Goal: Task Accomplishment & Management: Use online tool/utility

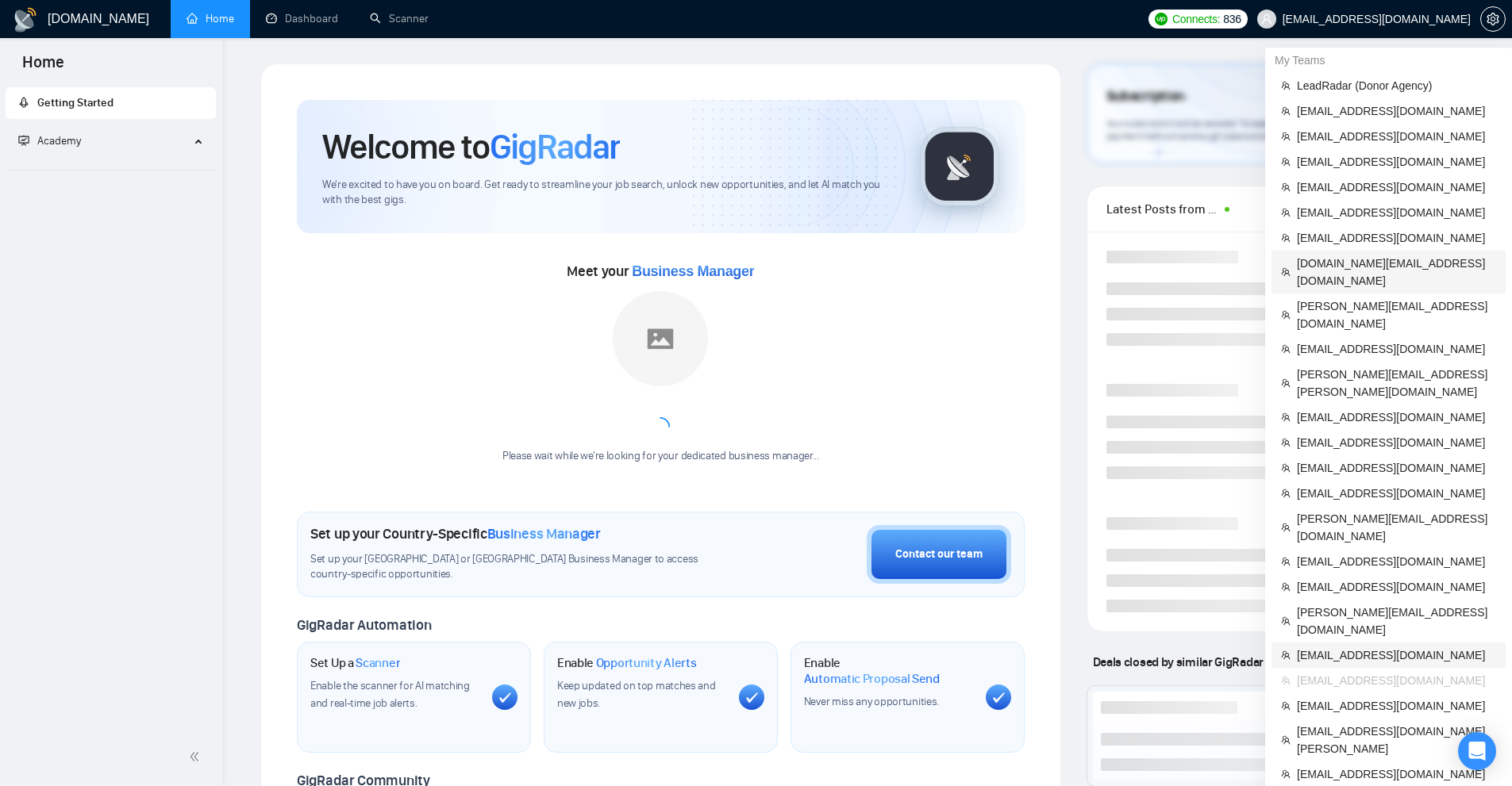
scroll to position [238, 0]
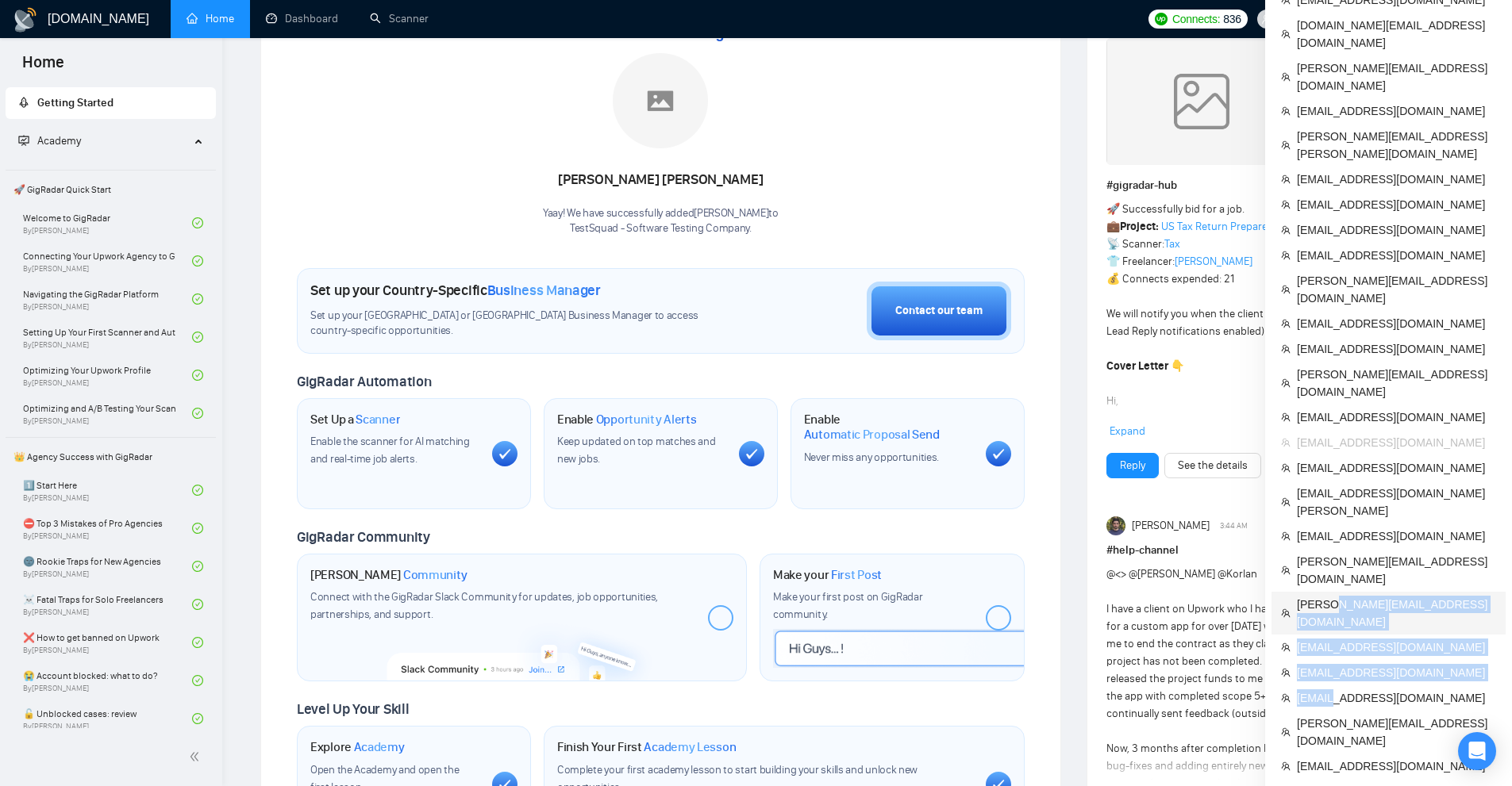
drag, startPoint x: 1333, startPoint y: 561, endPoint x: 1334, endPoint y: 487, distance: 74.0
click at [1334, 487] on ul "LeadRadar (Donor Agency) [EMAIL_ADDRESS][DOMAIN_NAME] [DOMAIN_NAME][EMAIL_ADDRE…" at bounding box center [1389, 320] width 235 height 970
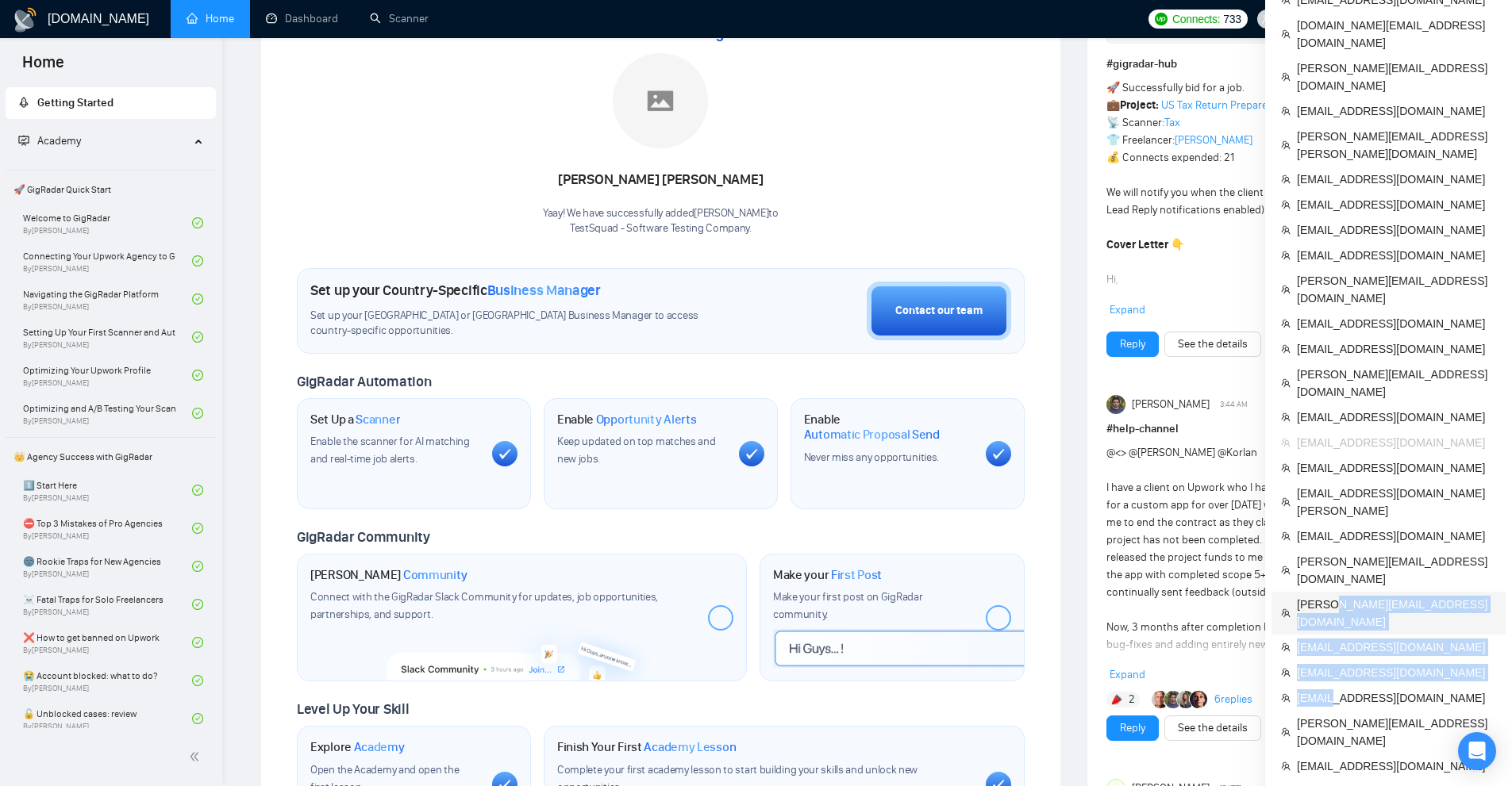
click at [1334, 596] on span "[PERSON_NAME][EMAIL_ADDRESS][DOMAIN_NAME]" at bounding box center [1397, 613] width 199 height 35
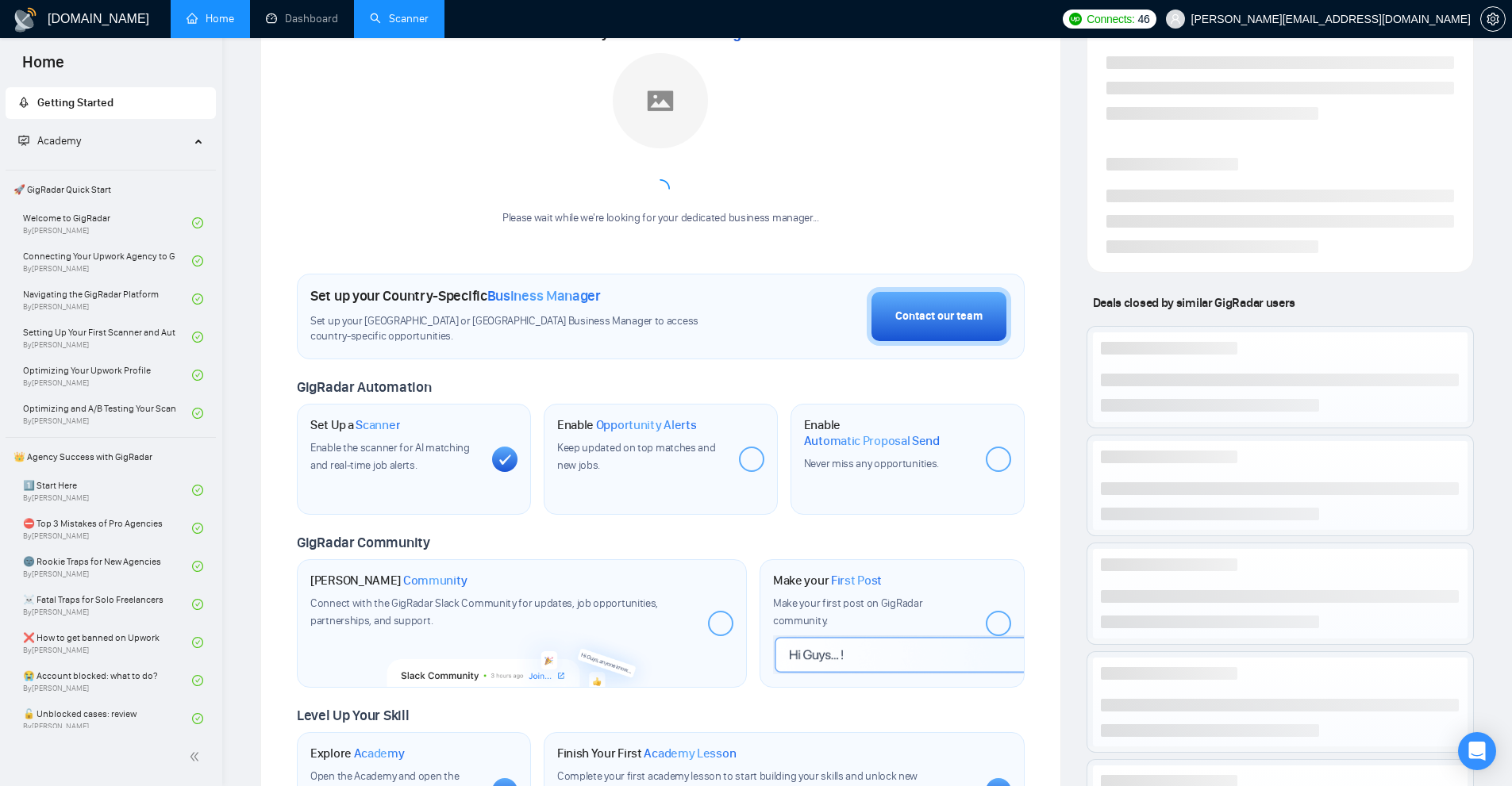
click at [408, 12] on link "Scanner" at bounding box center [399, 18] width 59 height 13
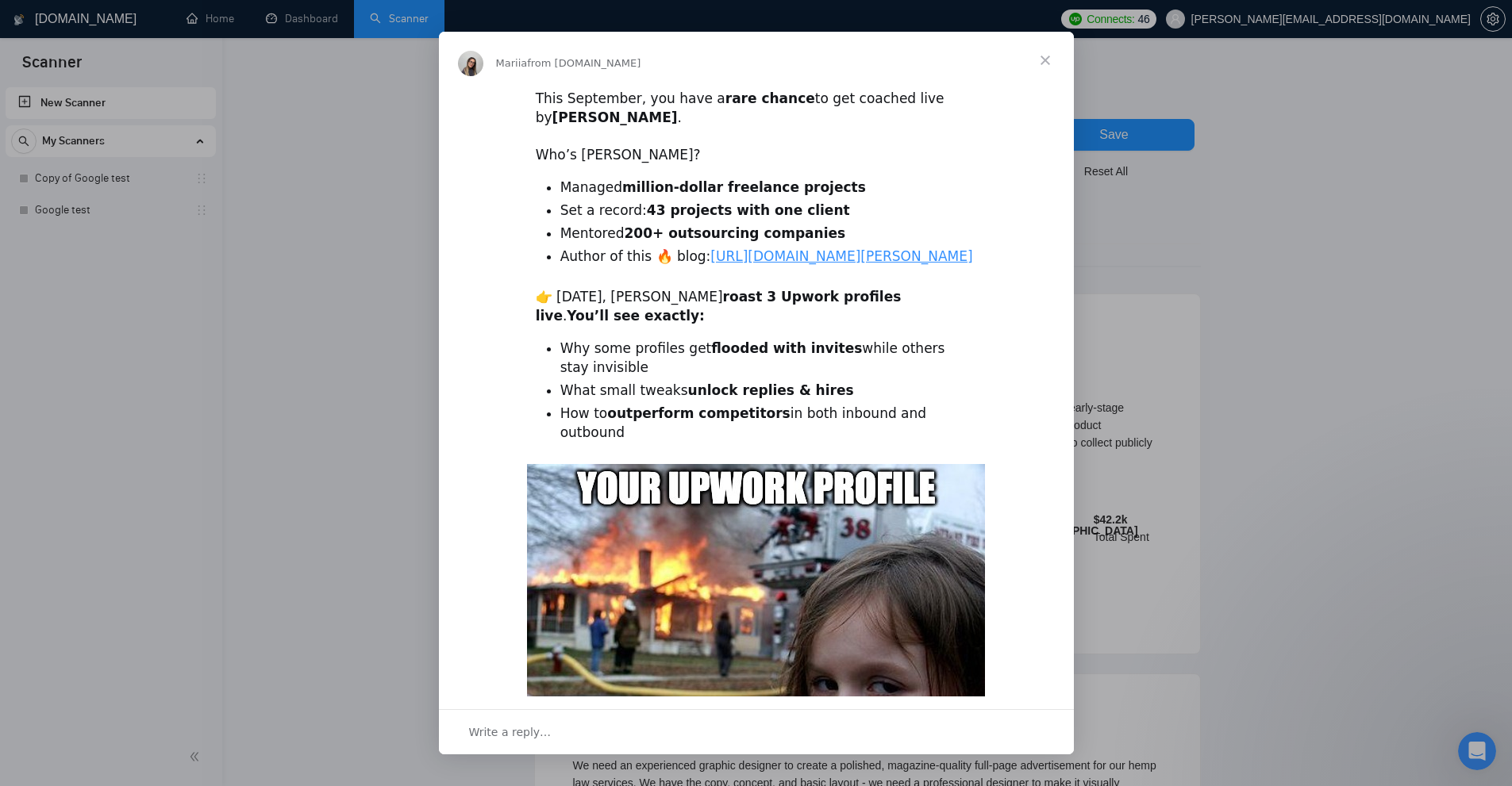
click at [1038, 65] on span "Close" at bounding box center [1045, 60] width 57 height 57
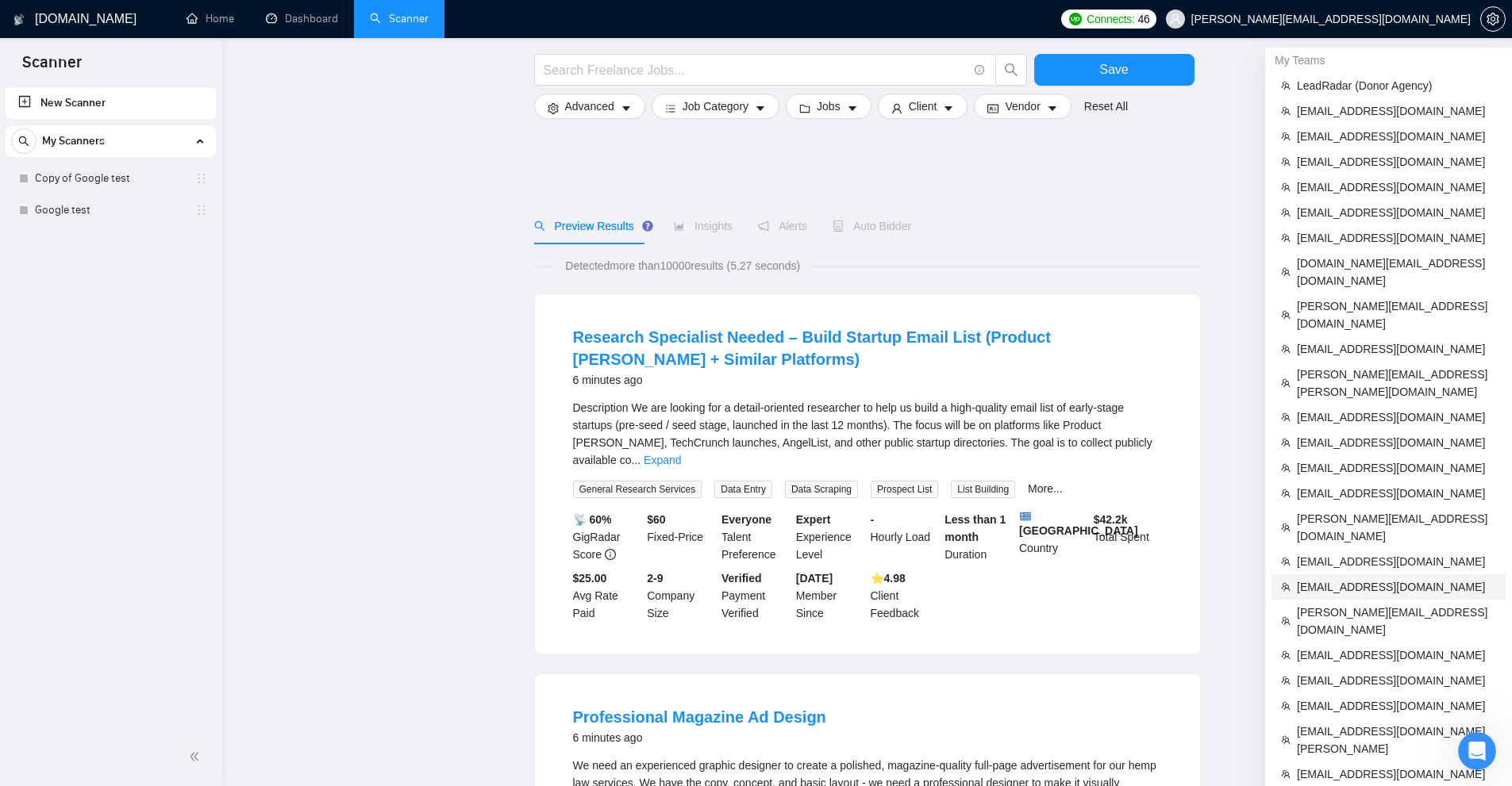
scroll to position [159, 0]
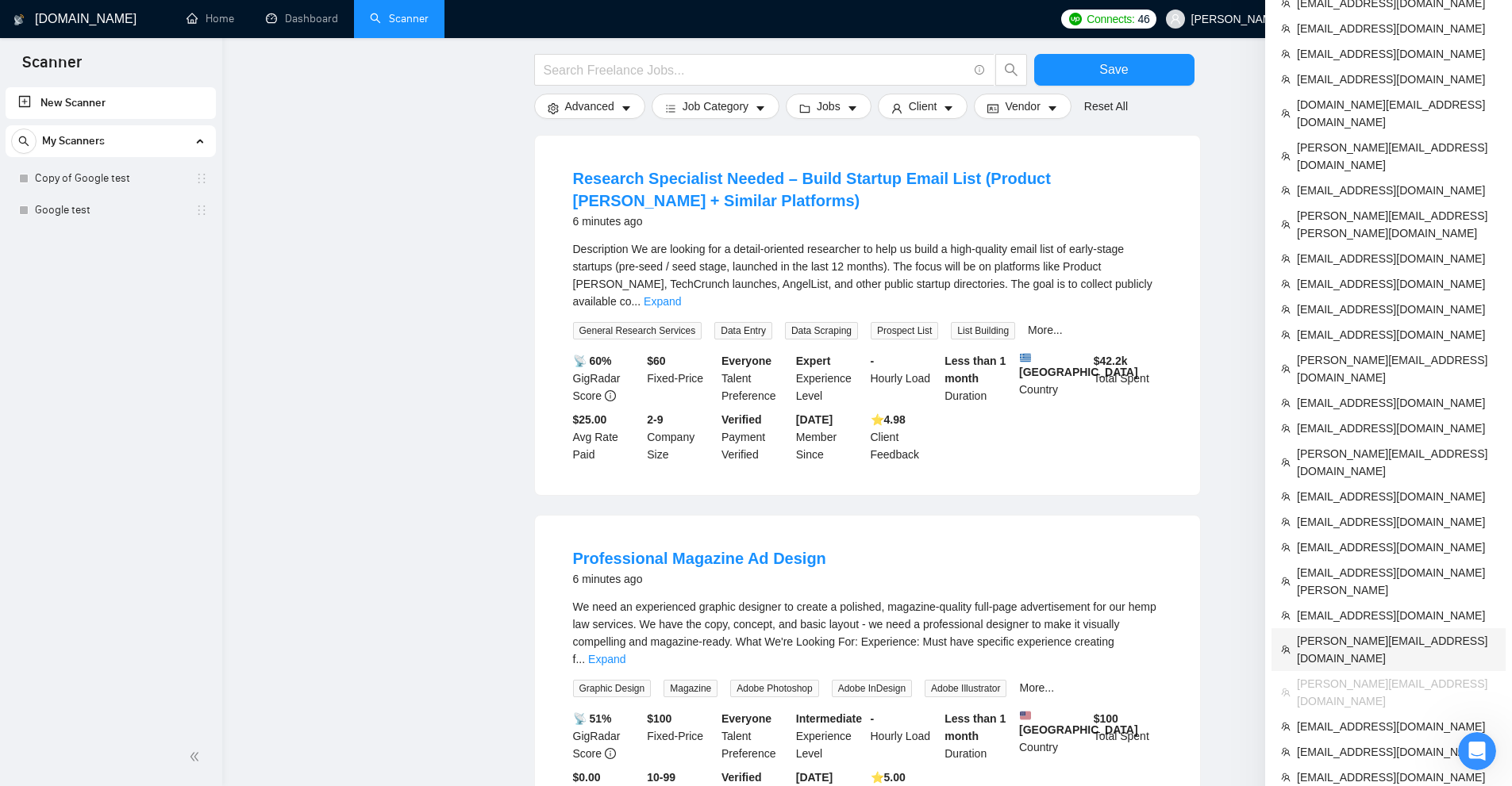
click at [1342, 632] on span "[PERSON_NAME][EMAIL_ADDRESS][DOMAIN_NAME]" at bounding box center [1397, 649] width 199 height 35
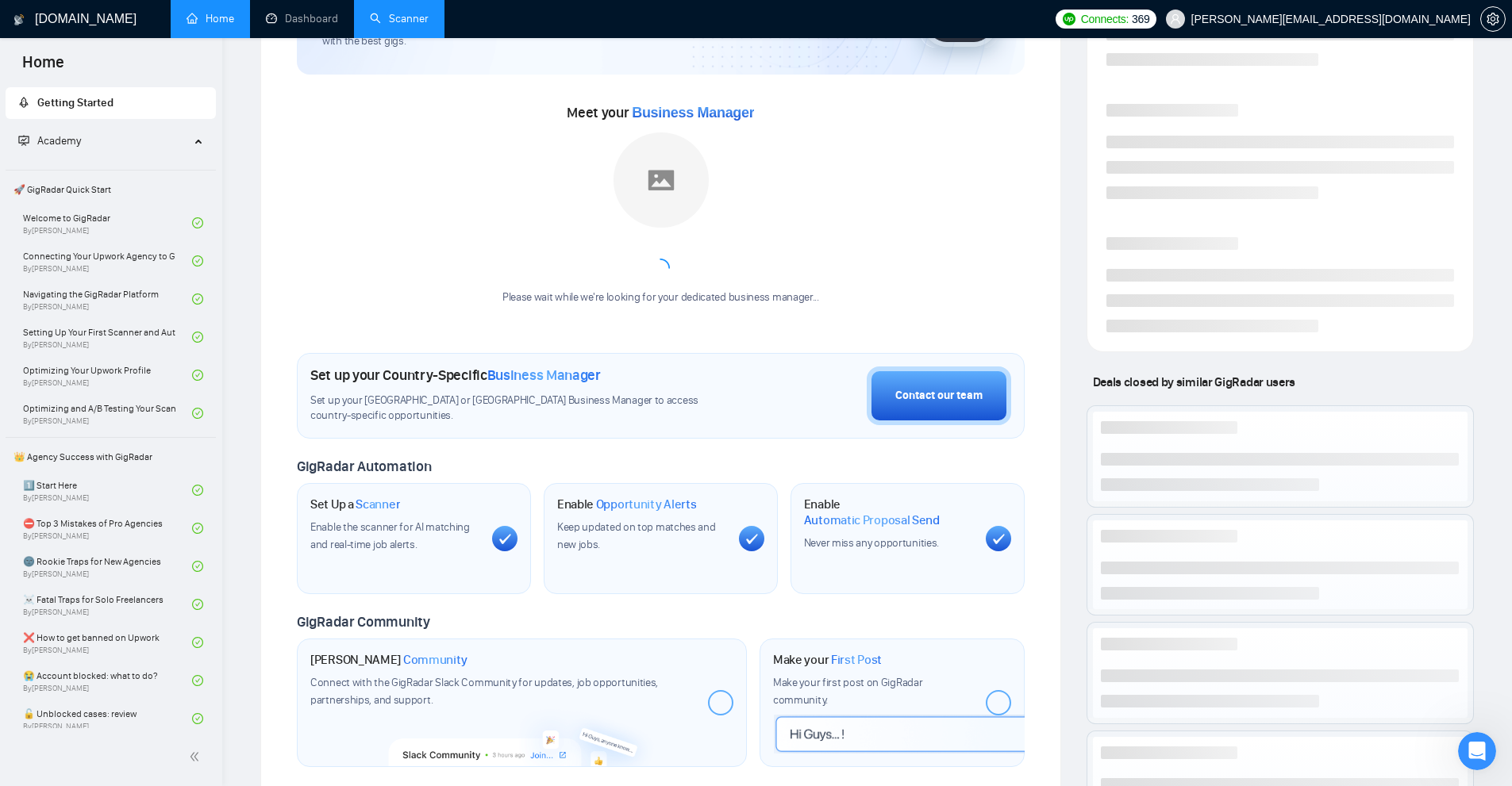
click at [421, 26] on link "Scanner" at bounding box center [399, 18] width 59 height 13
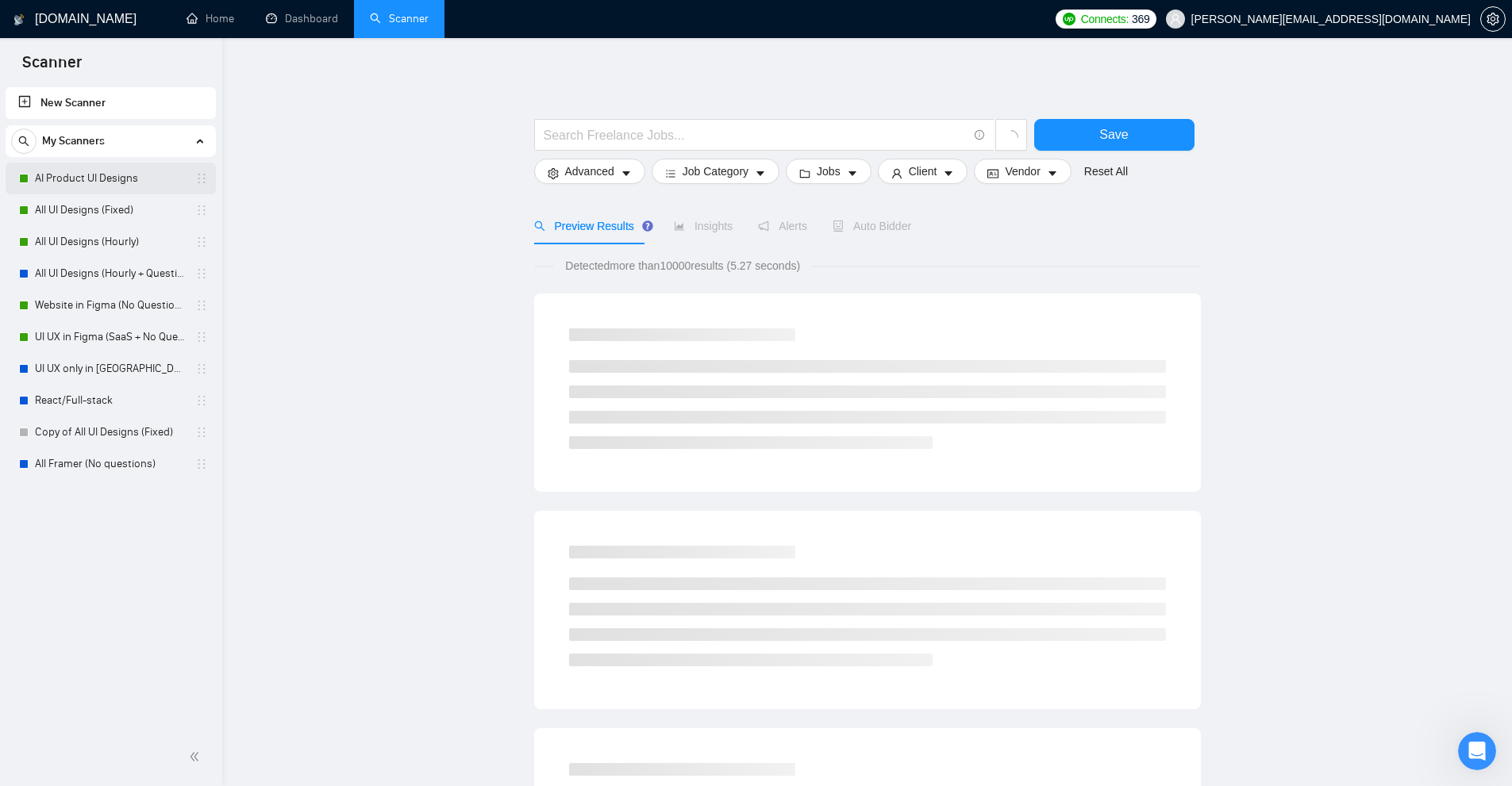
click at [108, 168] on link "AI Product UI Designs" at bounding box center [110, 179] width 151 height 32
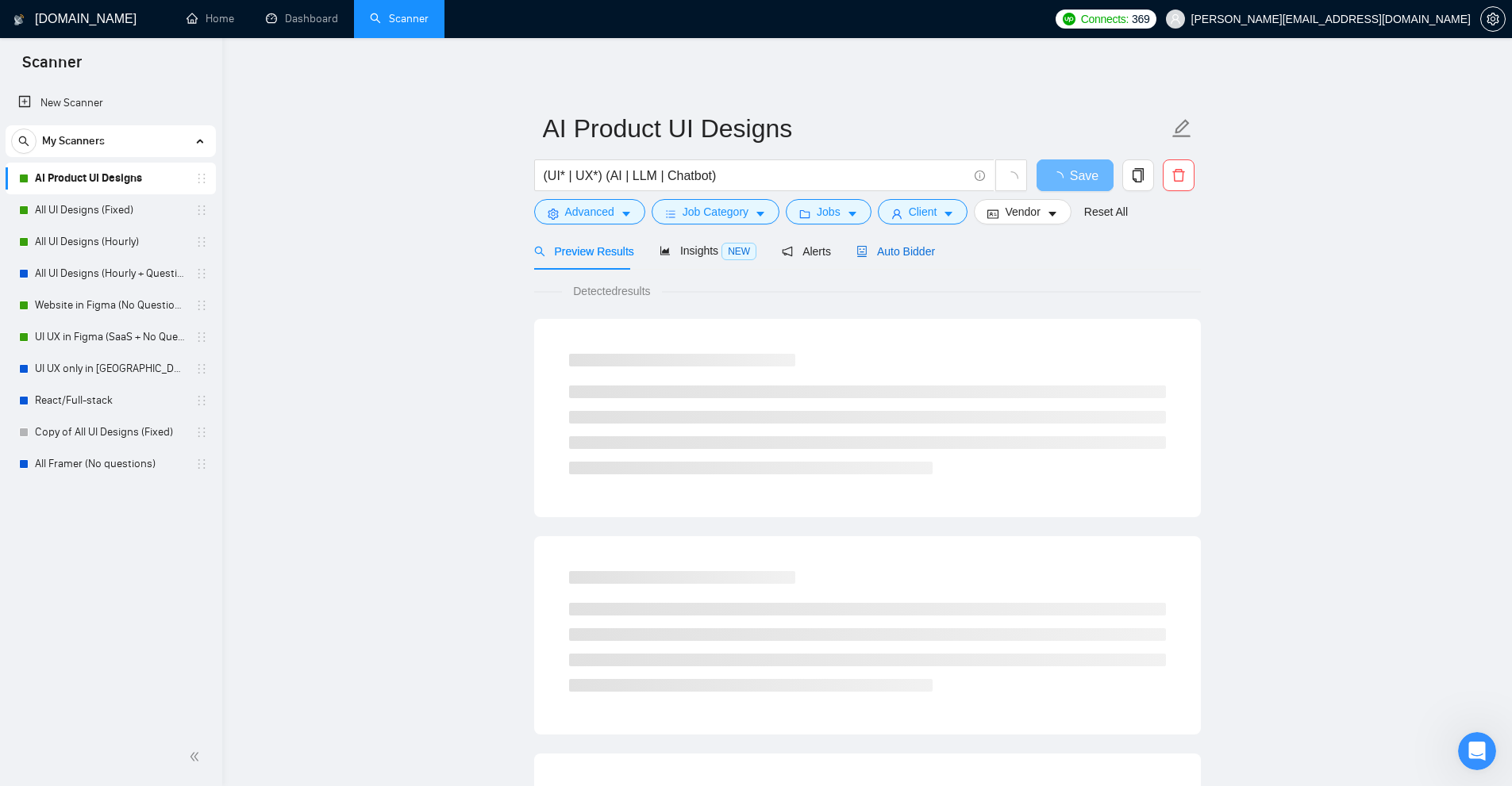
click at [913, 255] on span "Auto Bidder" at bounding box center [895, 251] width 78 height 12
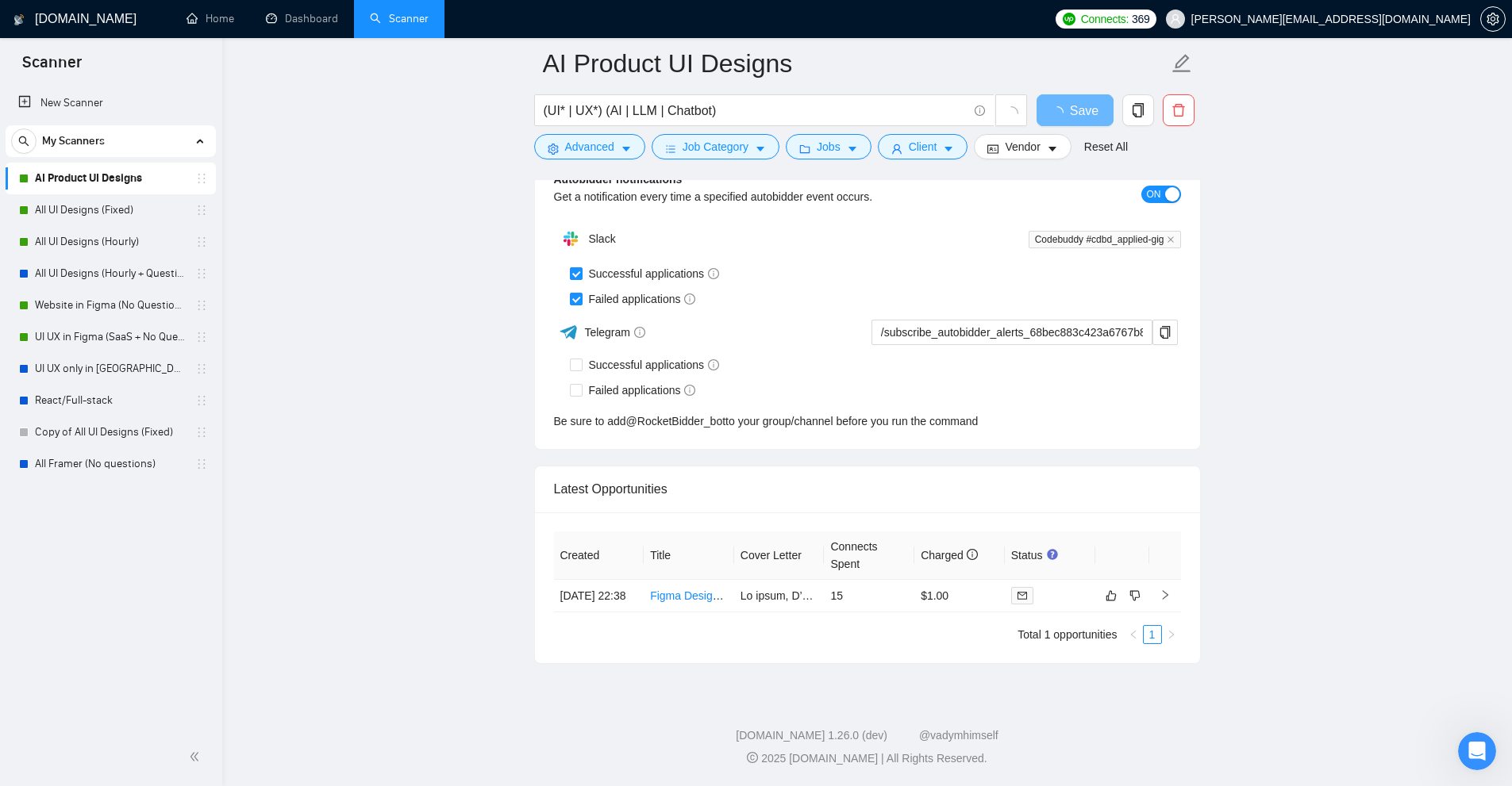
scroll to position [3715, 0]
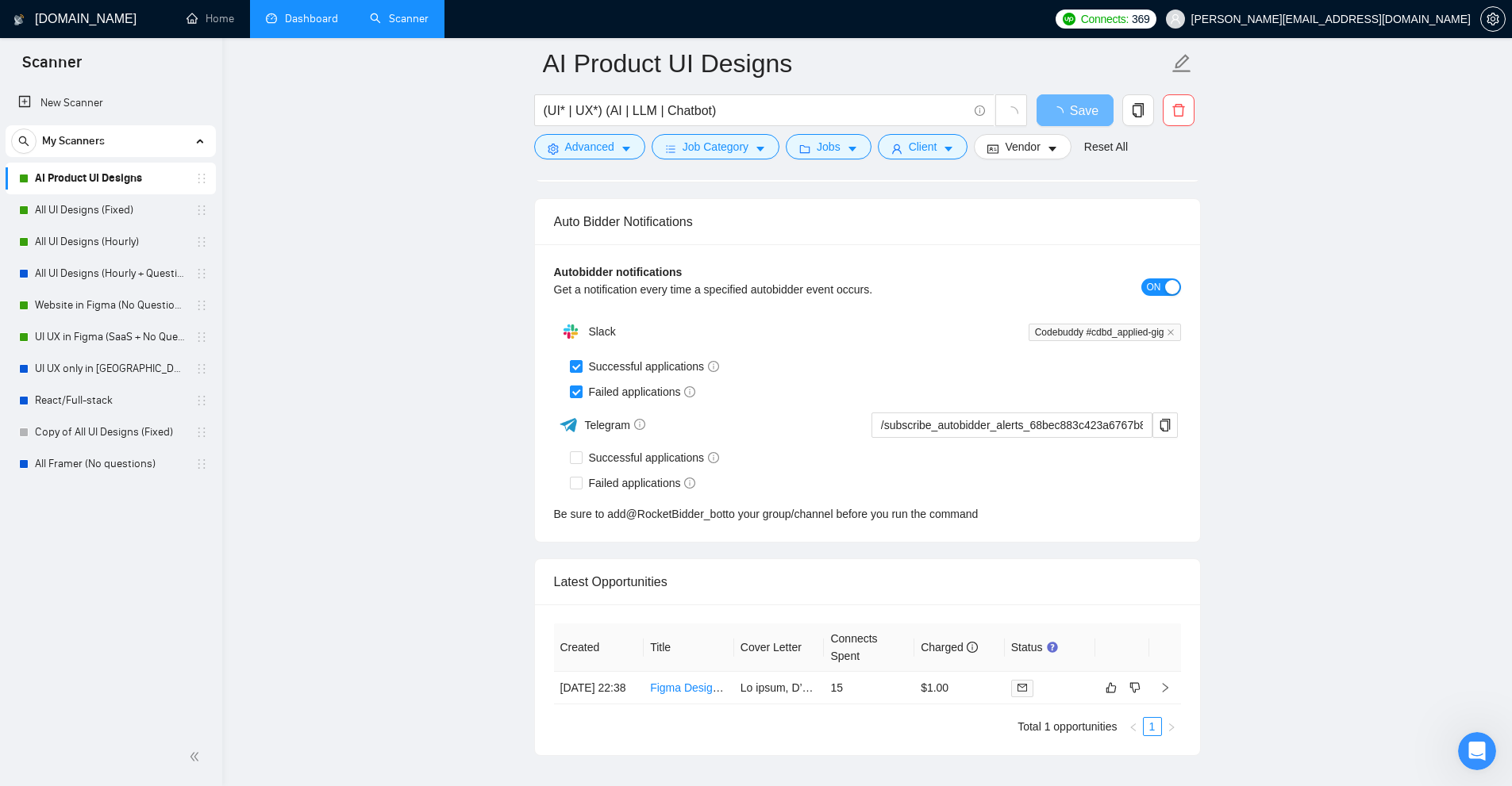
click at [304, 26] on link "Dashboard" at bounding box center [301, 18] width 72 height 13
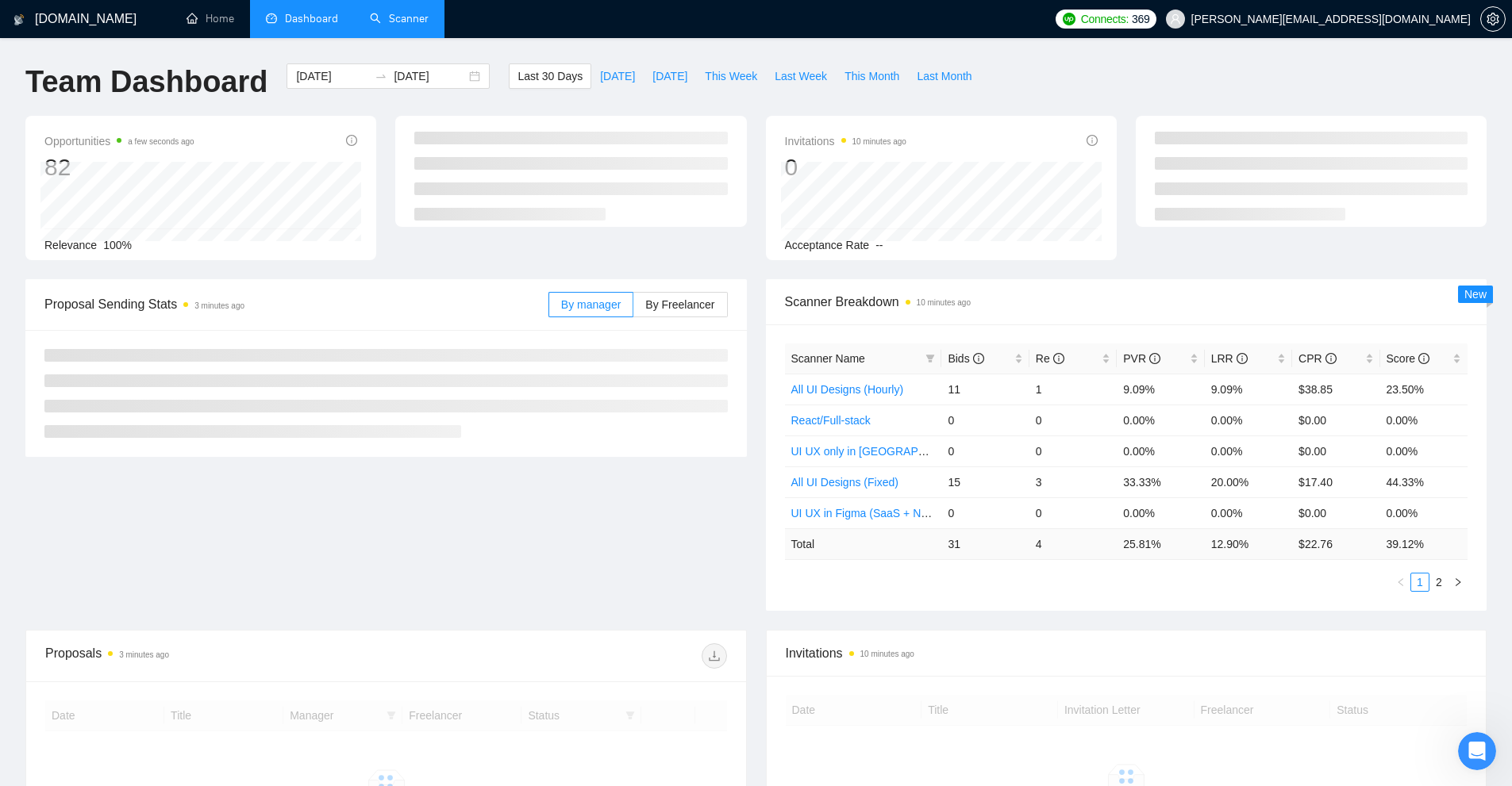
scroll to position [239, 0]
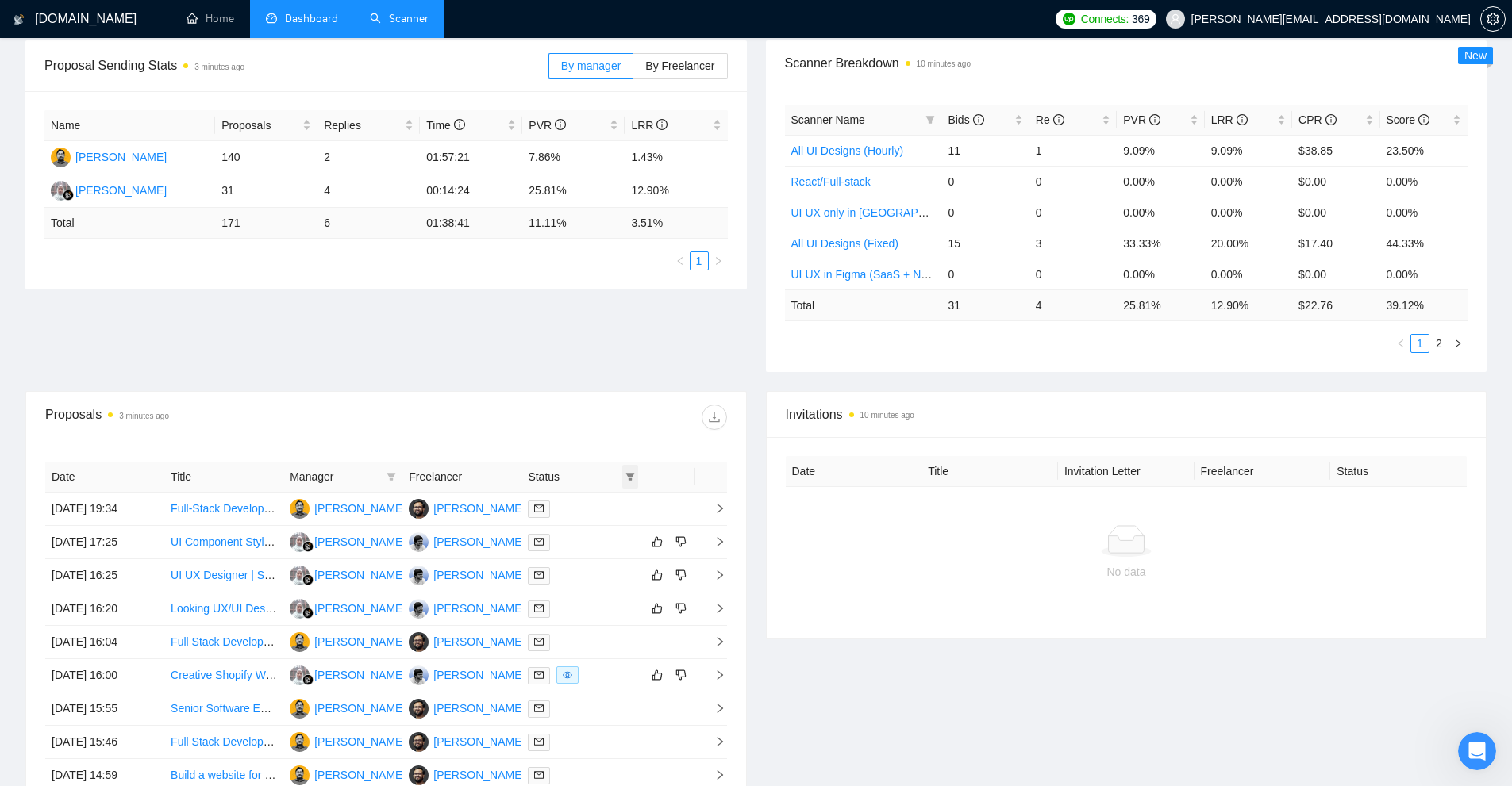
click at [633, 474] on icon "filter" at bounding box center [630, 476] width 9 height 8
click at [394, 479] on icon "filter" at bounding box center [391, 477] width 10 height 10
click at [358, 532] on span "[PERSON_NAME]" at bounding box center [342, 532] width 92 height 12
checkbox input "true"
click at [381, 559] on span "OK" at bounding box center [377, 564] width 16 height 18
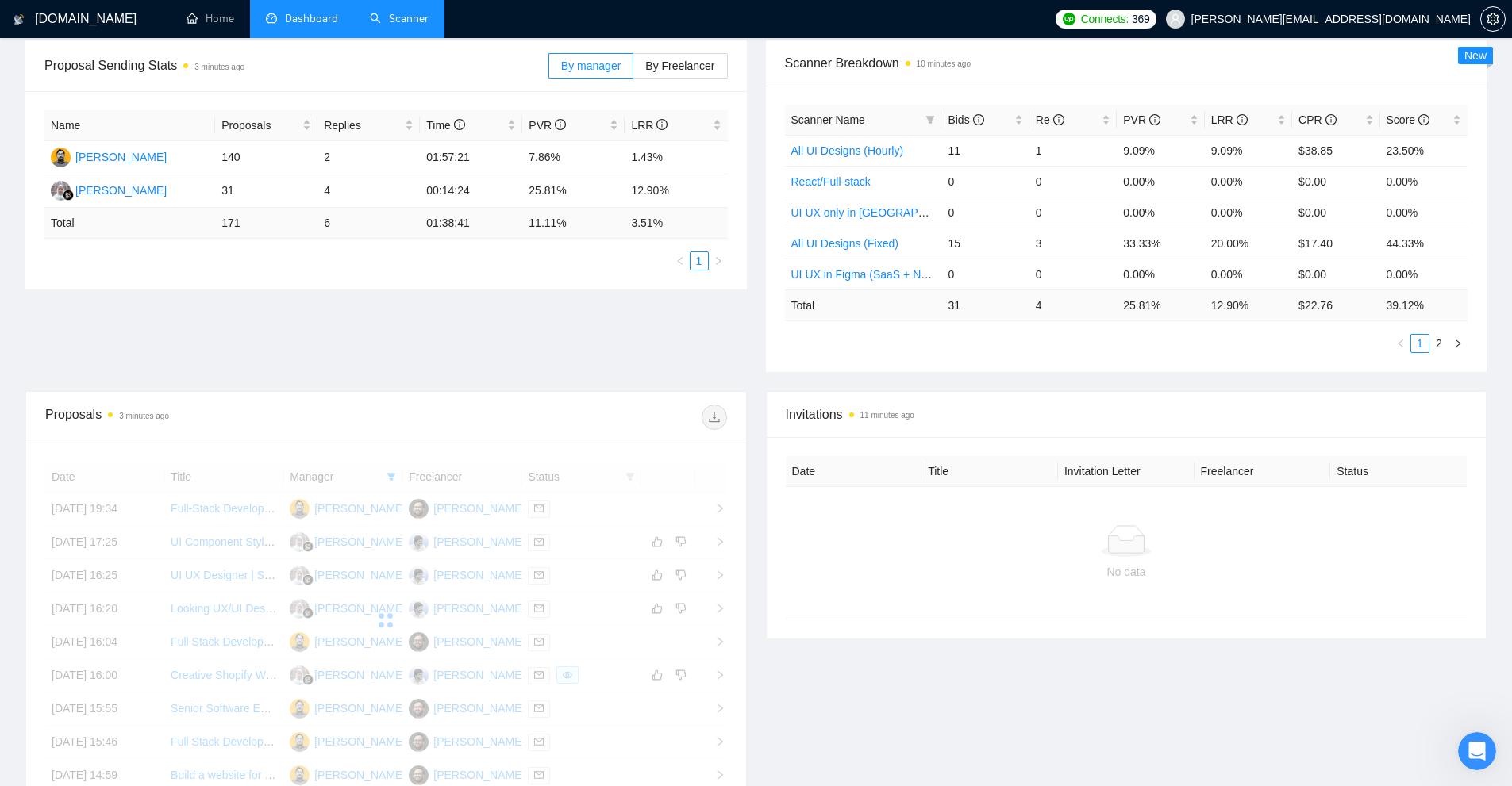
scroll to position [472, 0]
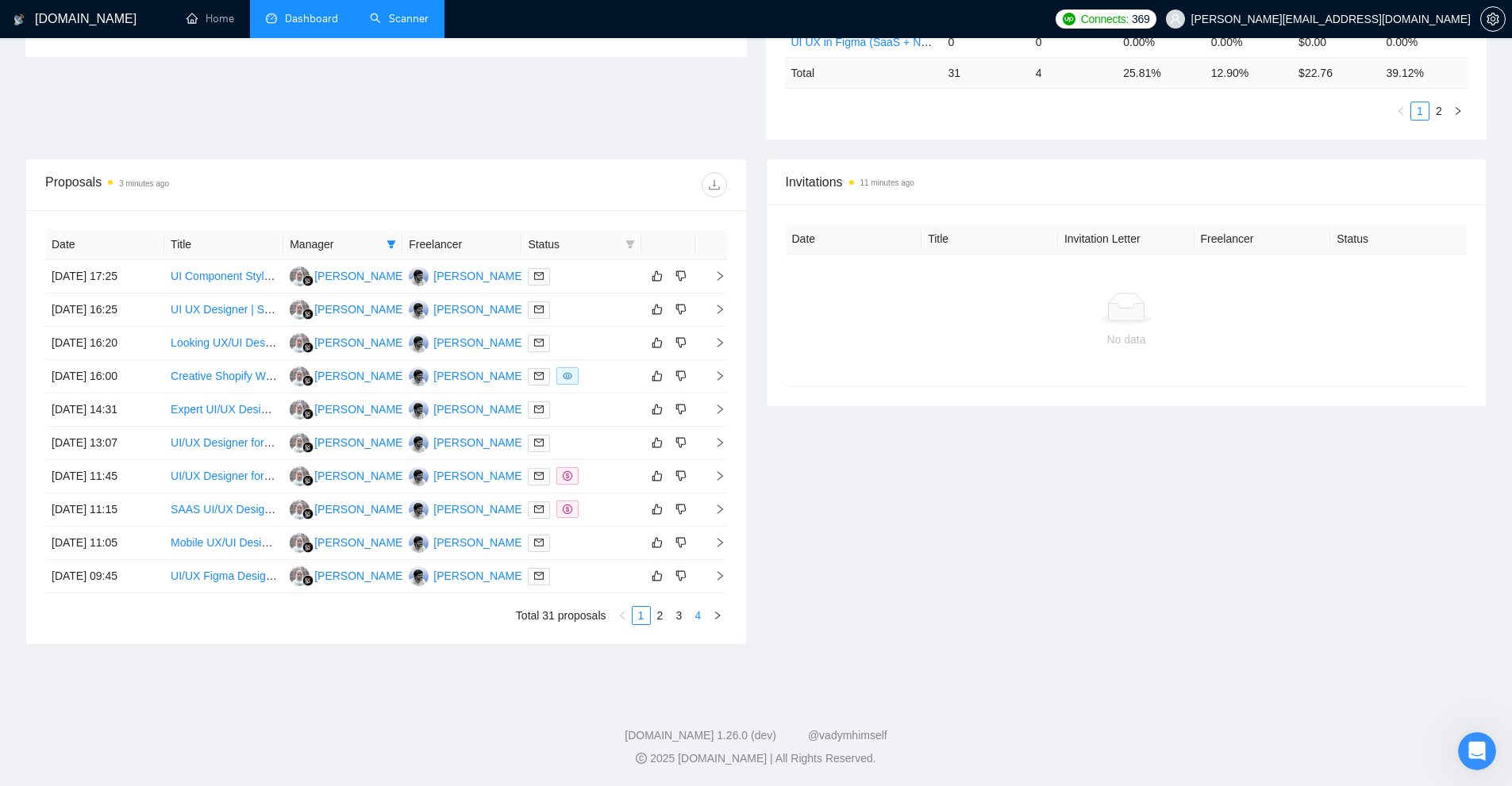
click at [700, 622] on link "4" at bounding box center [698, 615] width 18 height 18
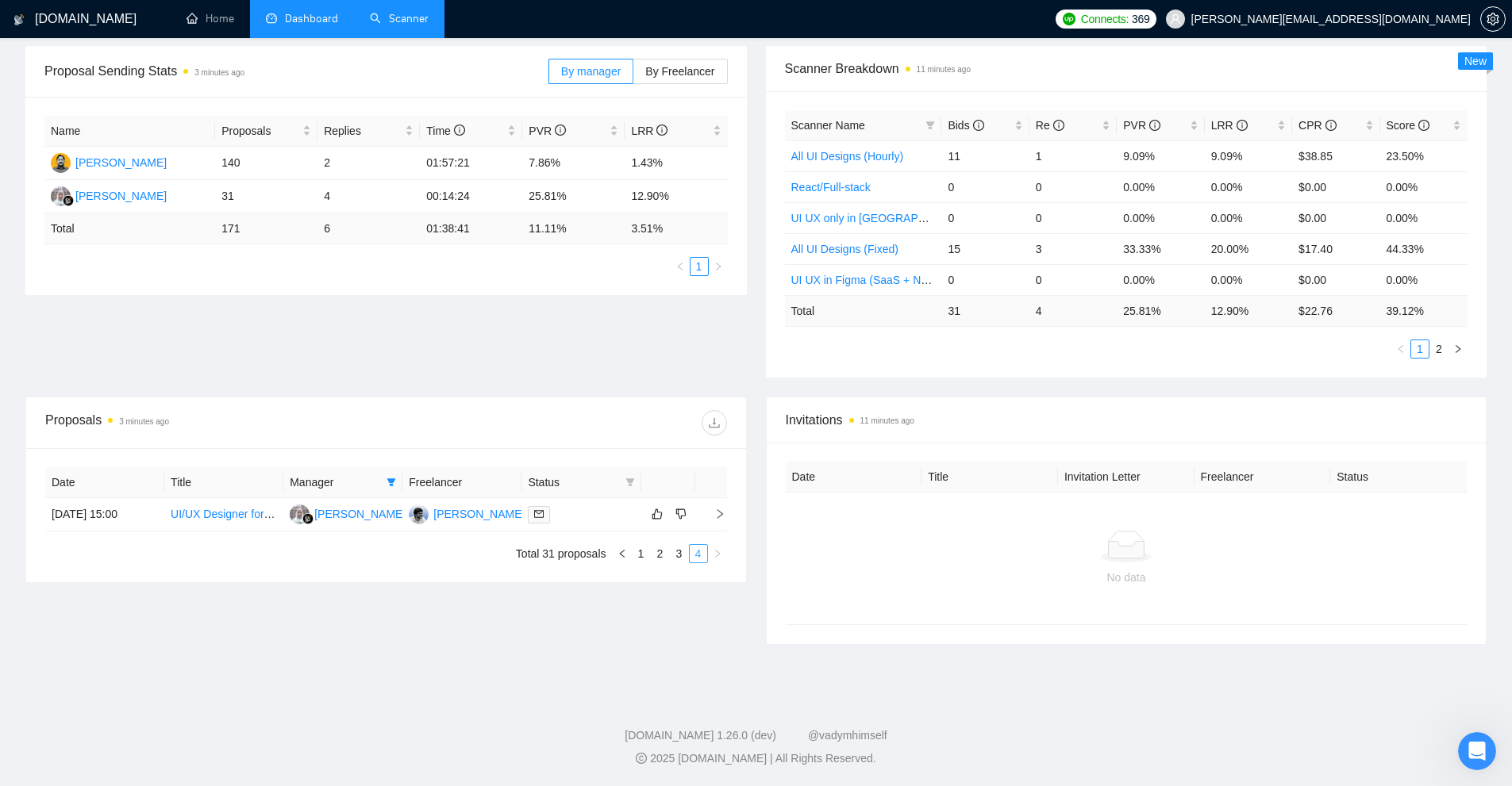
scroll to position [234, 0]
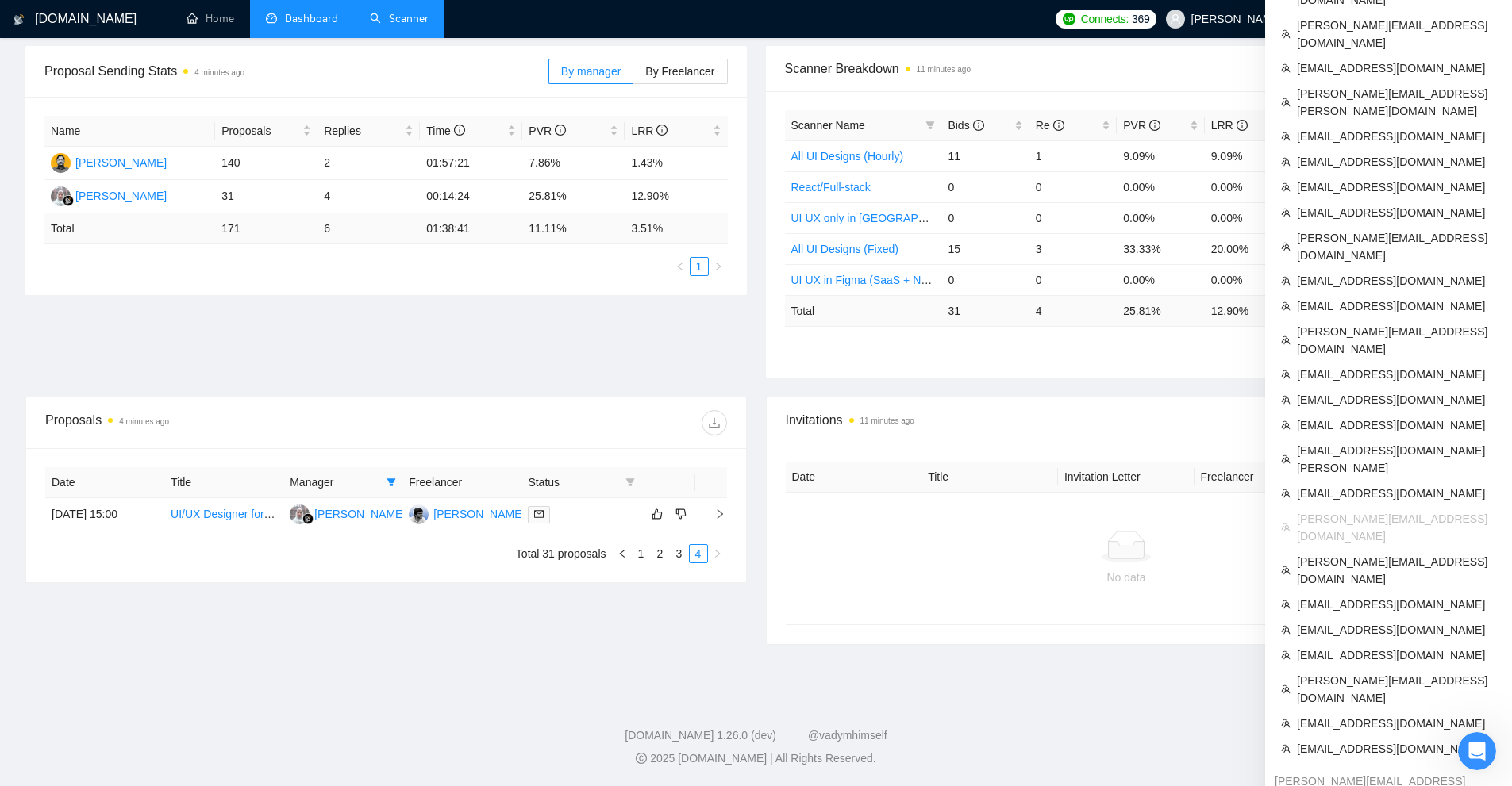
click at [1343, 510] on span "[PERSON_NAME][EMAIL_ADDRESS][DOMAIN_NAME]" at bounding box center [1397, 527] width 199 height 35
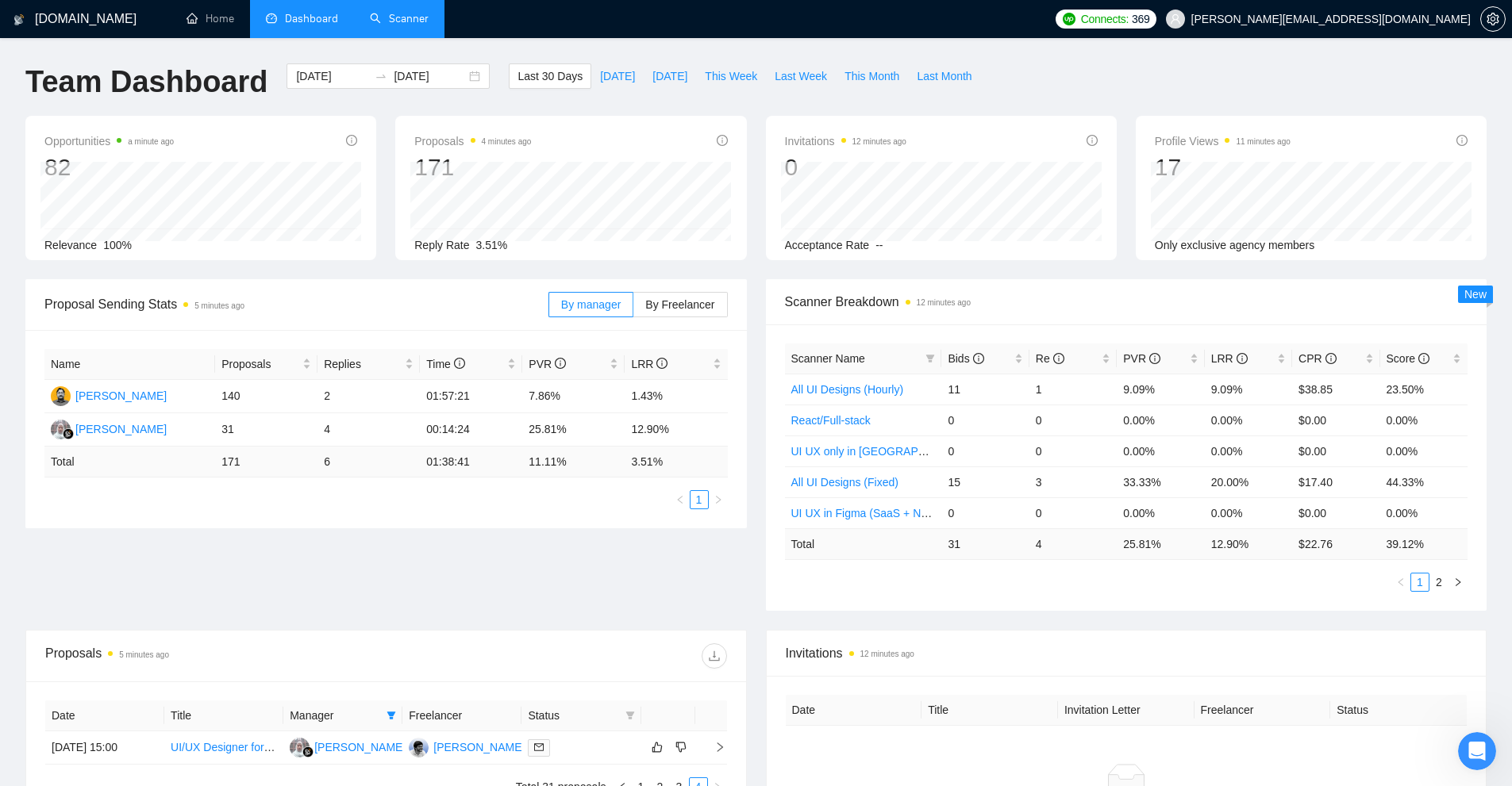
click at [428, 12] on link "Scanner" at bounding box center [399, 18] width 59 height 13
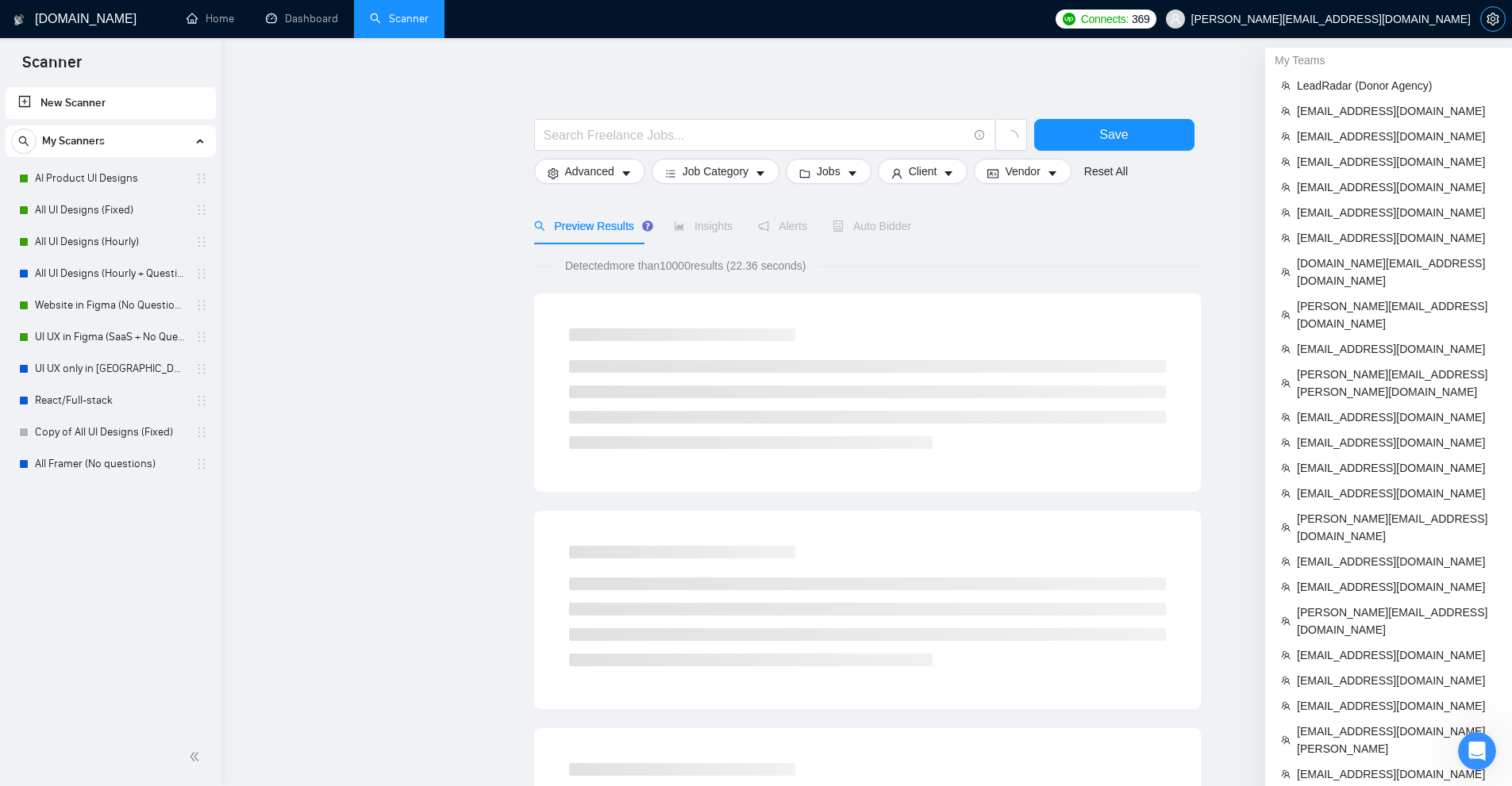
click at [1489, 18] on icon "setting" at bounding box center [1492, 19] width 12 height 12
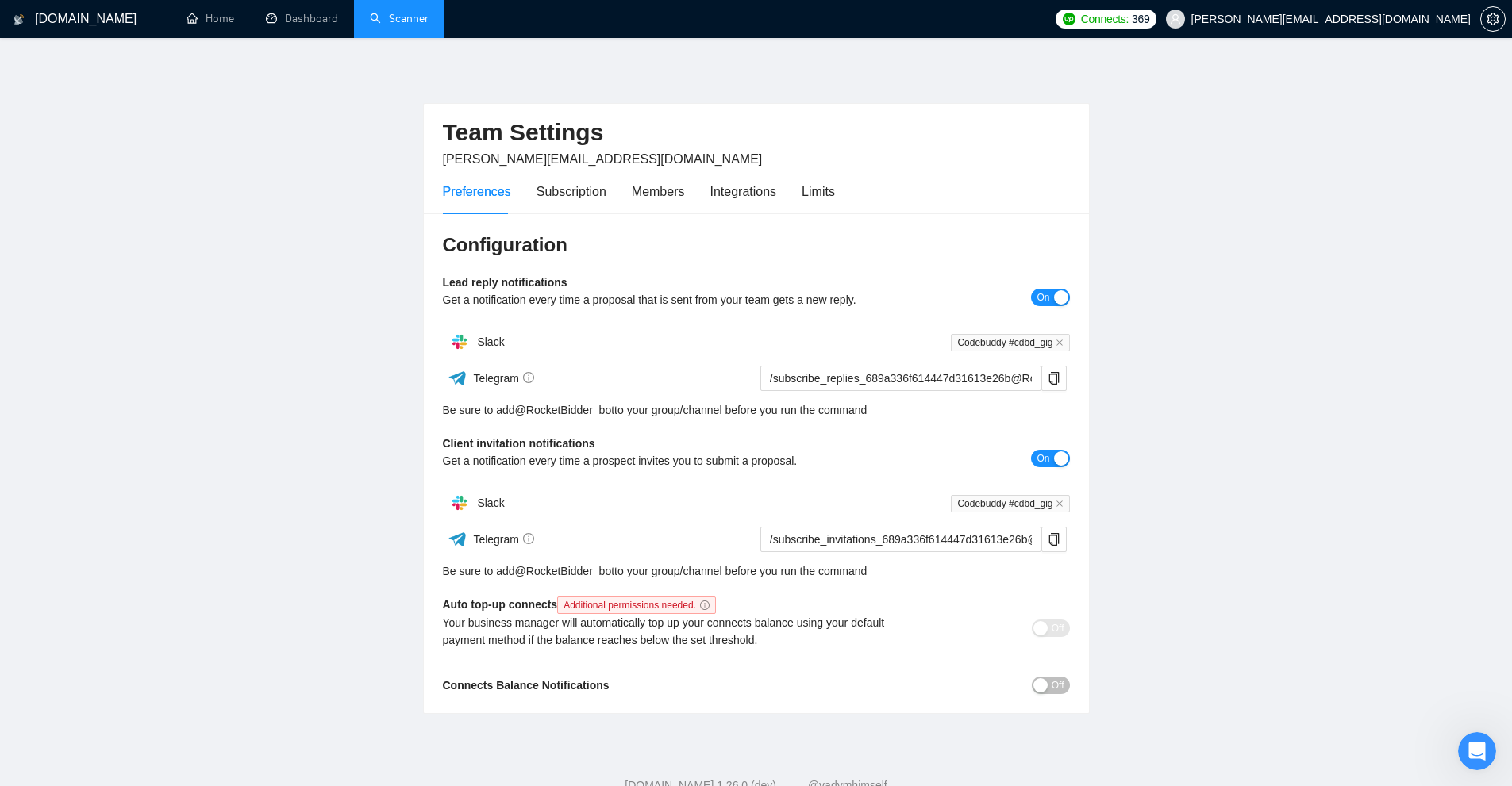
click at [836, 187] on div "Preferences Subscription Members Integrations Limits" at bounding box center [756, 191] width 627 height 45
click at [822, 190] on div "Limits" at bounding box center [818, 192] width 34 height 20
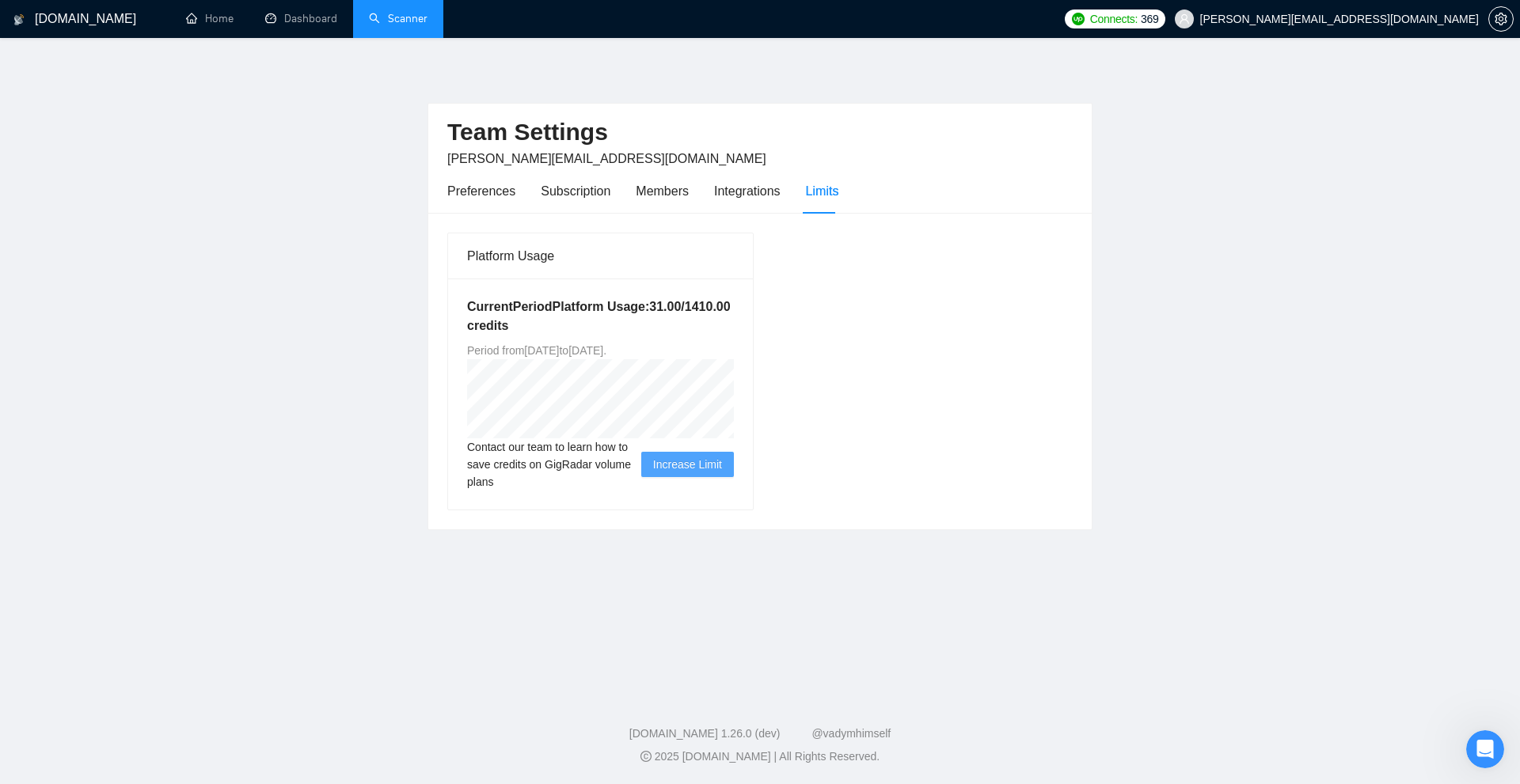
drag, startPoint x: 553, startPoint y: 352, endPoint x: 601, endPoint y: 348, distance: 48.2
click at [601, 348] on span "Period from [DATE] to [DATE] ." at bounding box center [536, 351] width 139 height 12
click at [307, 24] on link "Dashboard" at bounding box center [300, 18] width 72 height 13
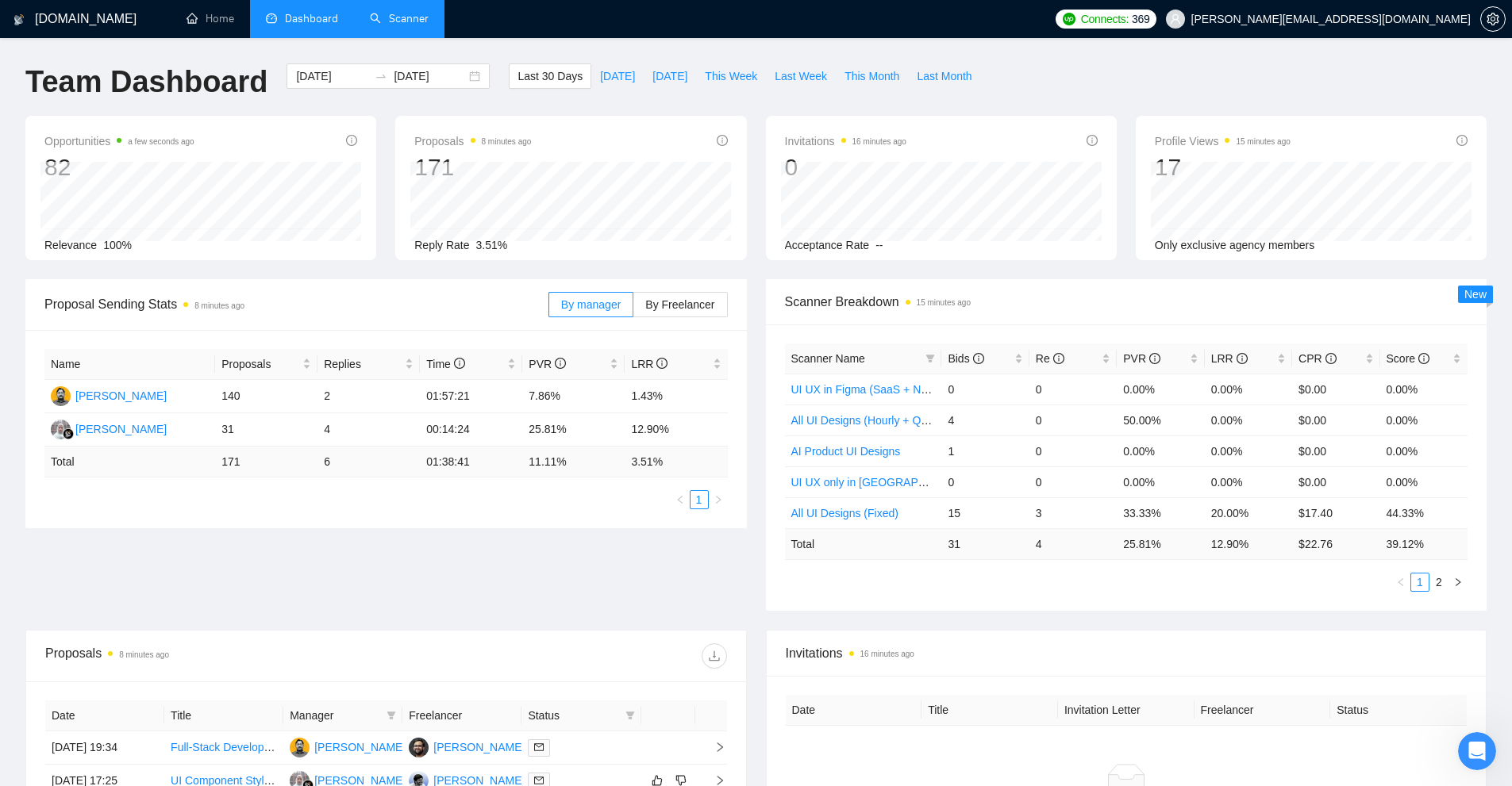
scroll to position [472, 0]
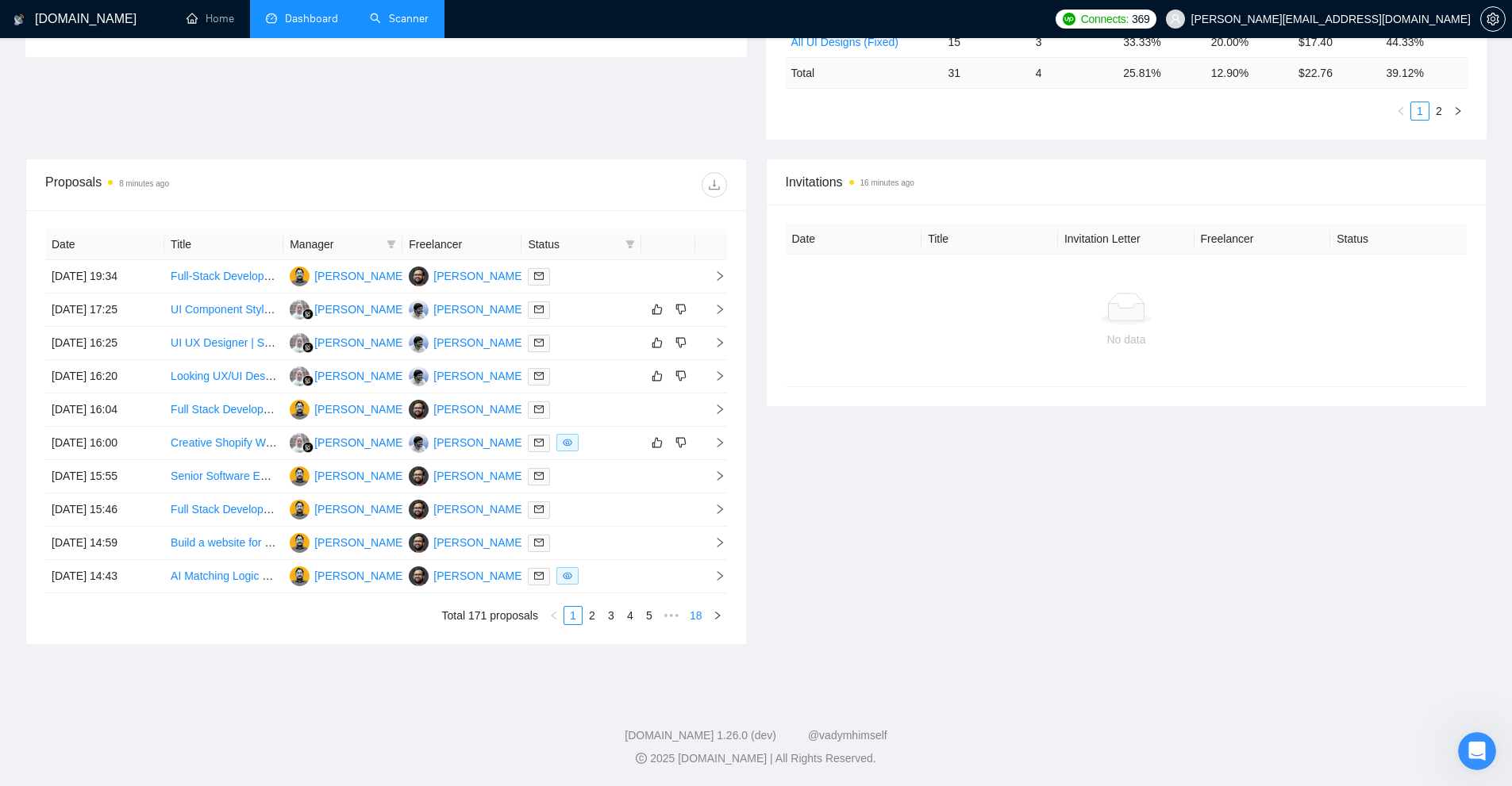
click at [697, 620] on link "18" at bounding box center [696, 615] width 22 height 18
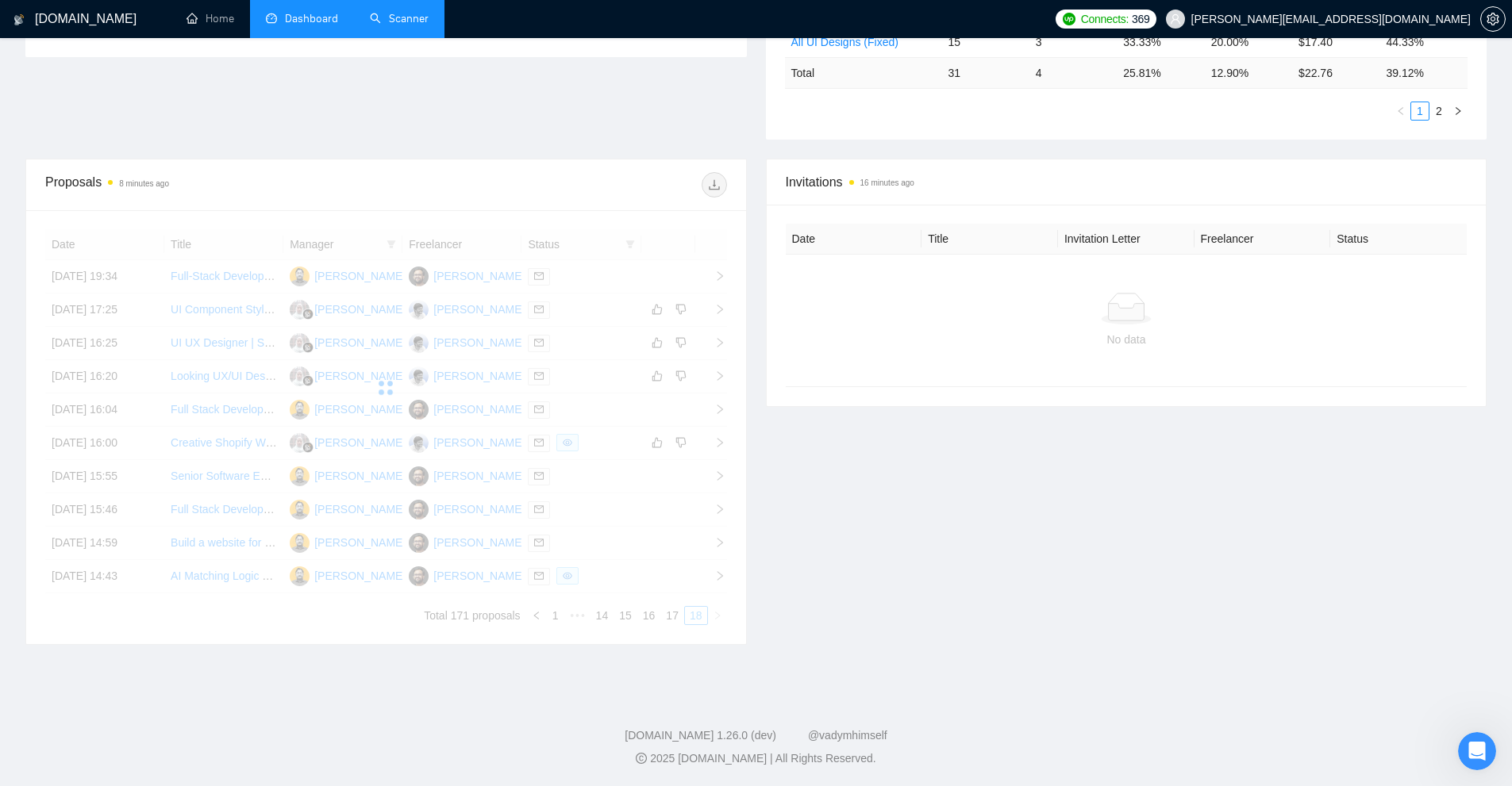
scroll to position [234, 0]
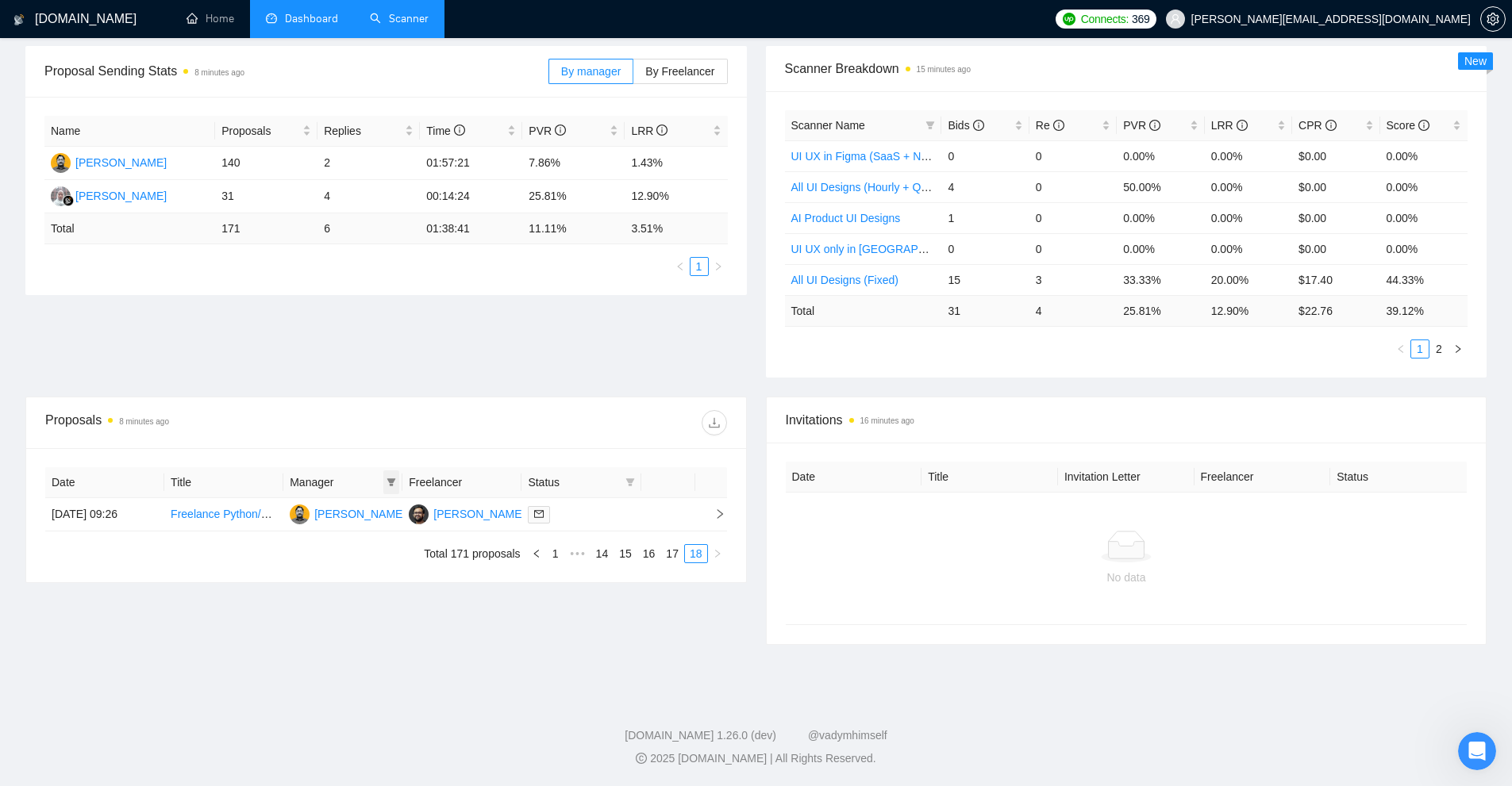
click at [390, 480] on icon "filter" at bounding box center [392, 482] width 9 height 8
click at [339, 547] on li "[PERSON_NAME]" at bounding box center [323, 537] width 147 height 26
checkbox input "true"
click at [390, 573] on button "OK" at bounding box center [377, 569] width 28 height 19
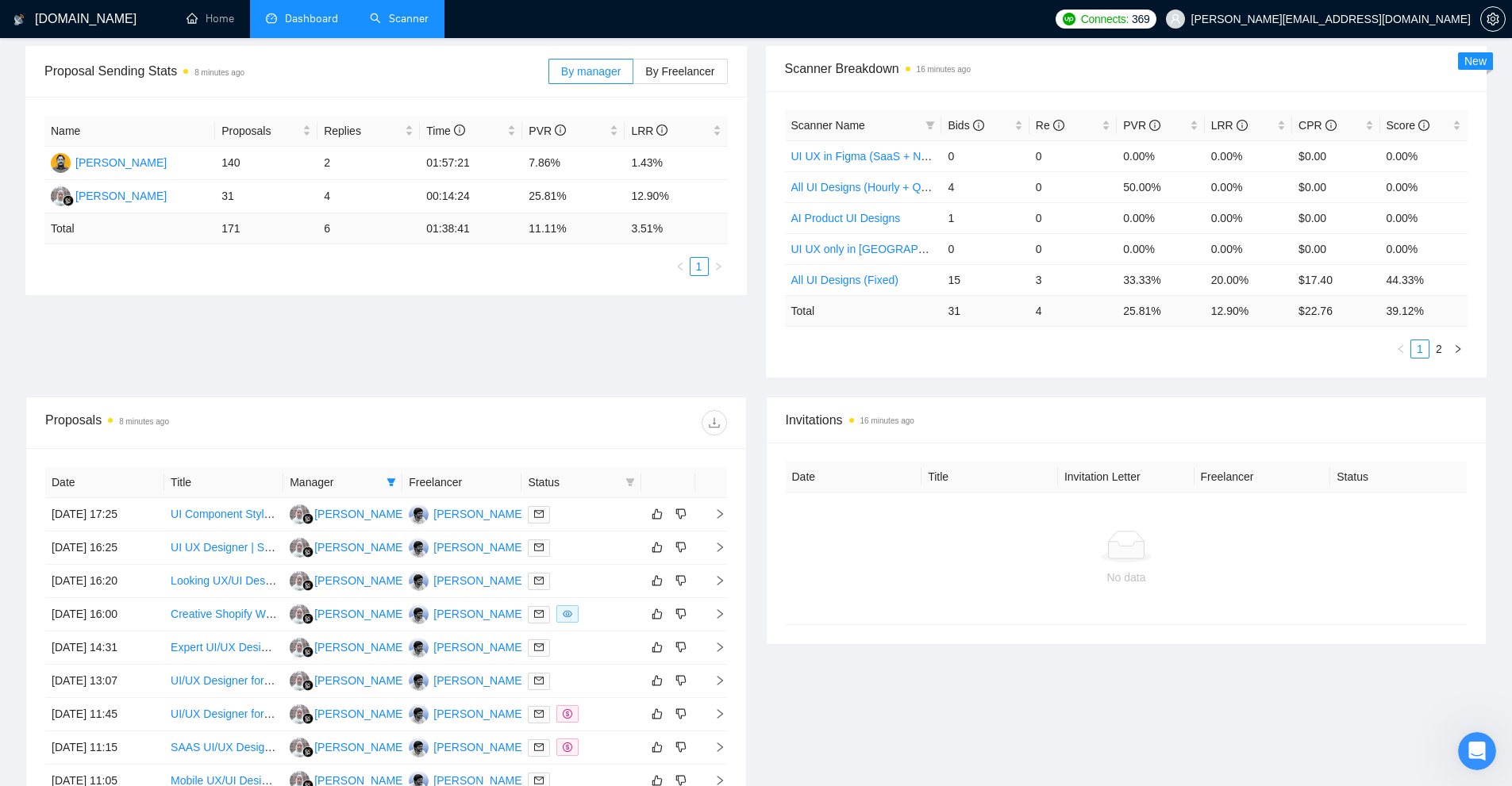
scroll to position [472, 0]
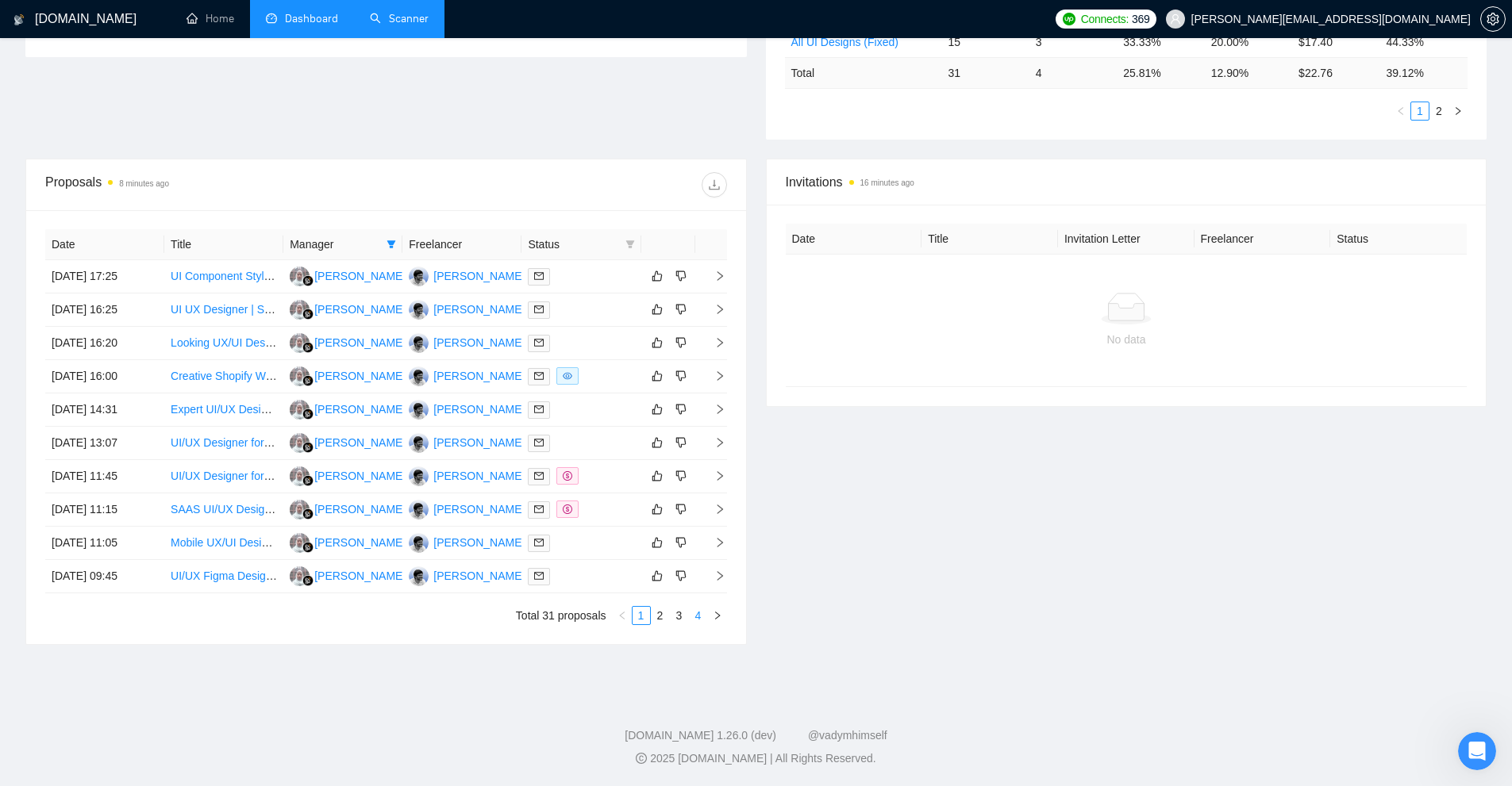
click at [704, 621] on link "4" at bounding box center [698, 615] width 18 height 18
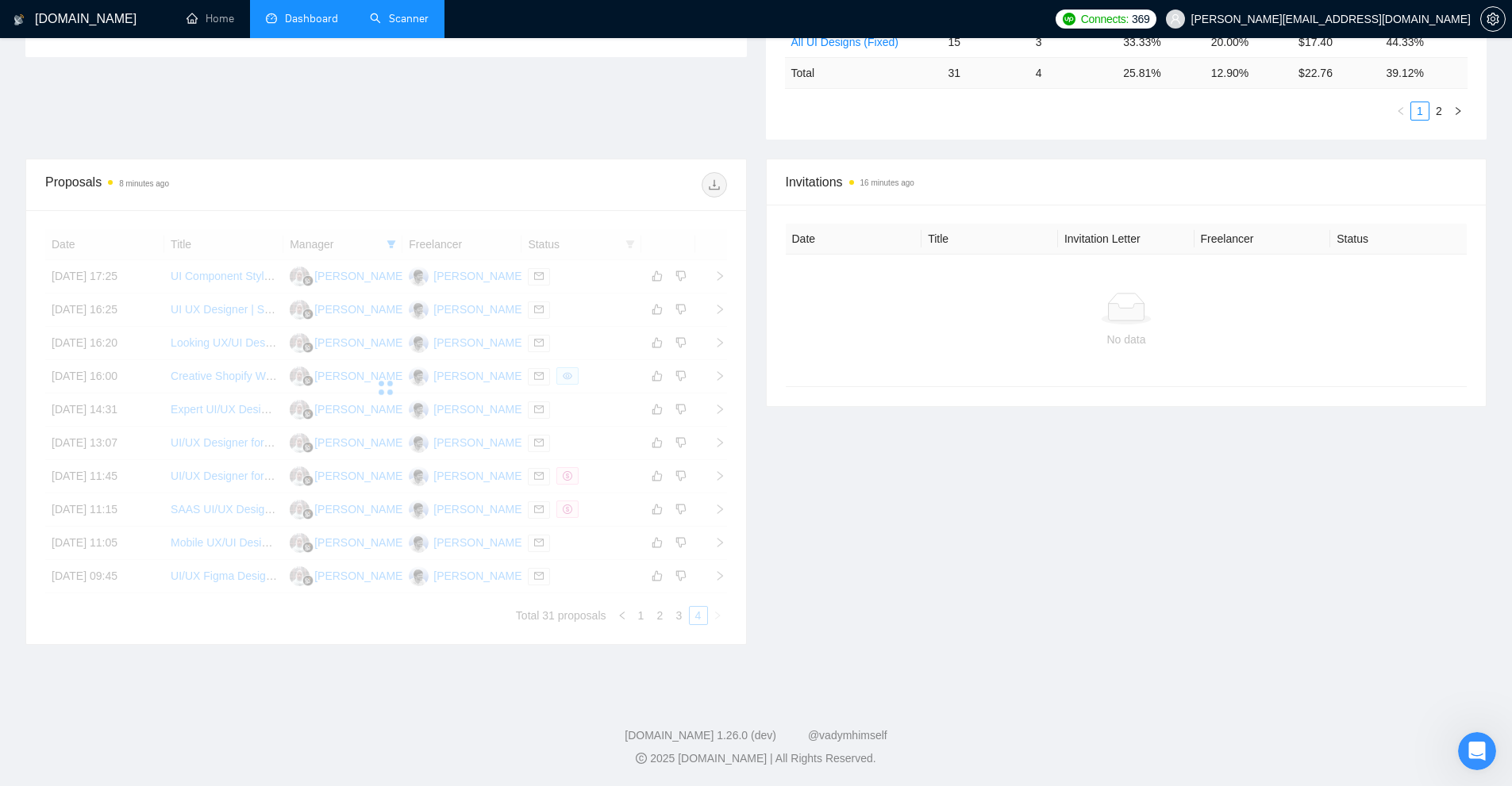
scroll to position [234, 0]
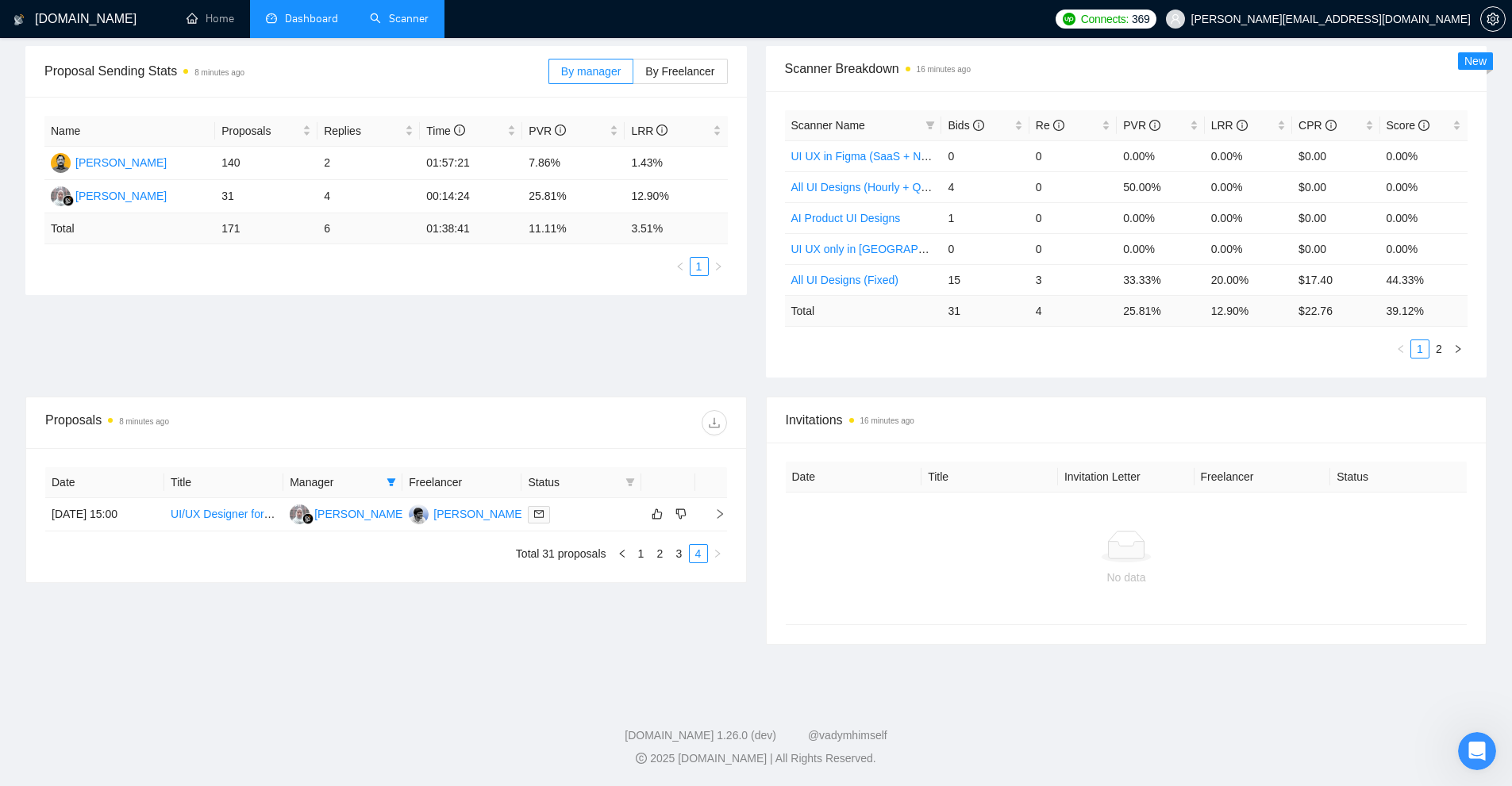
click at [427, 26] on link "Scanner" at bounding box center [399, 18] width 59 height 13
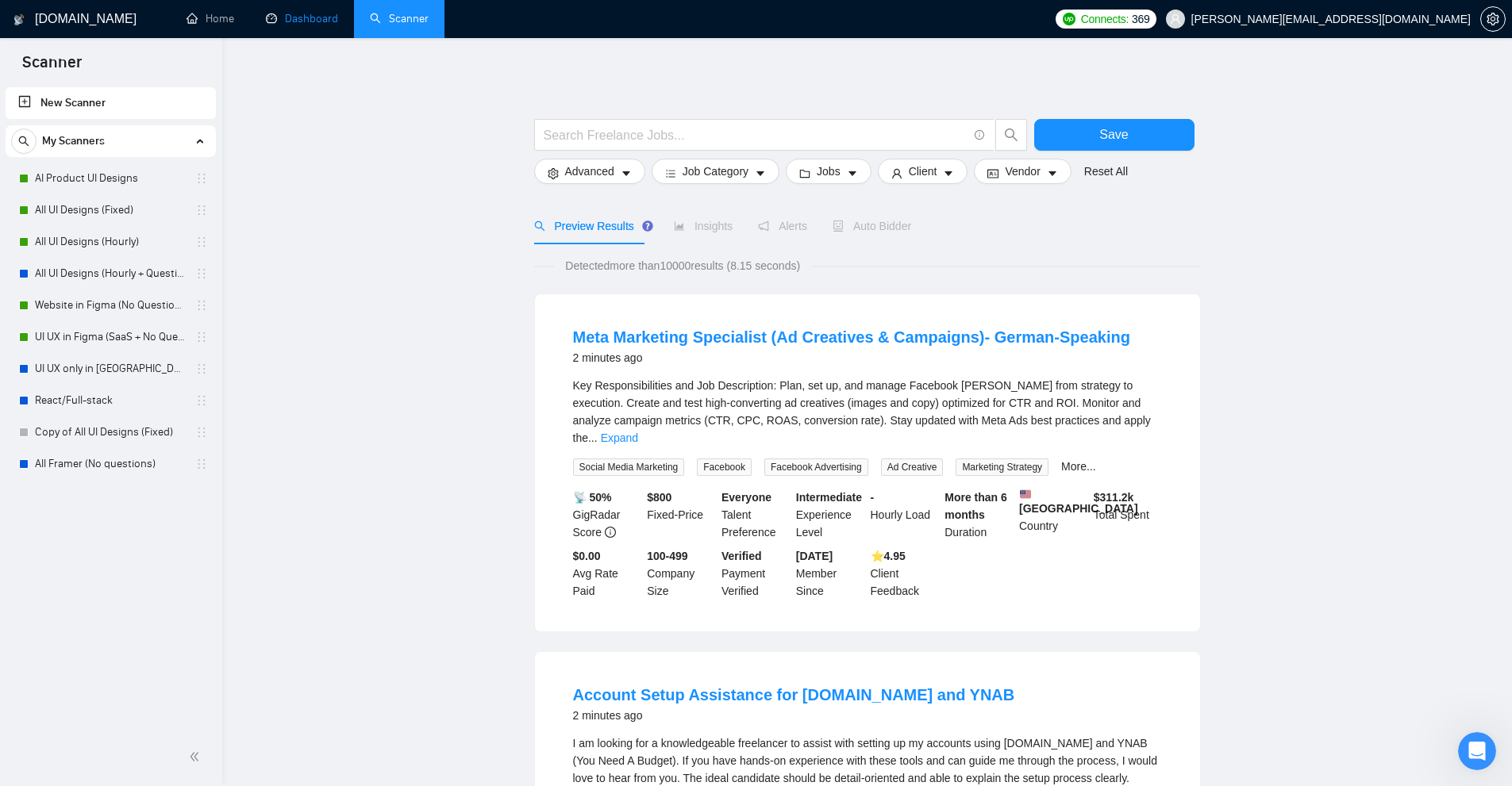
click at [338, 26] on link "Dashboard" at bounding box center [301, 18] width 72 height 13
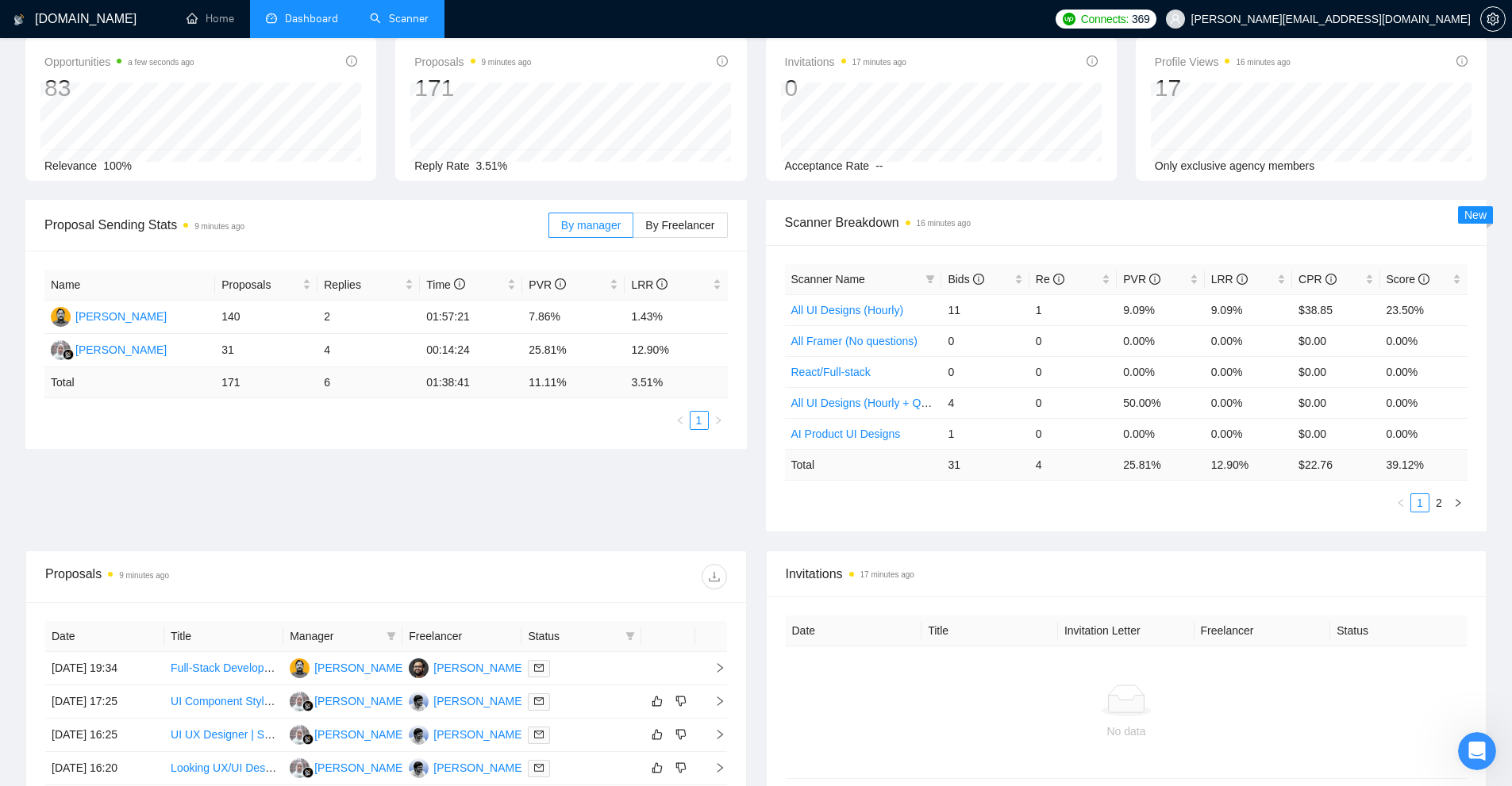
scroll to position [238, 0]
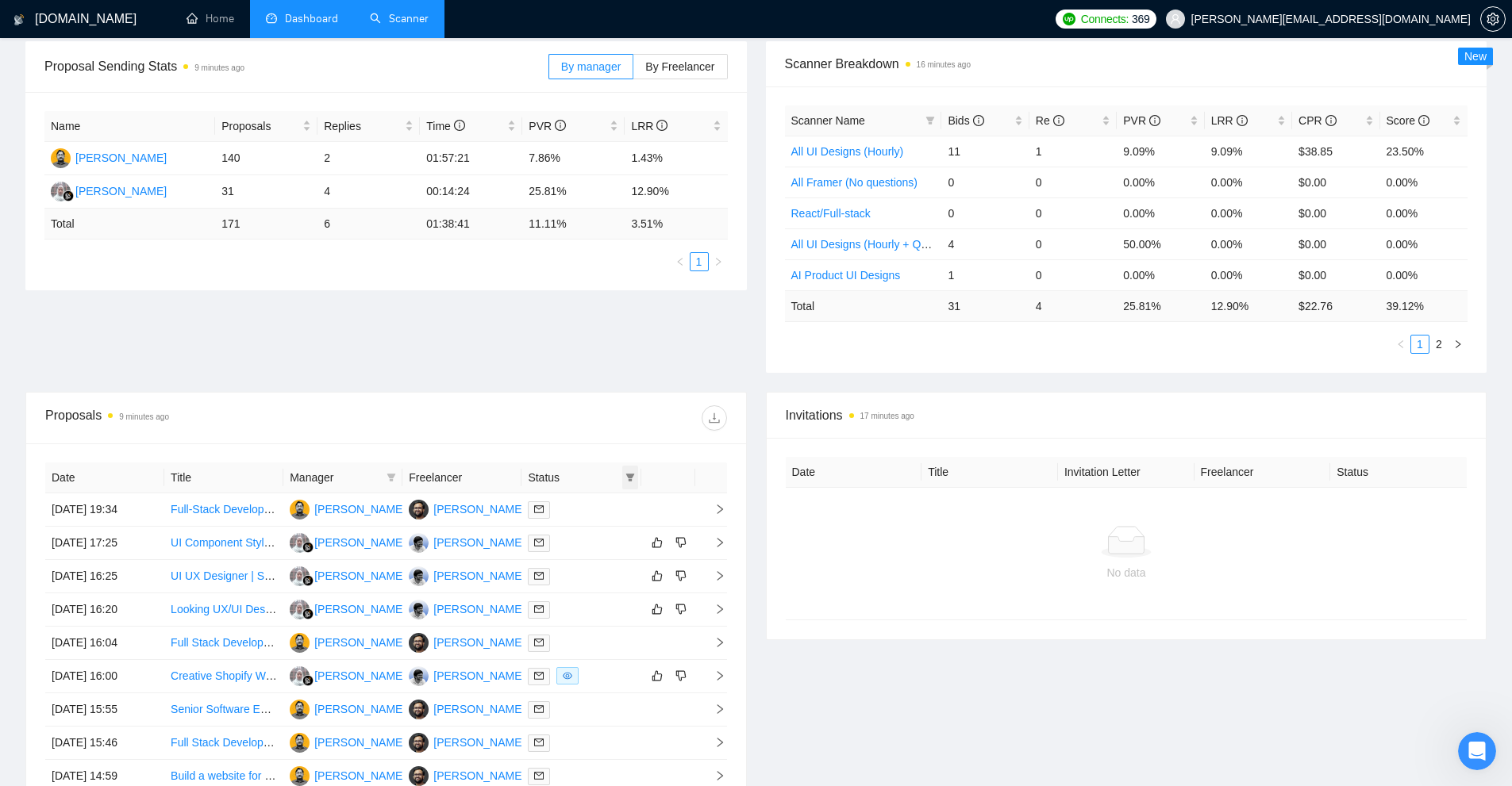
click at [632, 472] on icon "filter" at bounding box center [630, 477] width 10 height 10
click at [593, 511] on span "Chat" at bounding box center [590, 508] width 76 height 18
checkbox input "true"
click at [621, 568] on span "OK" at bounding box center [617, 565] width 16 height 18
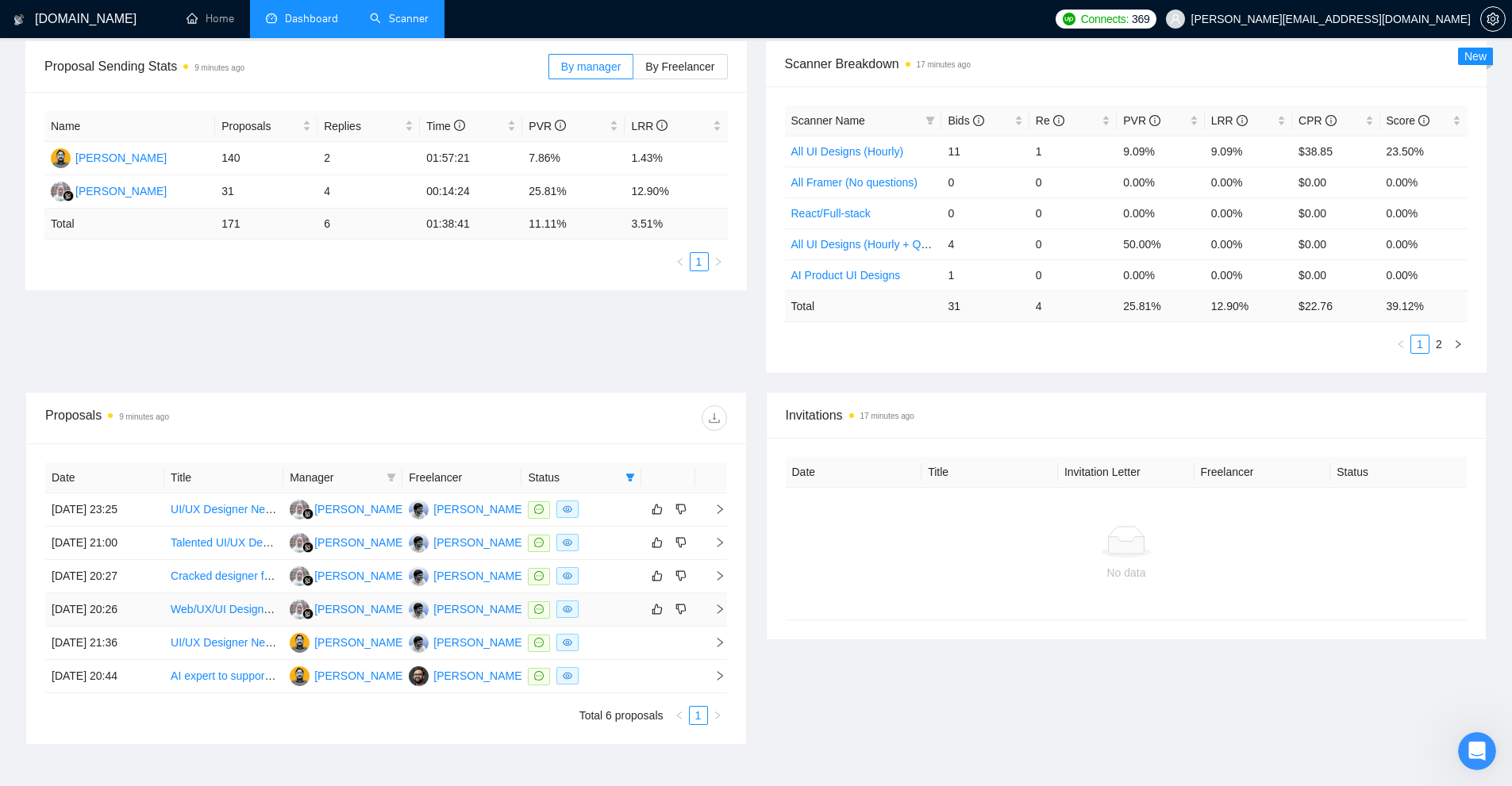
click at [604, 608] on div at bounding box center [581, 609] width 107 height 19
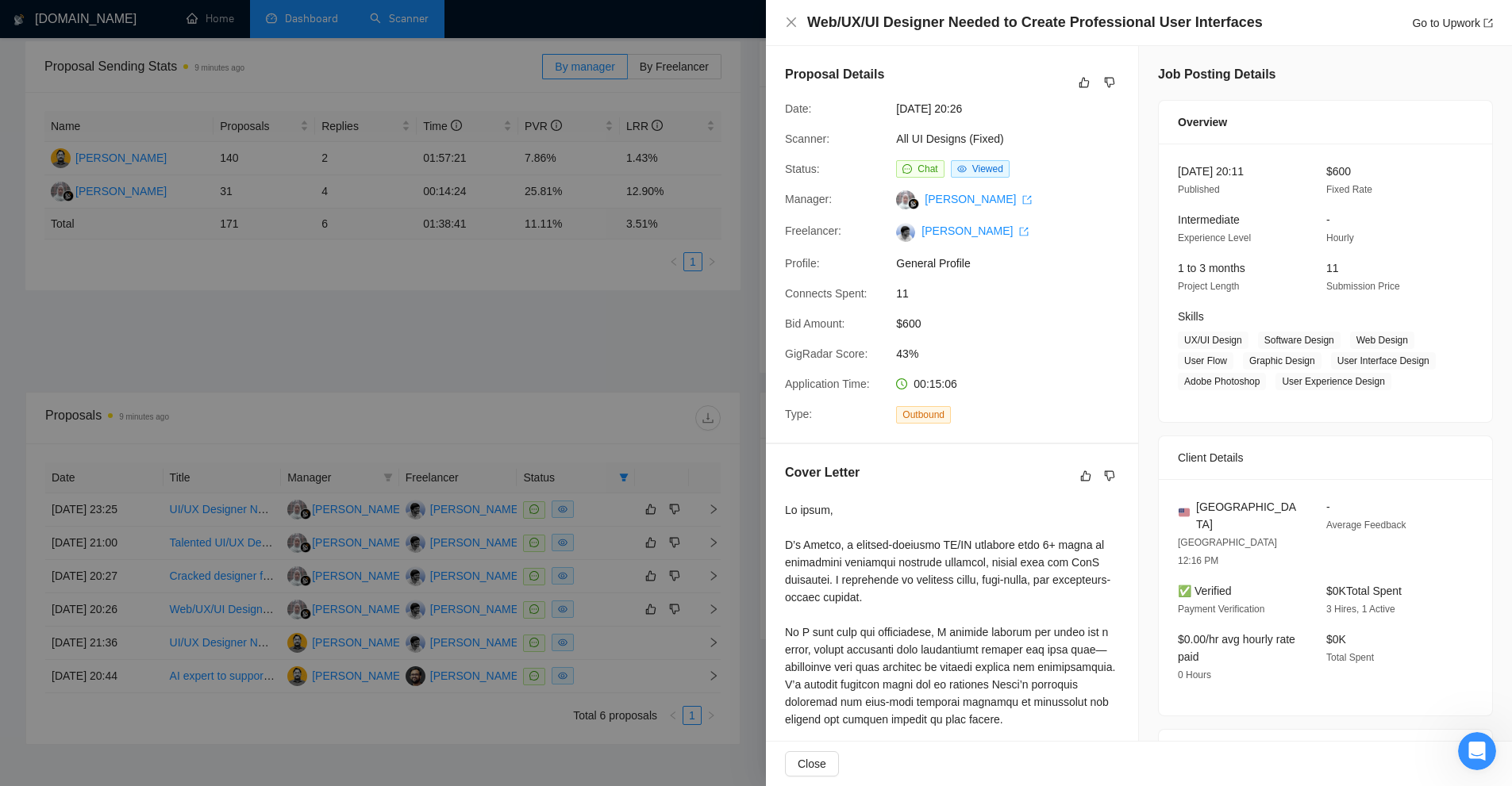
click at [582, 142] on div at bounding box center [756, 393] width 1512 height 786
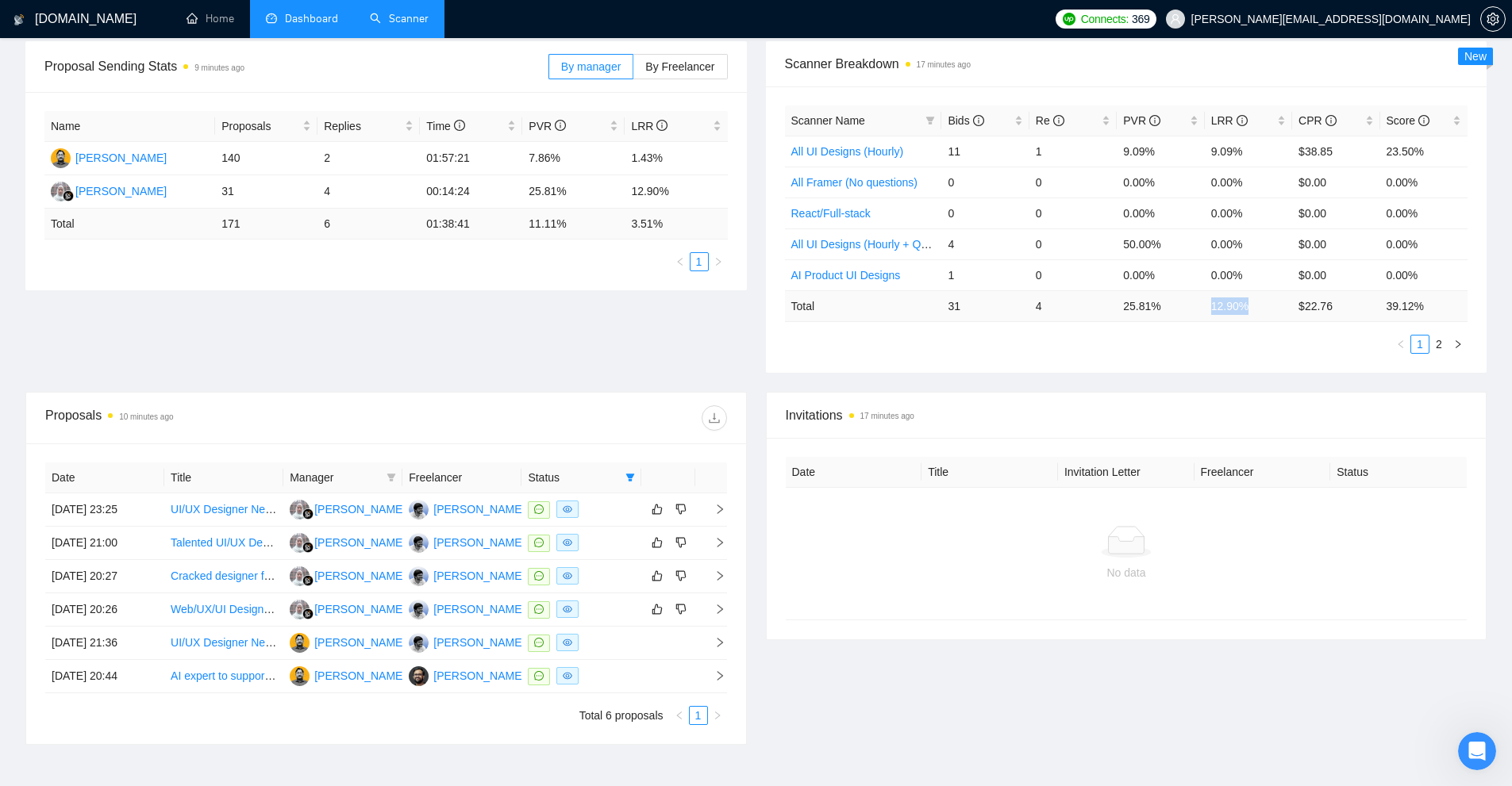
drag, startPoint x: 1213, startPoint y: 305, endPoint x: 1244, endPoint y: 301, distance: 31.3
click at [1244, 301] on td "12.90 %" at bounding box center [1248, 306] width 87 height 31
copy td "12.90 %"
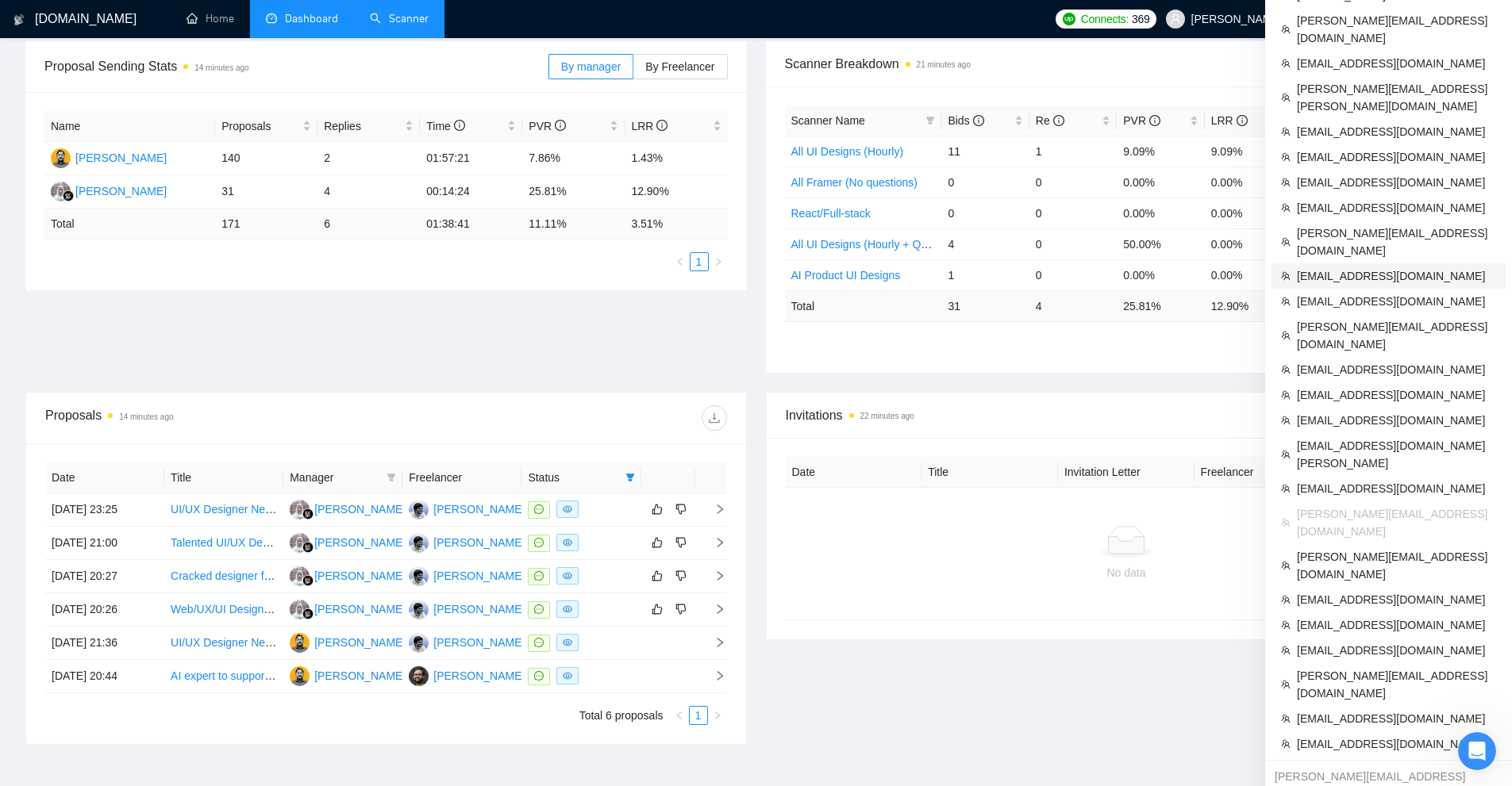
click at [1365, 267] on span "[EMAIL_ADDRESS][DOMAIN_NAME]" at bounding box center [1397, 276] width 199 height 18
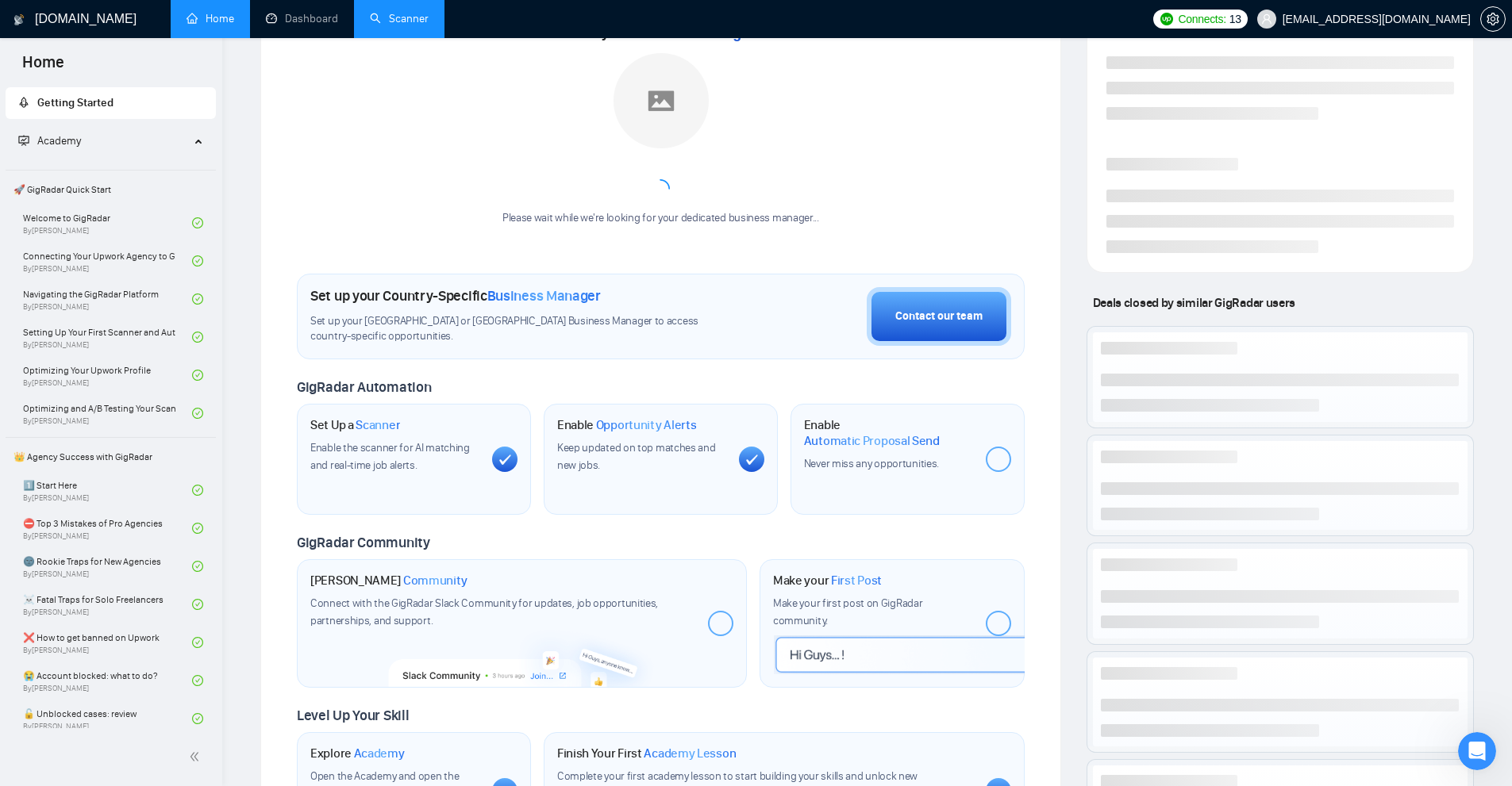
click at [376, 26] on link "Scanner" at bounding box center [399, 18] width 59 height 13
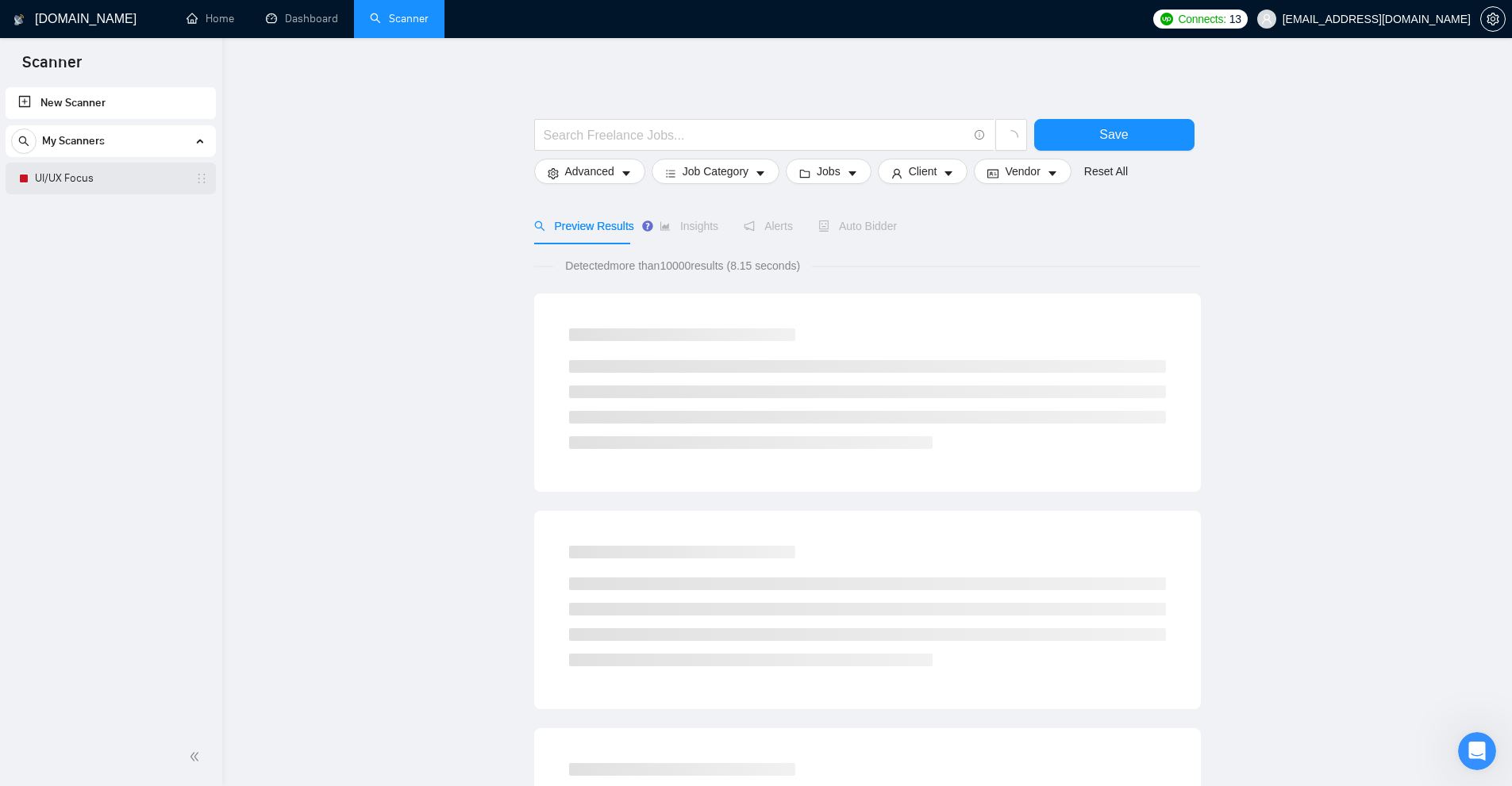
click at [110, 182] on link "UI/UX Focus" at bounding box center [110, 179] width 151 height 32
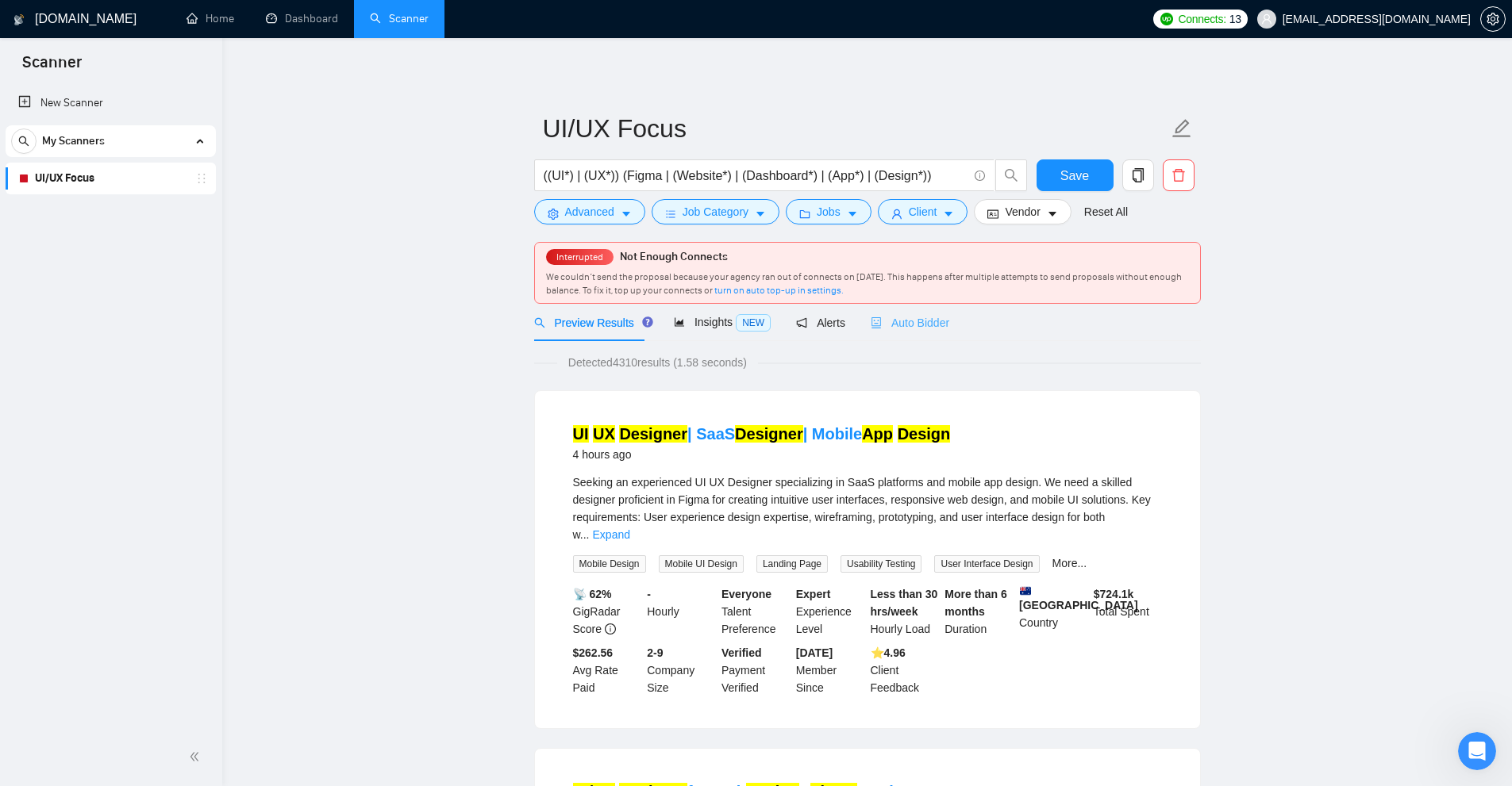
click at [907, 310] on div "Auto Bidder" at bounding box center [910, 322] width 78 height 37
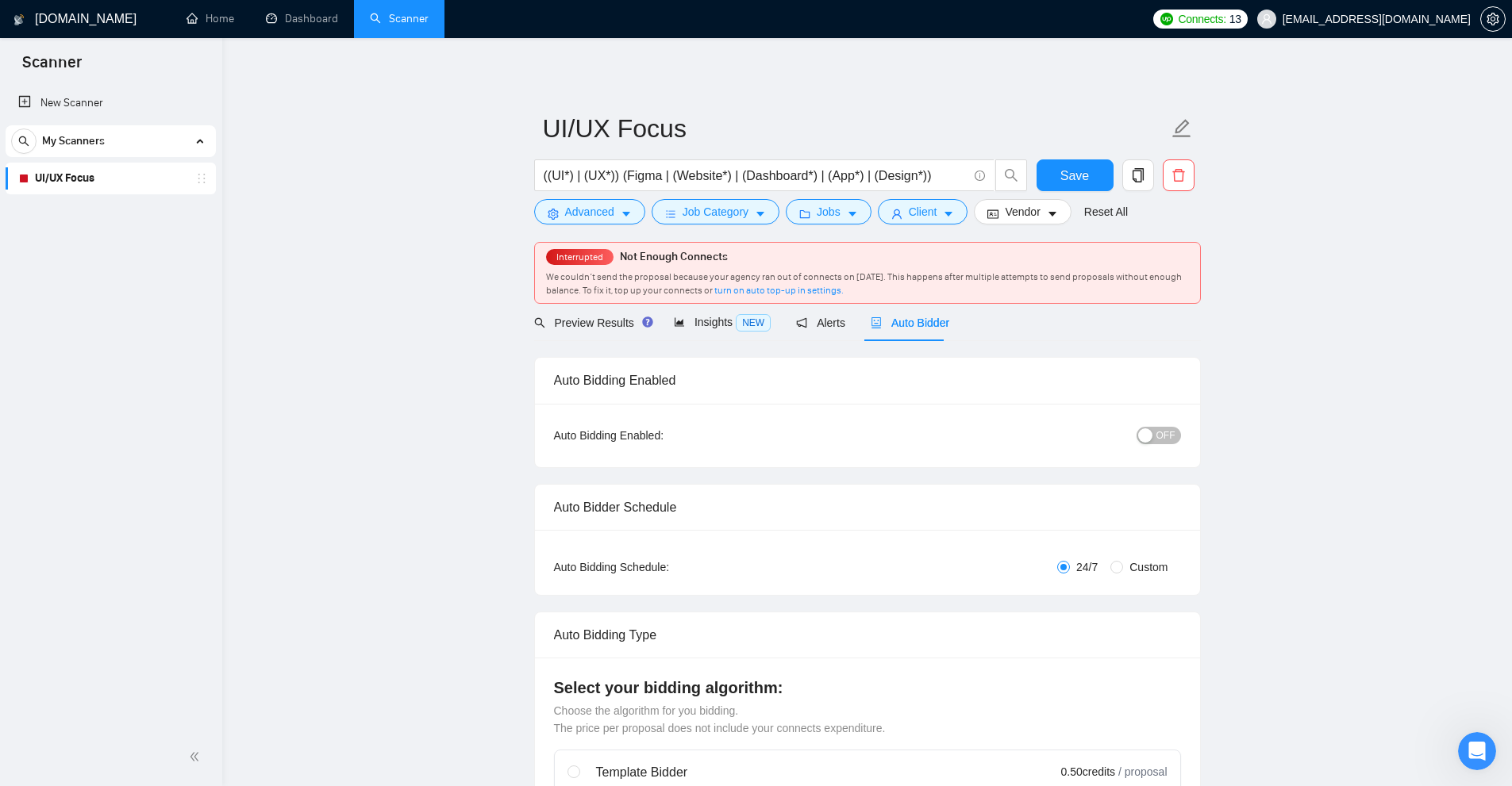
checkbox input "true"
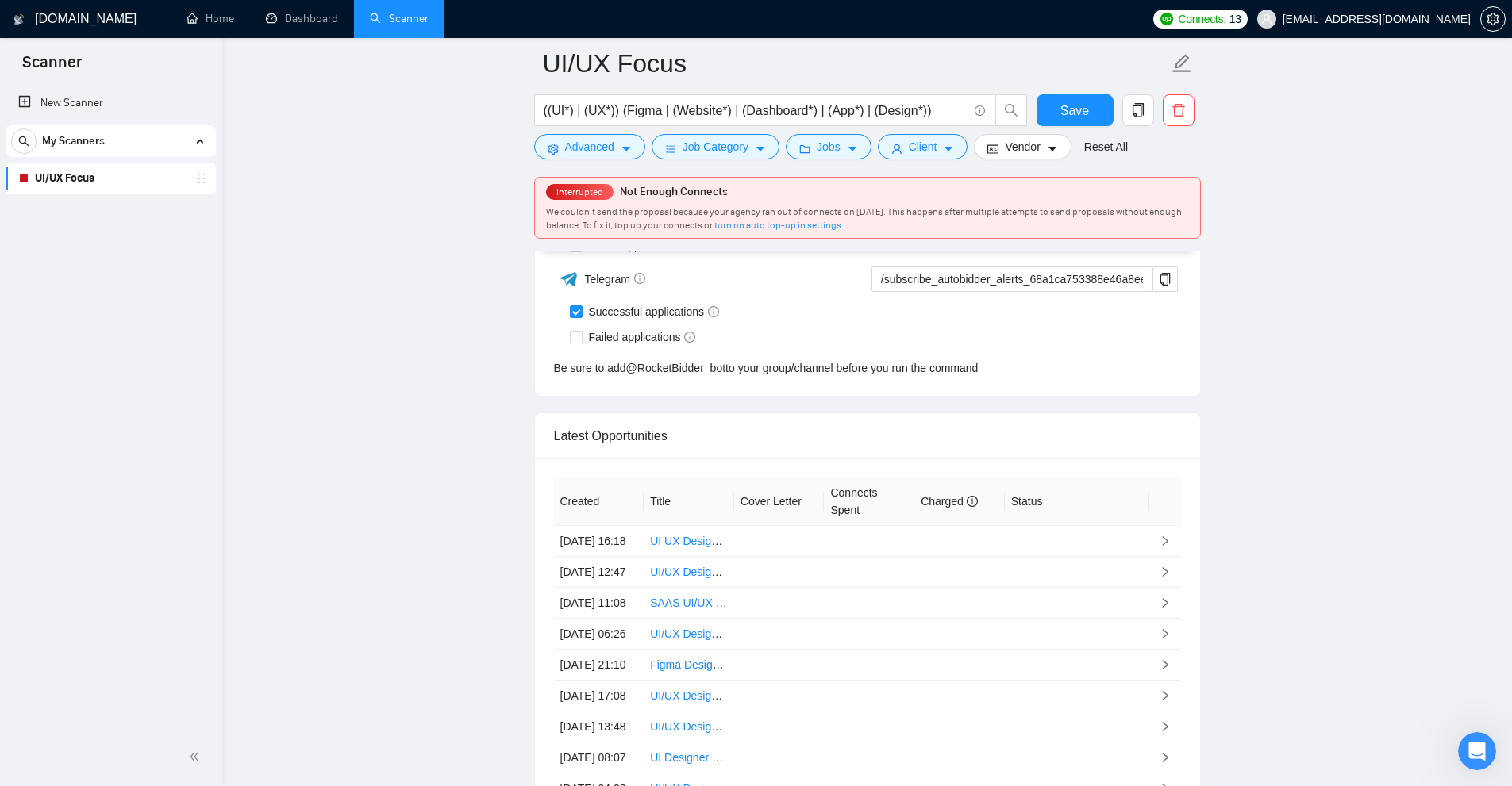
scroll to position [4476, 0]
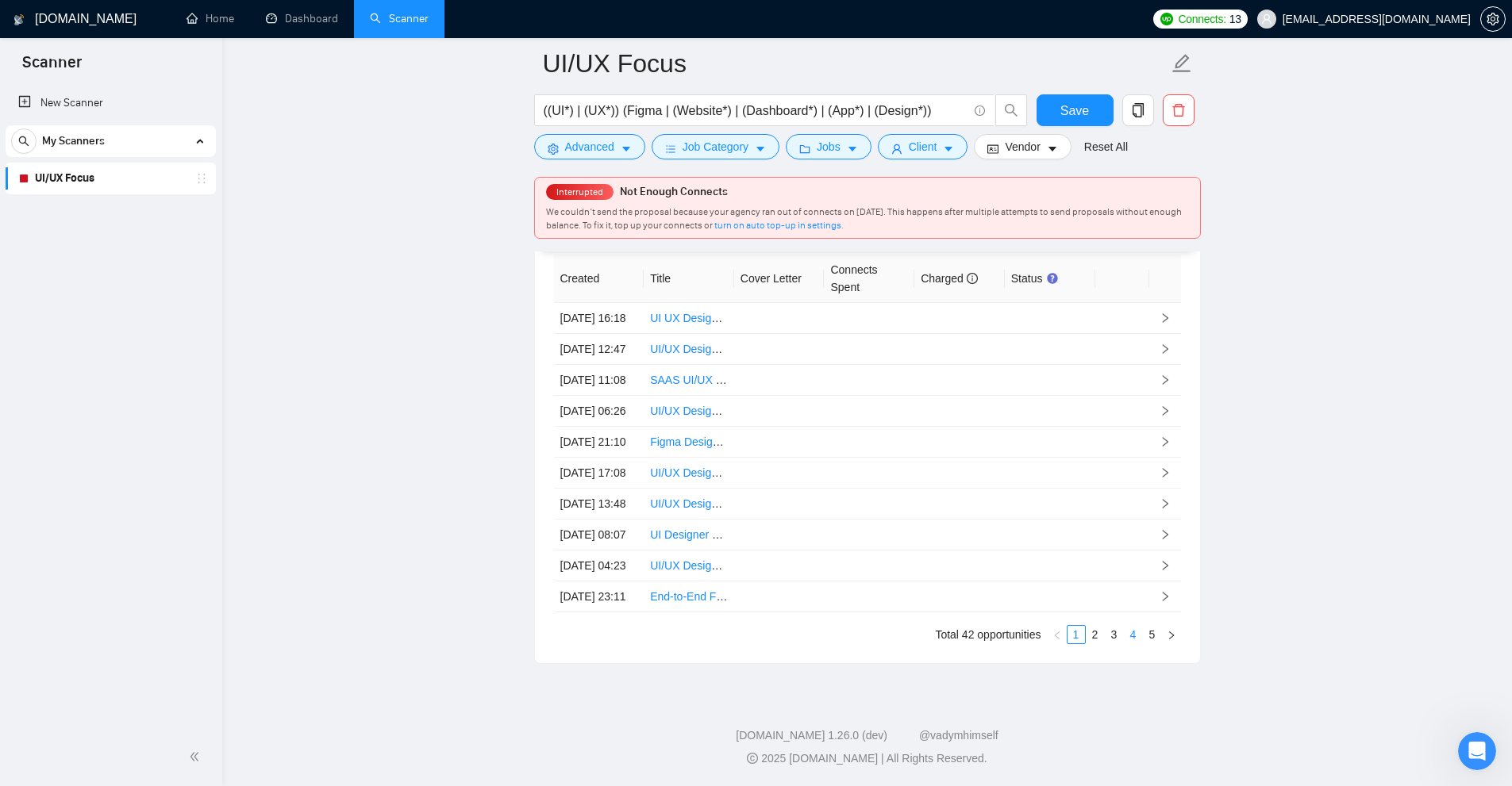
click at [1127, 636] on link "4" at bounding box center [1134, 635] width 18 height 18
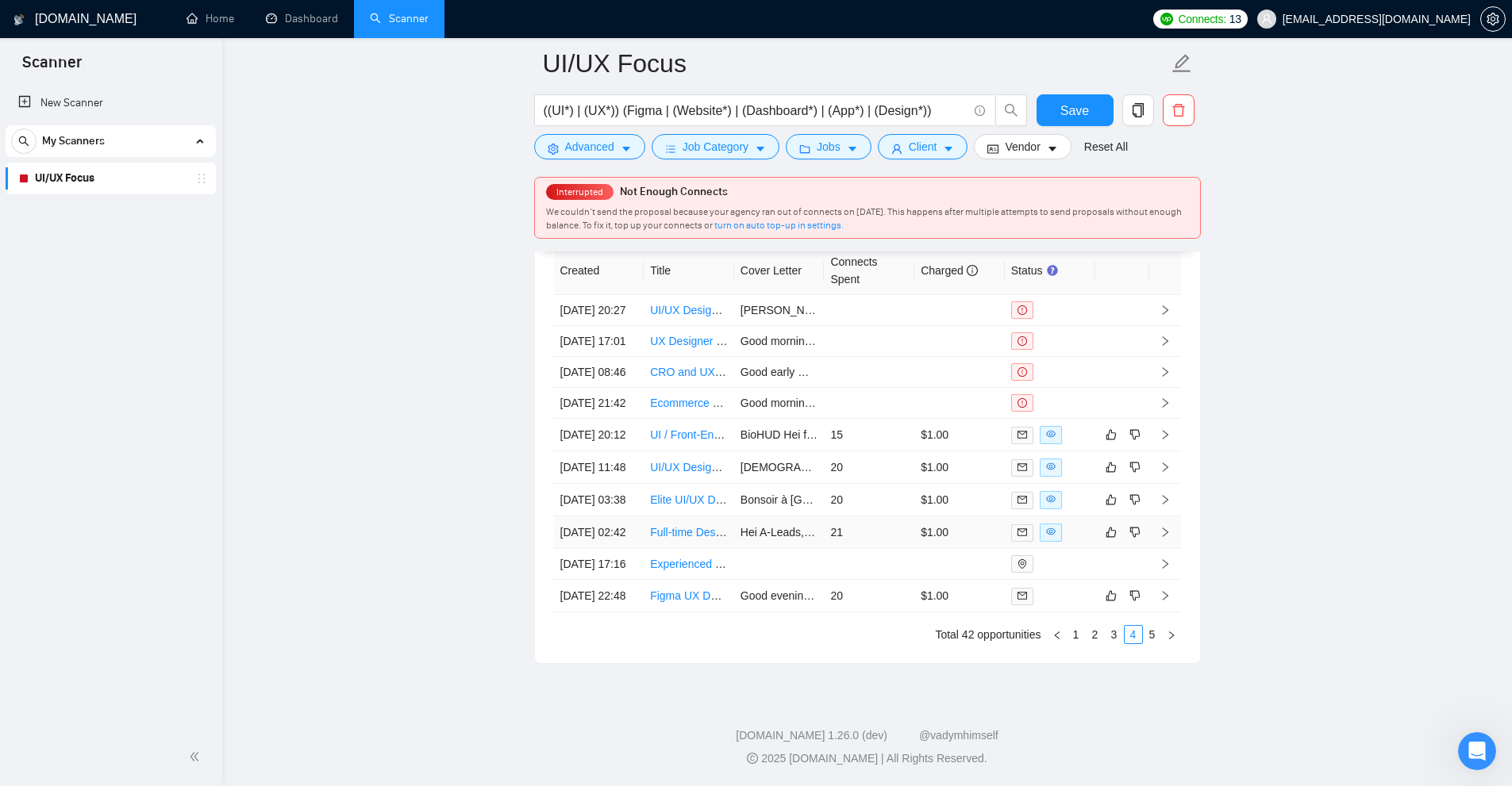
scroll to position [4238, 0]
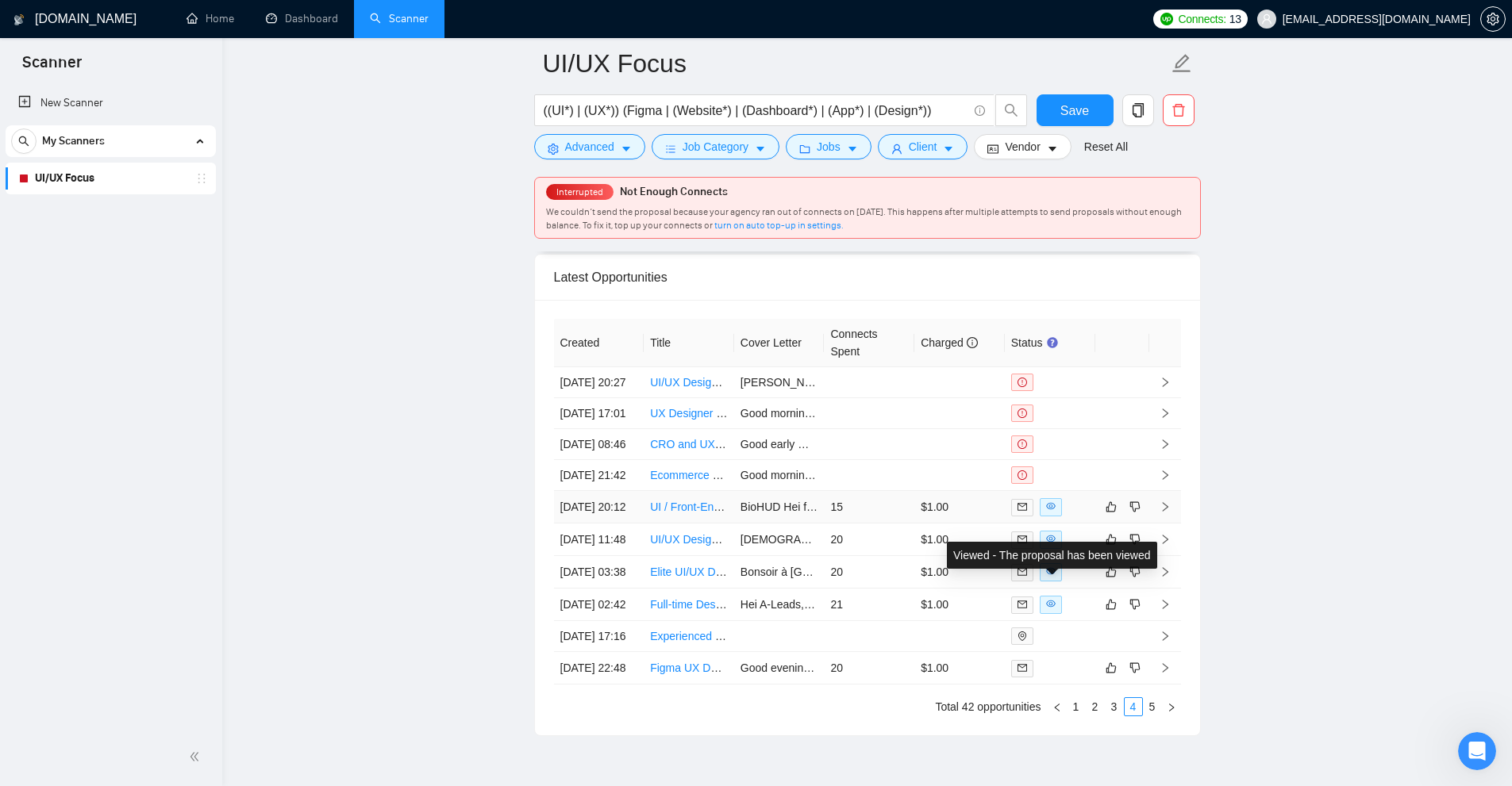
click at [903, 524] on td "15" at bounding box center [869, 507] width 91 height 33
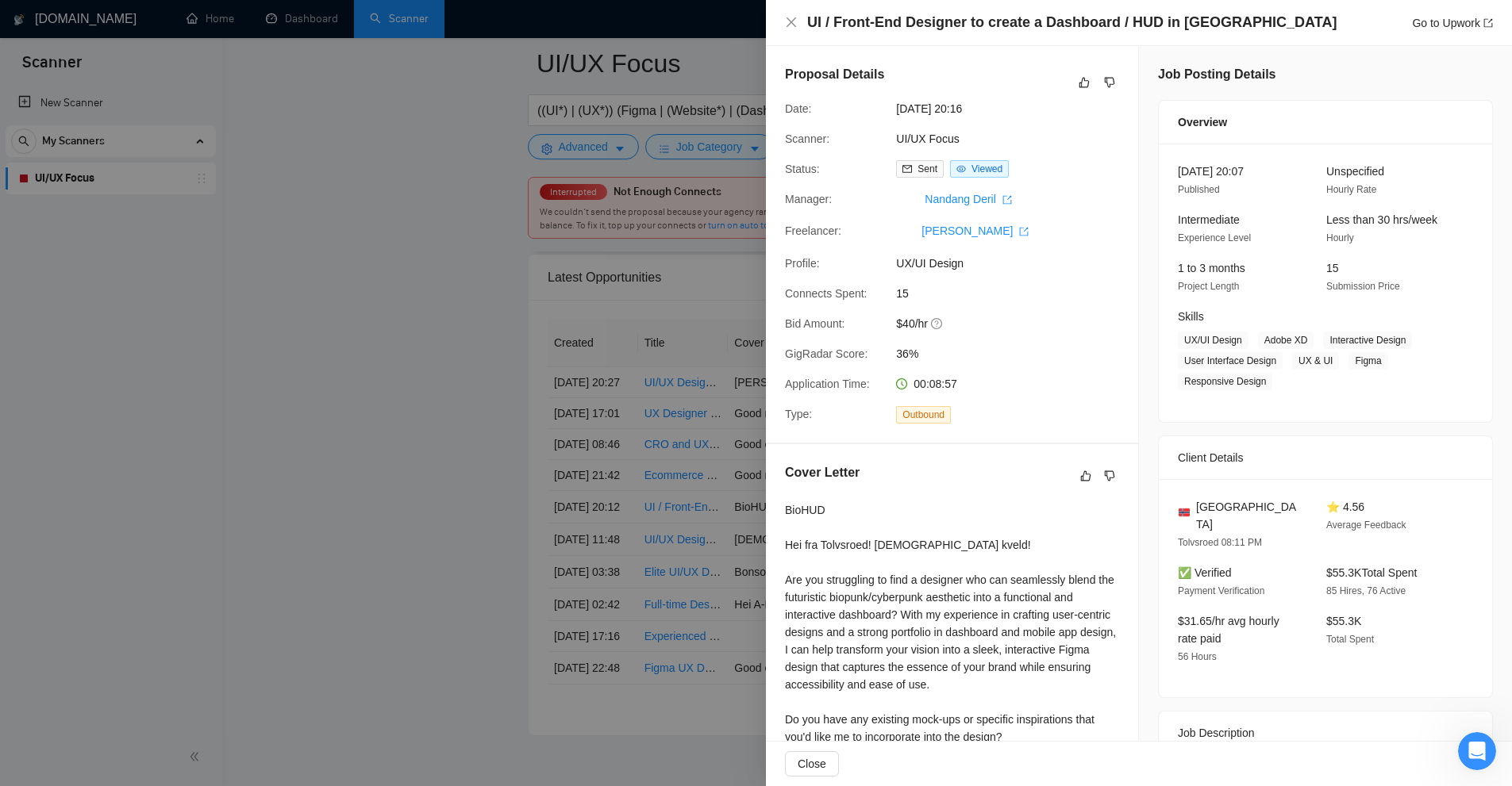
scroll to position [317, 0]
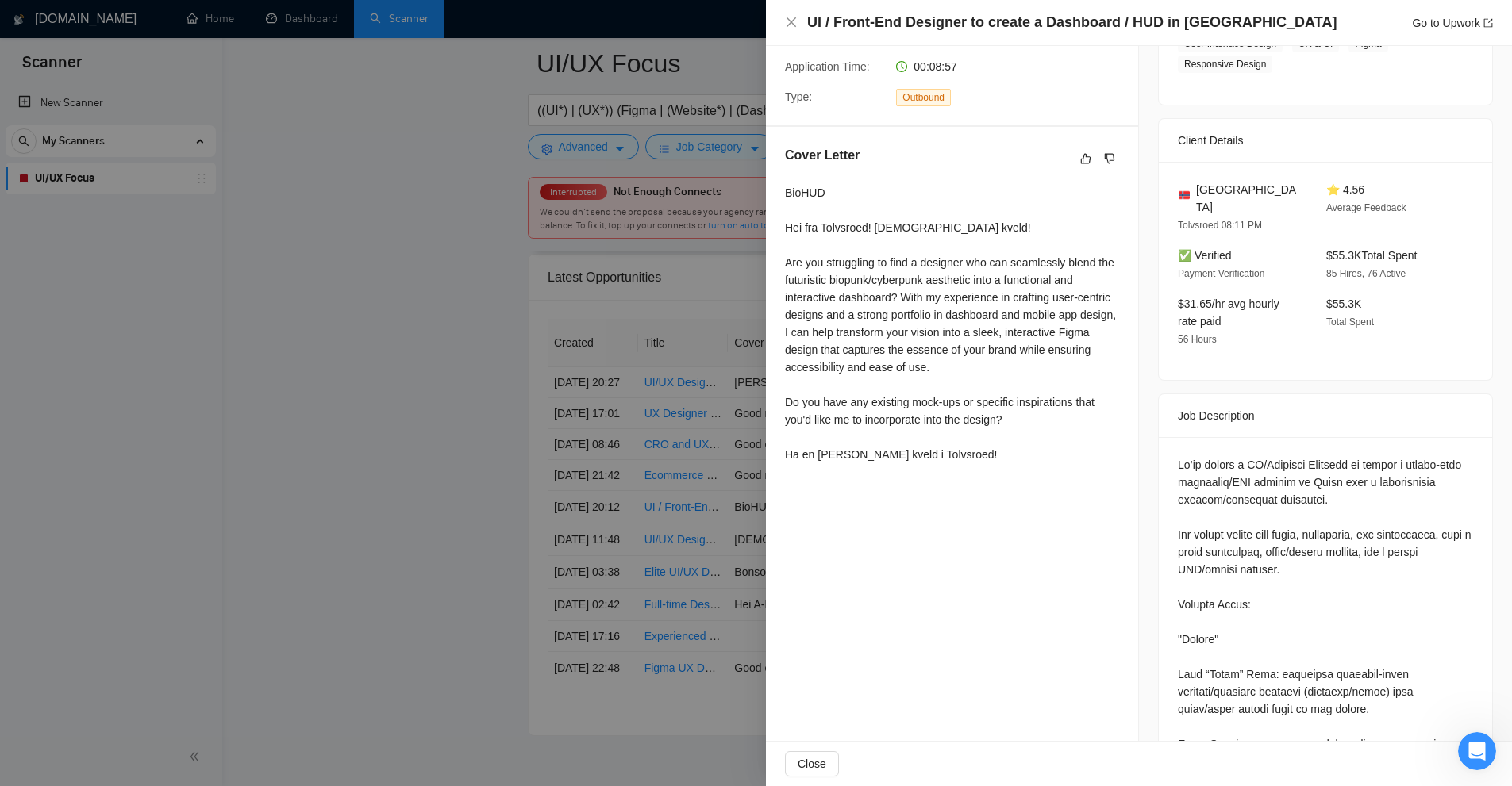
click at [679, 441] on div at bounding box center [756, 393] width 1512 height 786
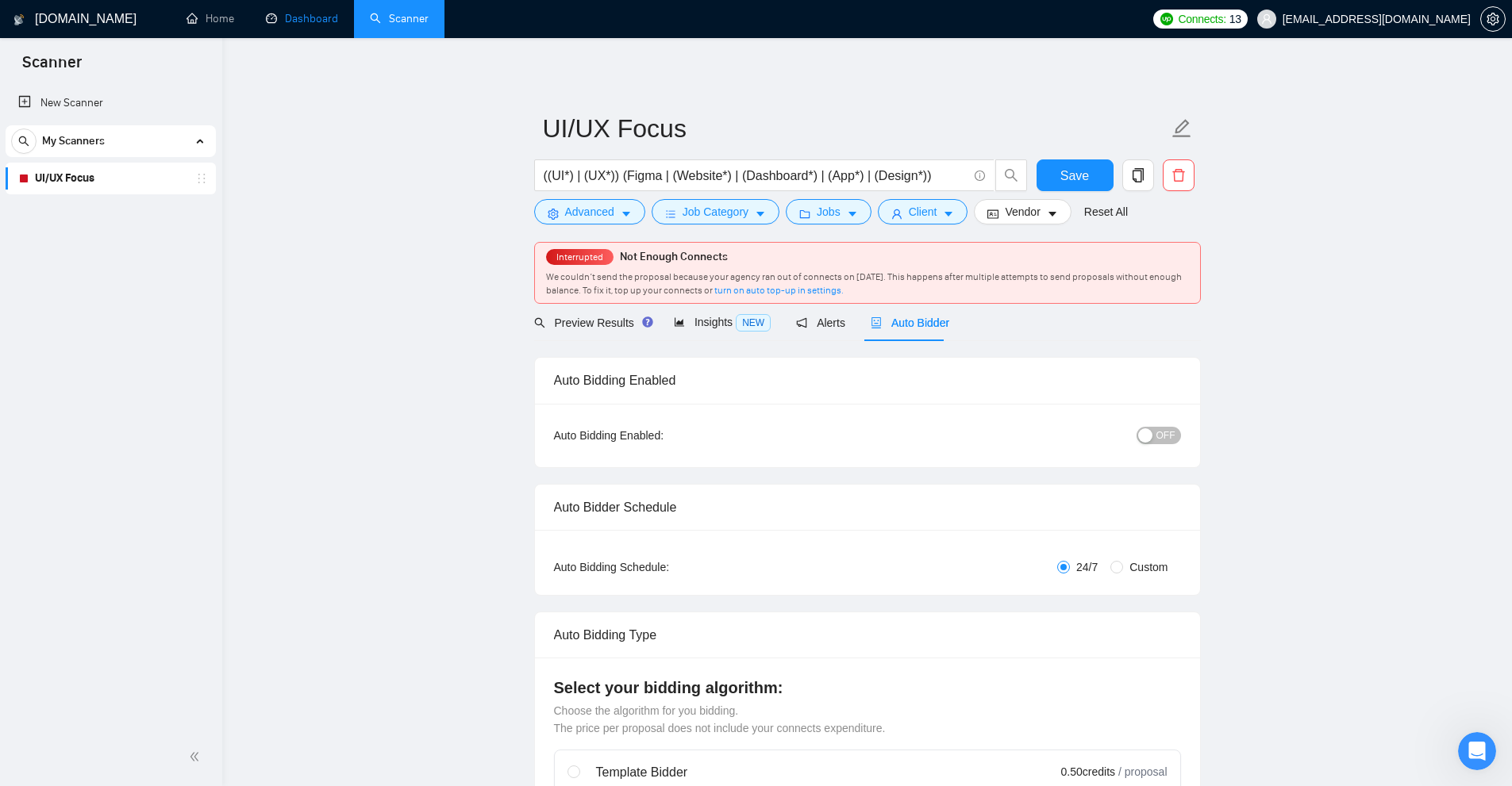
click at [323, 23] on link "Dashboard" at bounding box center [301, 18] width 72 height 13
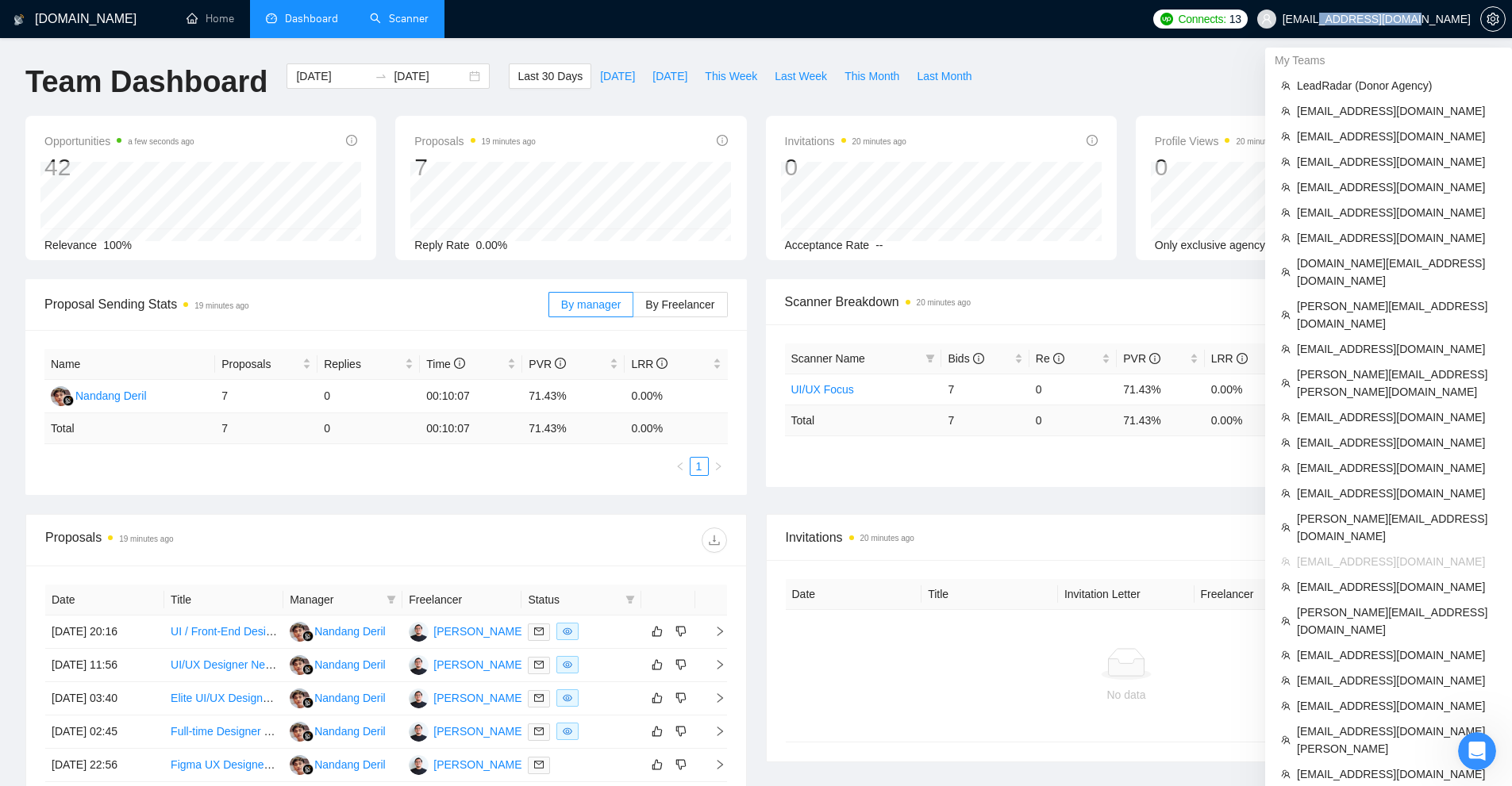
copy span "[DOMAIN_NAME]"
drag, startPoint x: 1388, startPoint y: 23, endPoint x: 1467, endPoint y: 25, distance: 79.0
click at [1467, 19] on span "[EMAIL_ADDRESS][DOMAIN_NAME]" at bounding box center [1377, 19] width 188 height 0
click at [1385, 134] on span "[EMAIL_ADDRESS][DOMAIN_NAME]" at bounding box center [1397, 137] width 199 height 18
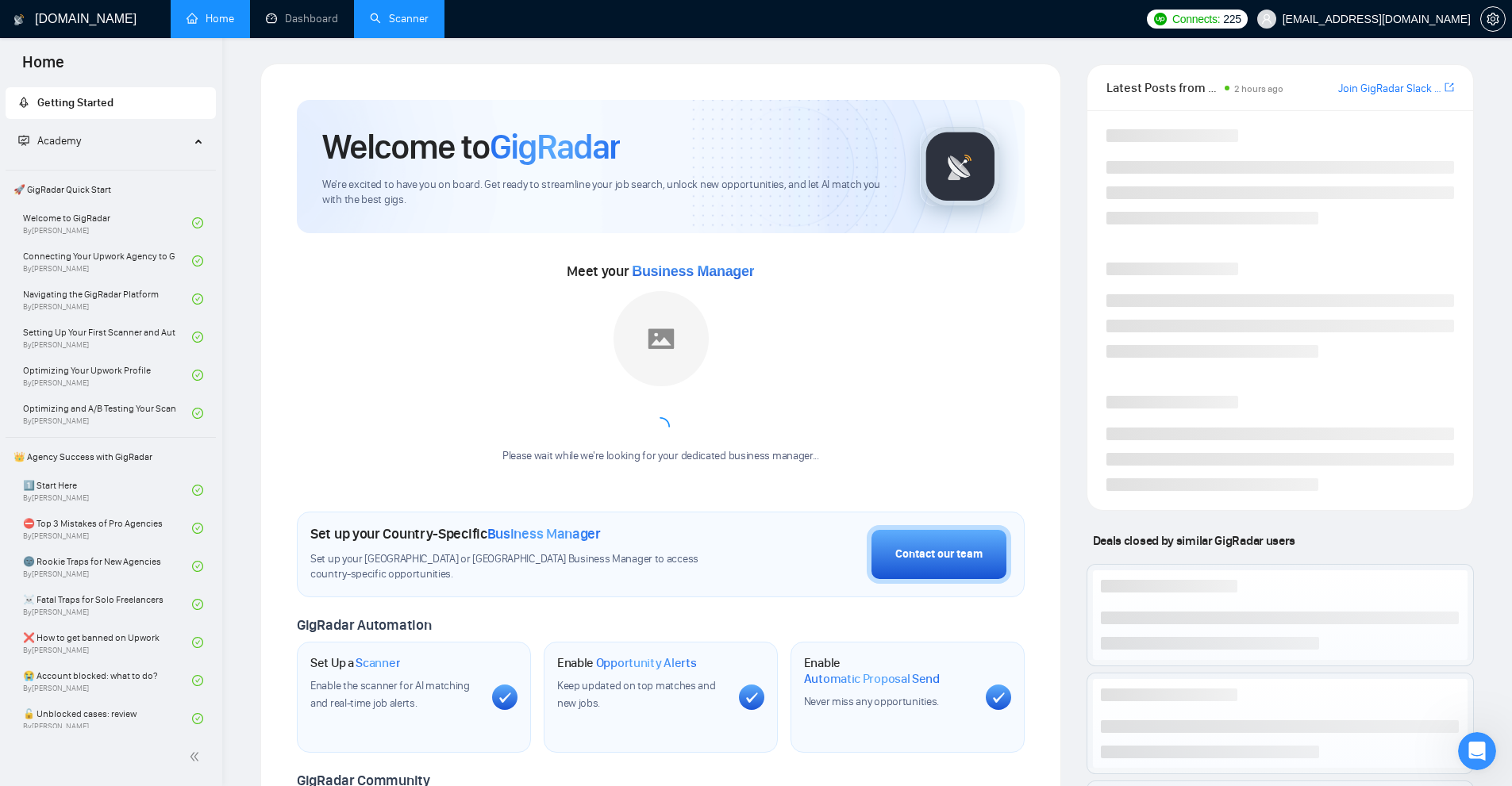
click at [420, 12] on link "Scanner" at bounding box center [399, 18] width 59 height 13
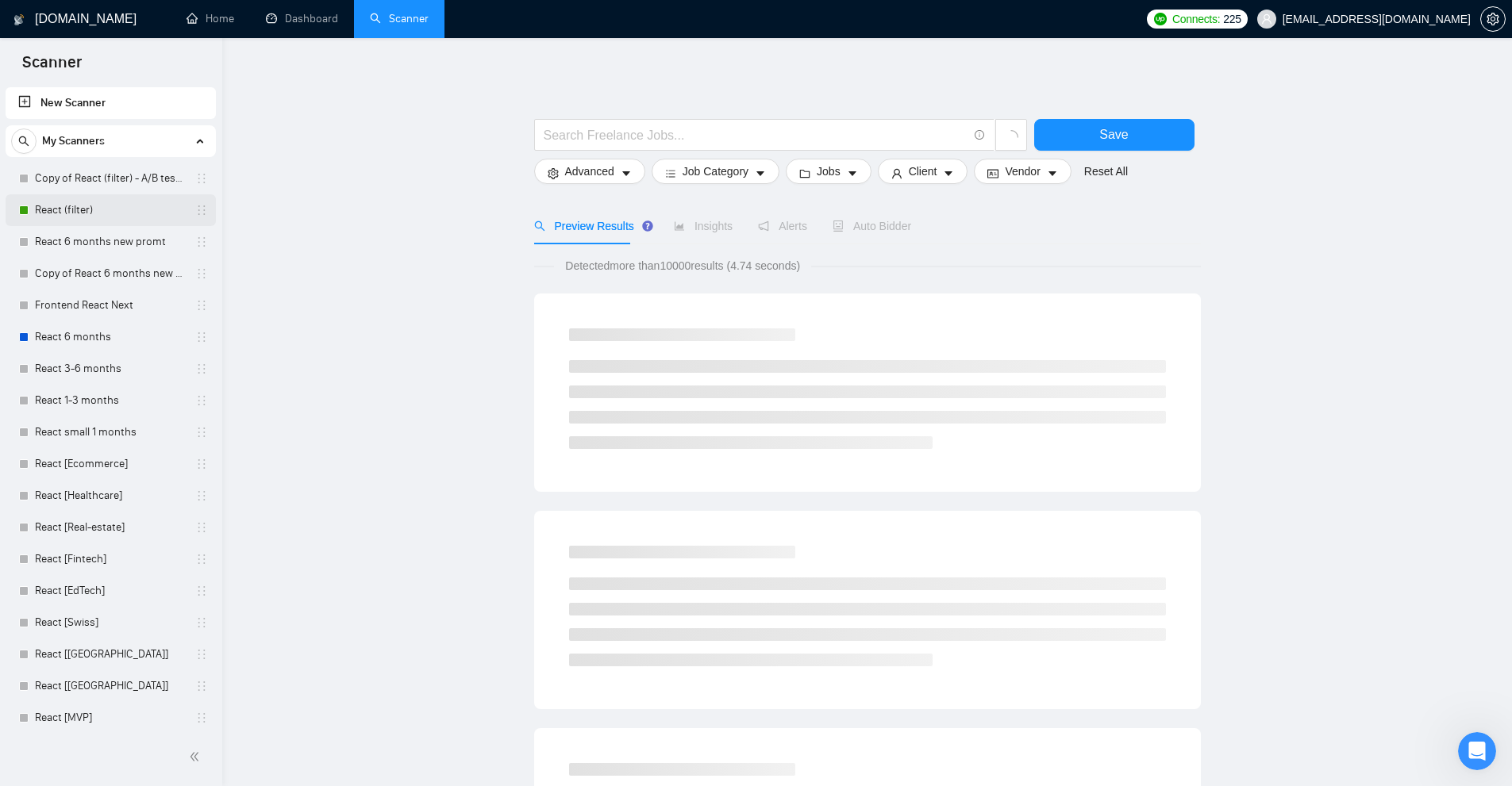
click at [79, 218] on link "React (filter)" at bounding box center [110, 210] width 151 height 32
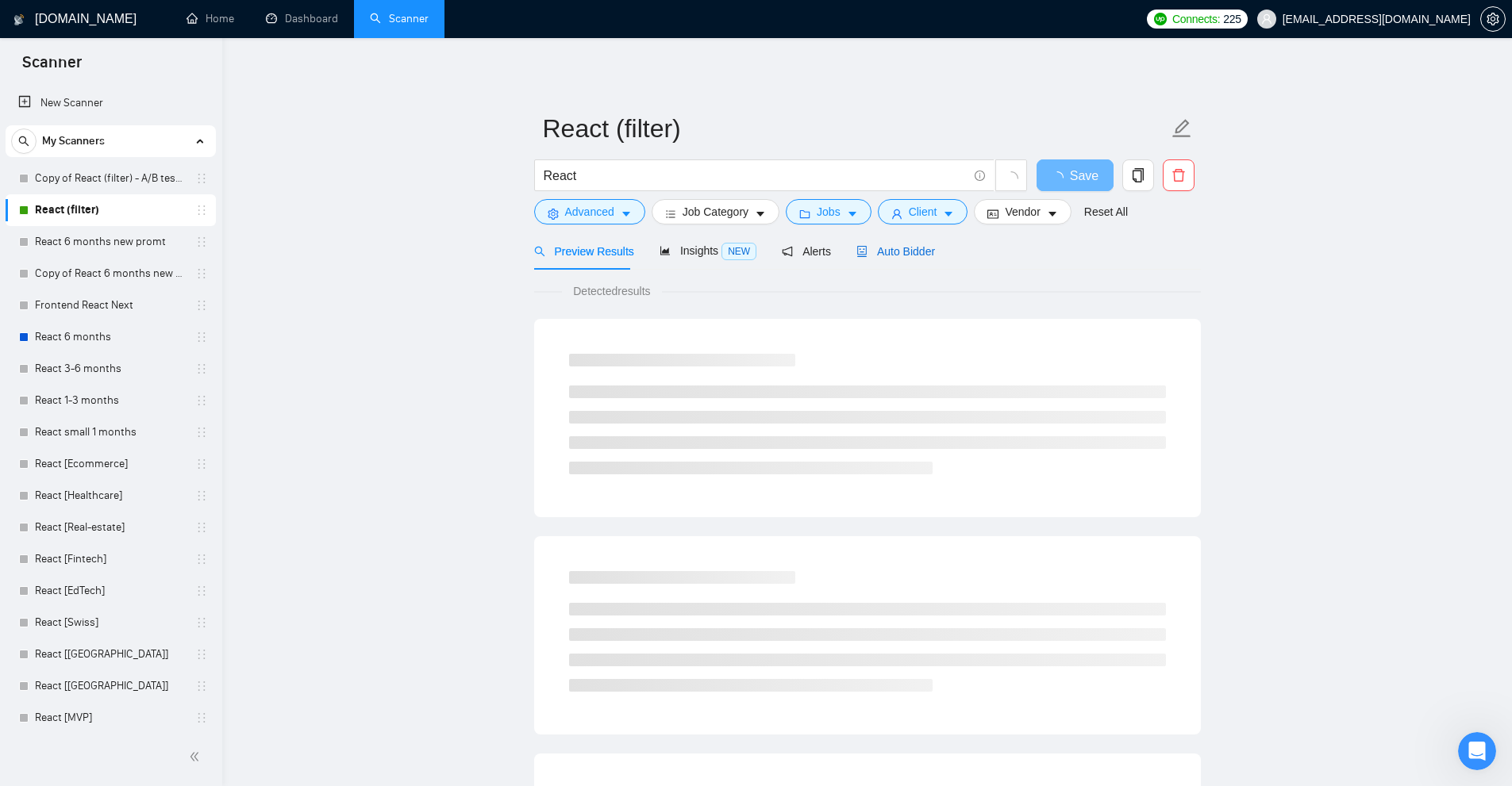
drag, startPoint x: 853, startPoint y: 255, endPoint x: 862, endPoint y: 255, distance: 9.0
click at [856, 255] on icon "robot" at bounding box center [862, 251] width 12 height 12
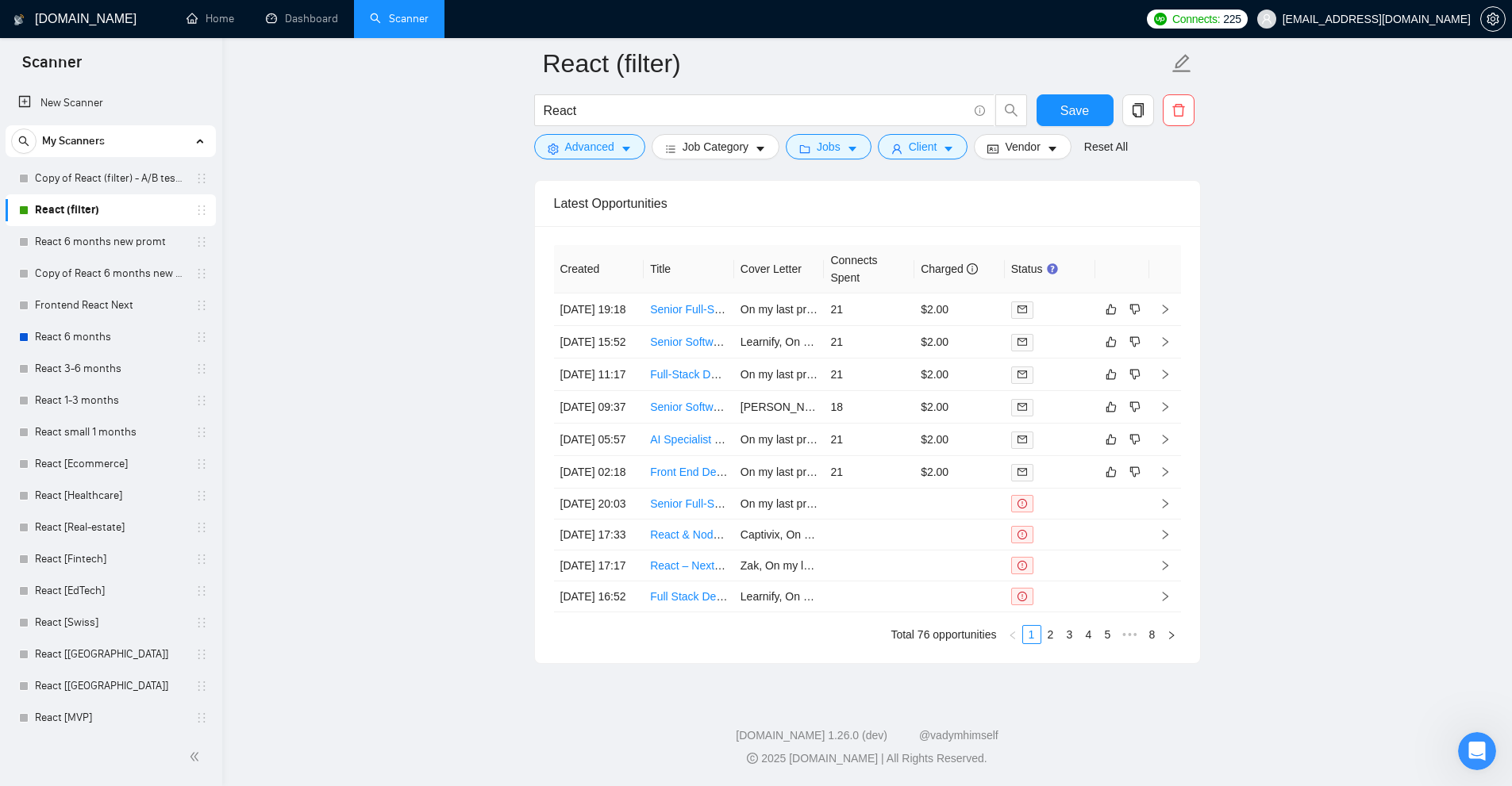
scroll to position [4313, 0]
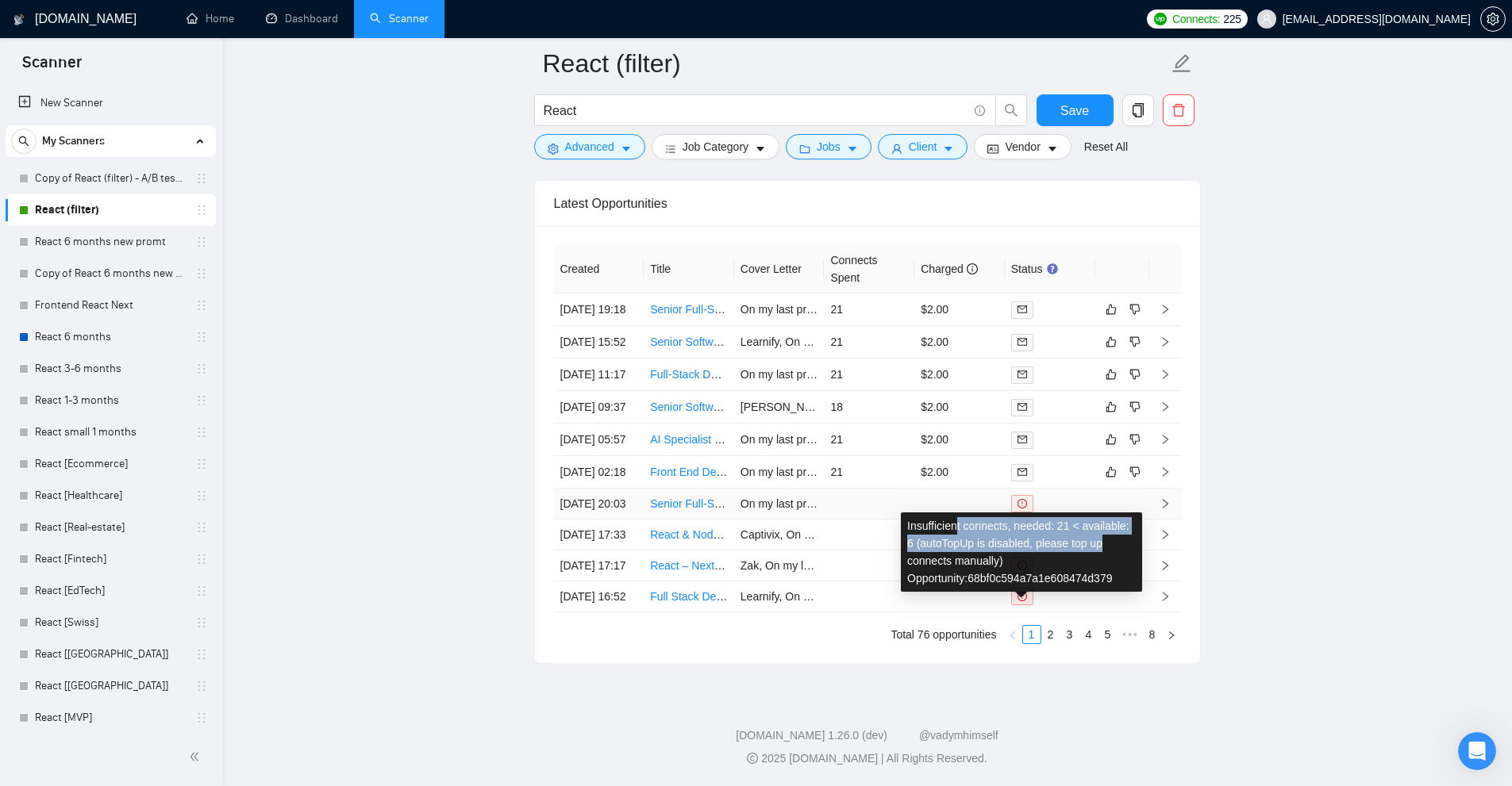
drag, startPoint x: 989, startPoint y: 369, endPoint x: 1107, endPoint y: 394, distance: 120.6
click at [1094, 512] on div "Insufficient connects, needed: 21 < available: 6 (autoTopUp is disabled, please…" at bounding box center [1022, 552] width 242 height 79
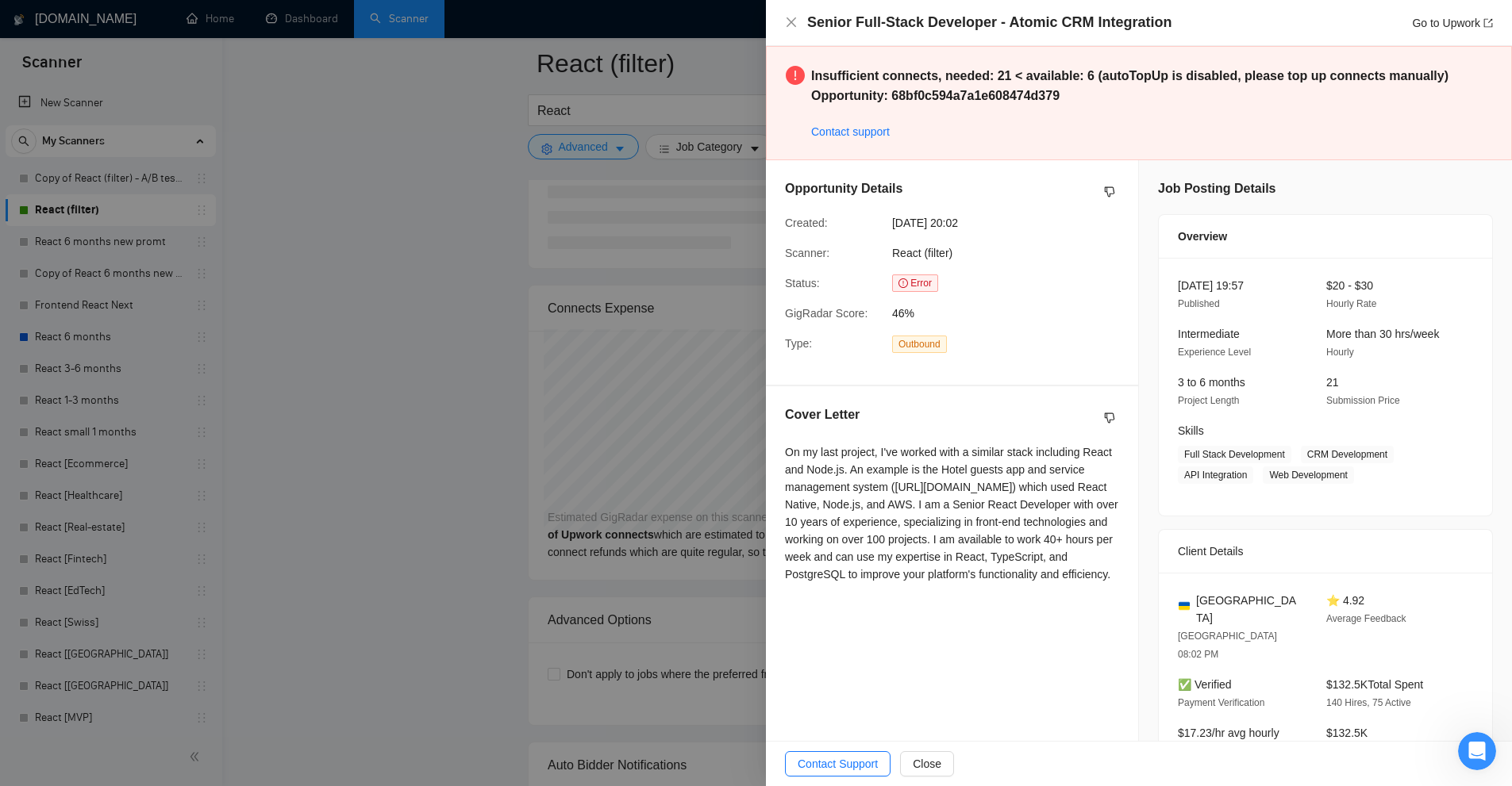
scroll to position [2885, 0]
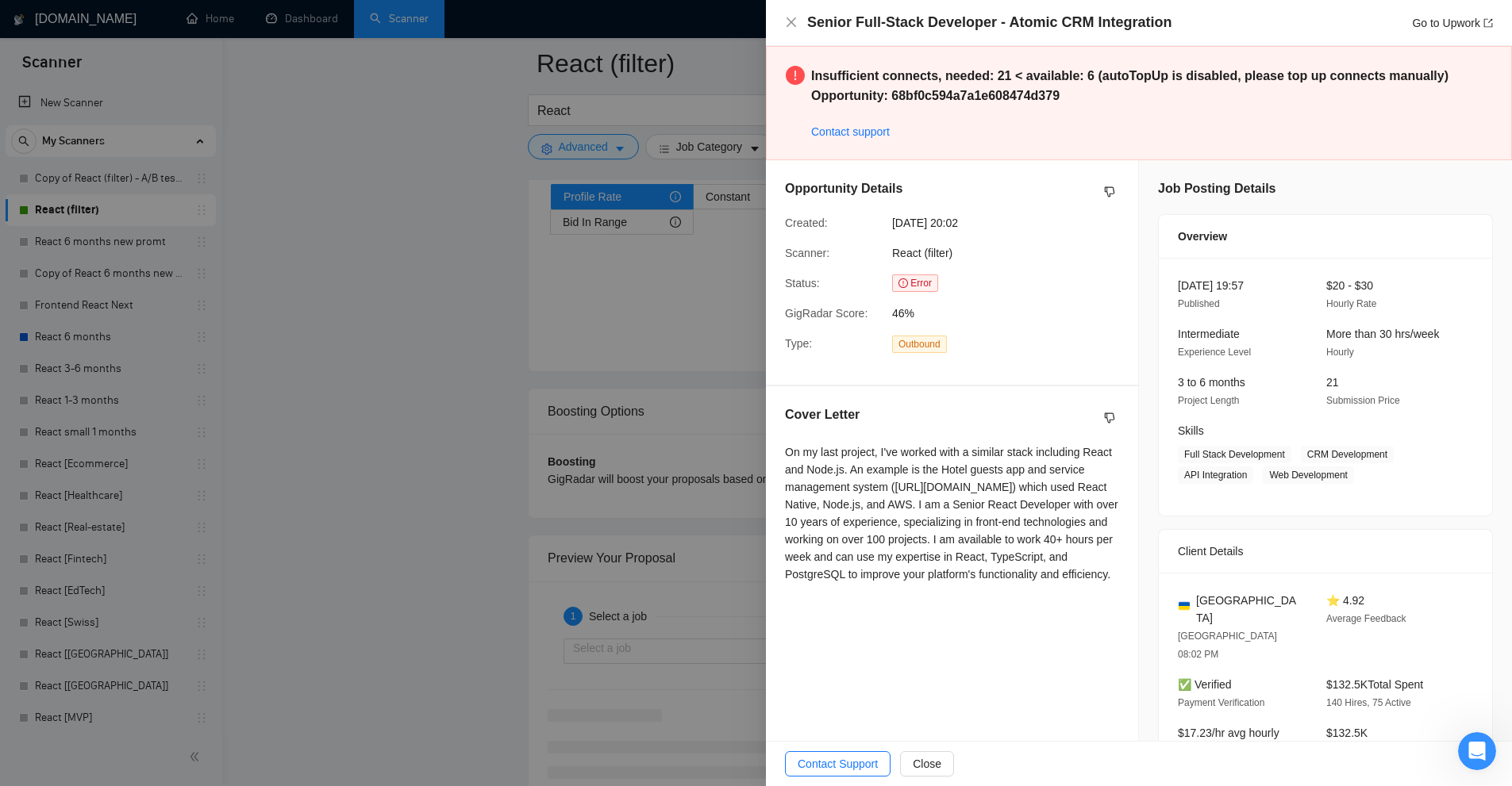
click at [574, 221] on div at bounding box center [756, 393] width 1512 height 786
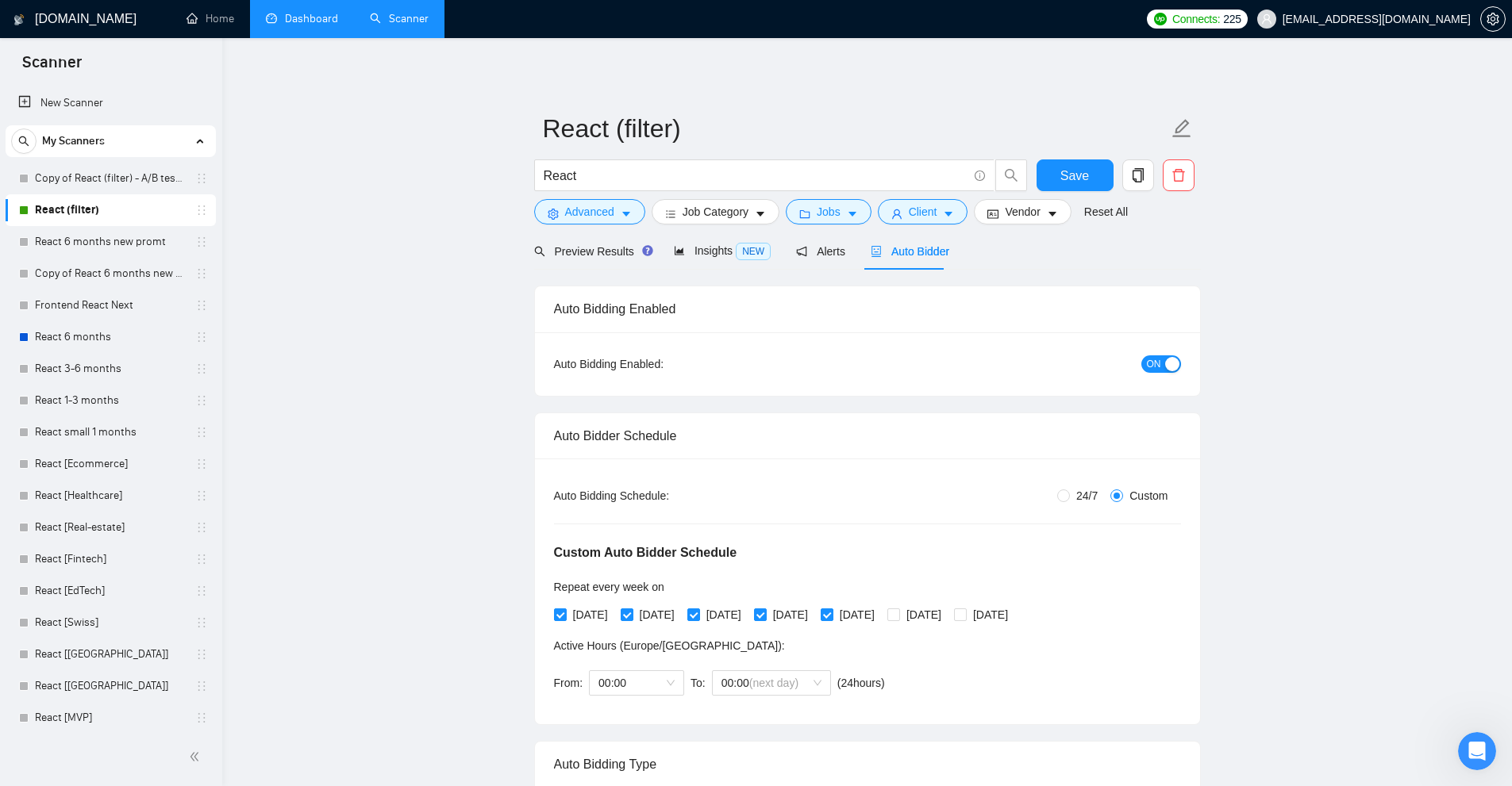
click at [297, 36] on li "Dashboard" at bounding box center [301, 19] width 104 height 38
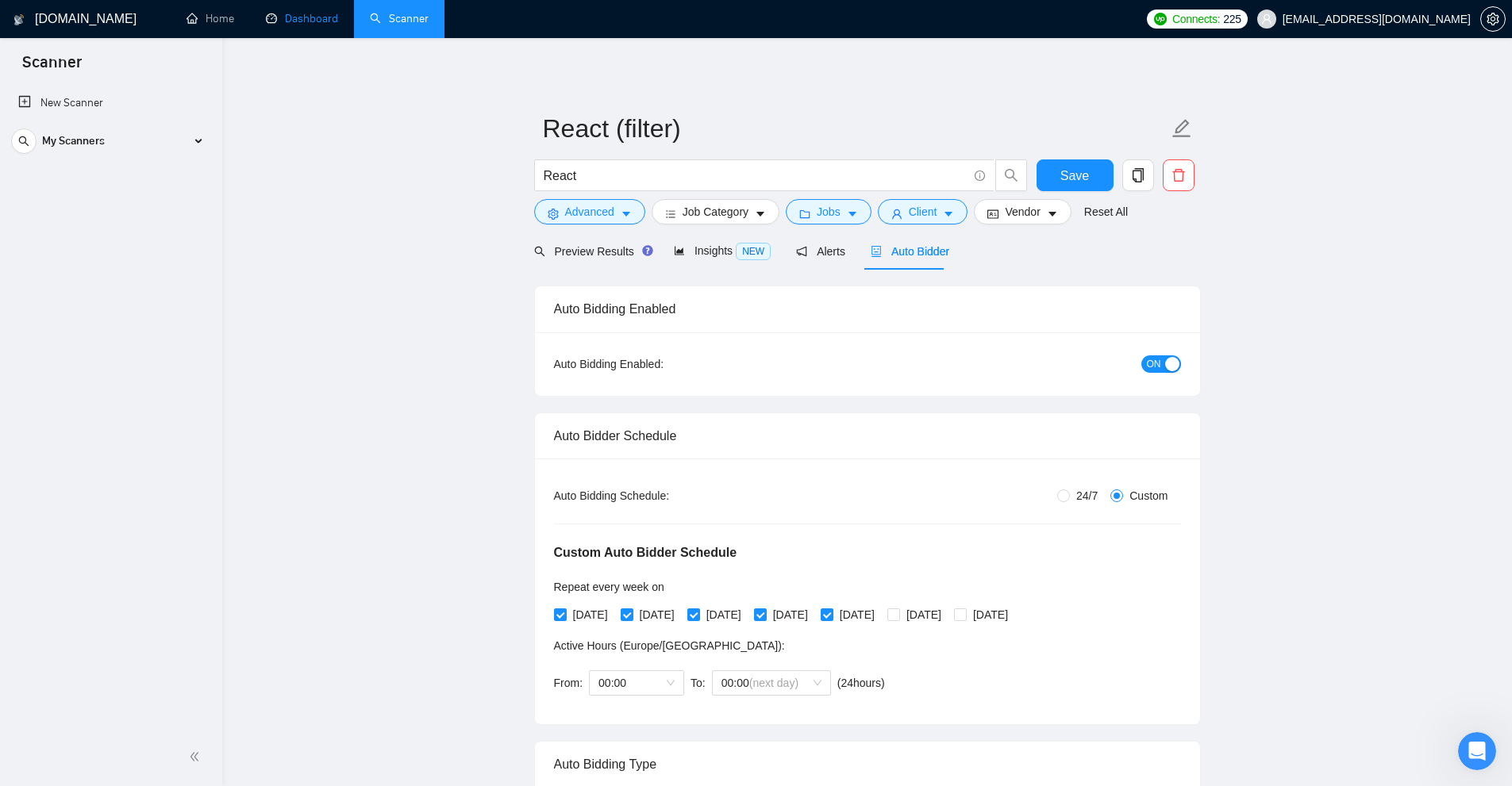
click at [320, 17] on link "Dashboard" at bounding box center [301, 18] width 72 height 13
